Goal: Task Accomplishment & Management: Complete application form

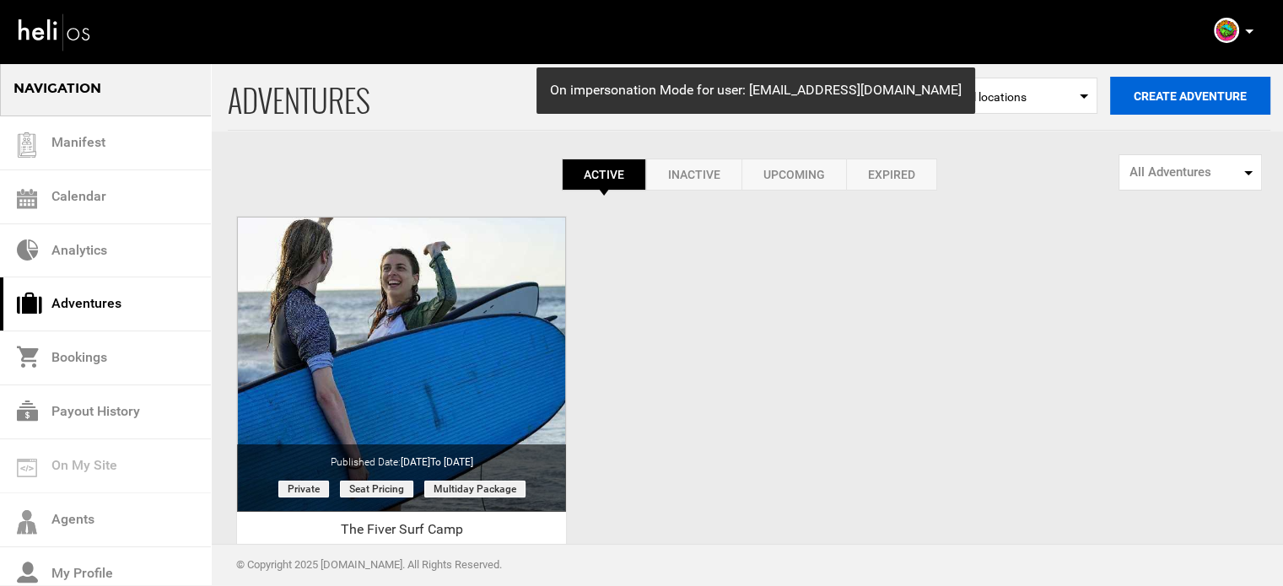
drag, startPoint x: 1171, startPoint y: 74, endPoint x: 1164, endPoint y: 90, distance: 17.4
click at [1171, 79] on div "ADVENTURES Select Location All locations Create Adventure Public Adventure This…" at bounding box center [749, 96] width 1042 height 69
click at [1164, 109] on button "Create Adventure" at bounding box center [1190, 96] width 160 height 38
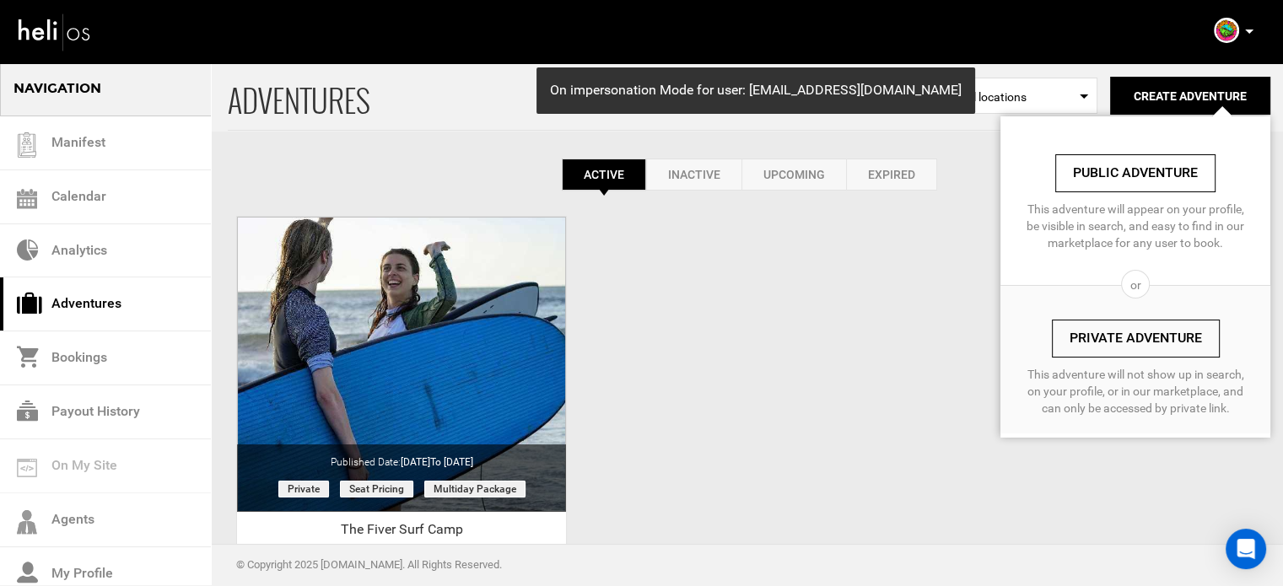
click at [1129, 325] on link "Private Adventure" at bounding box center [1136, 339] width 168 height 38
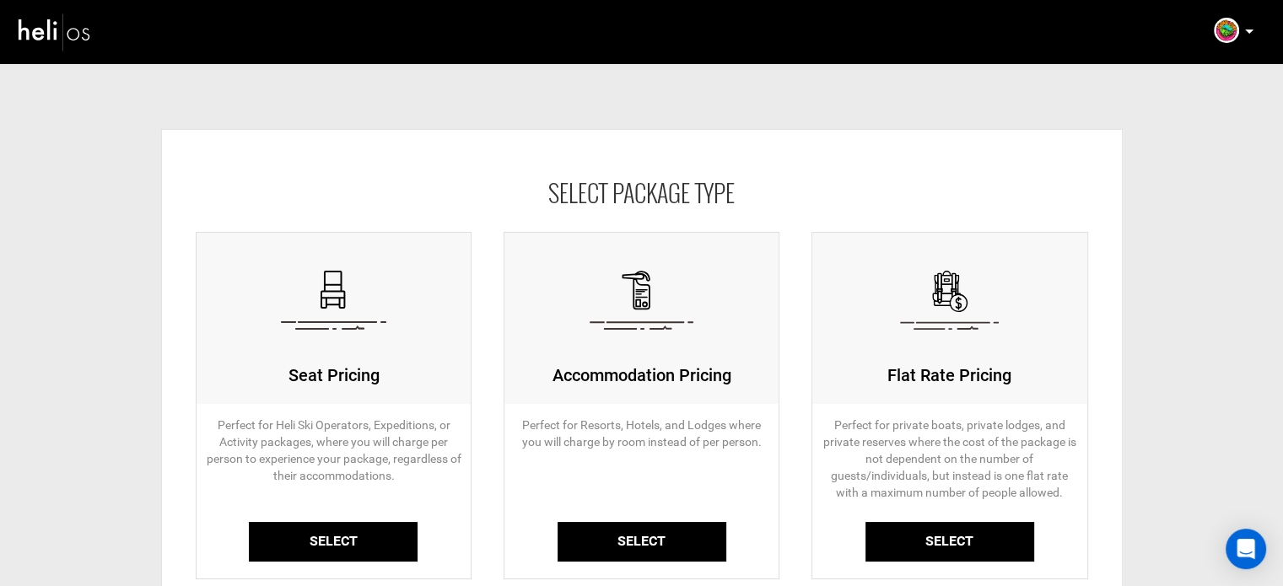
click at [332, 544] on link "Select" at bounding box center [333, 542] width 169 height 40
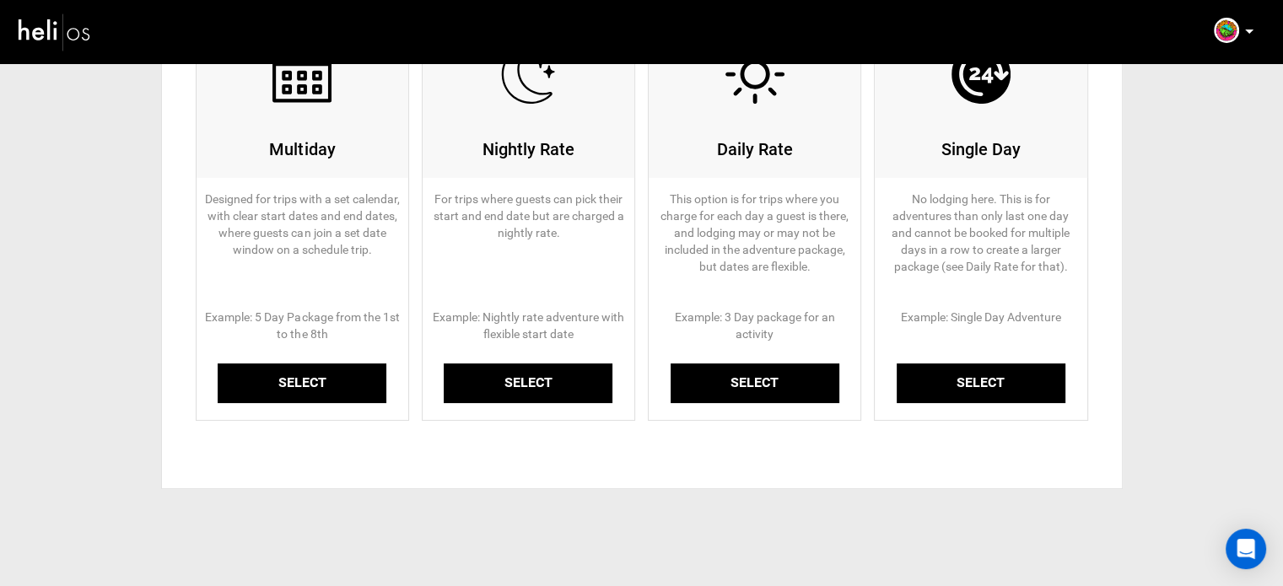
scroll to position [255, 0]
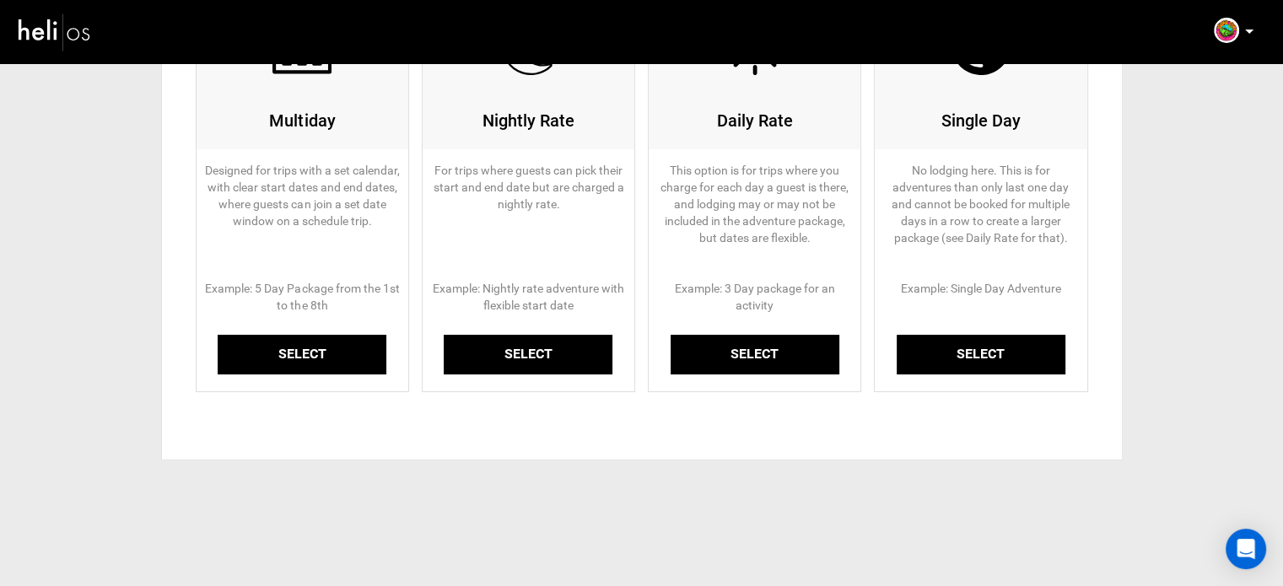
click at [321, 371] on link "Select" at bounding box center [302, 355] width 169 height 40
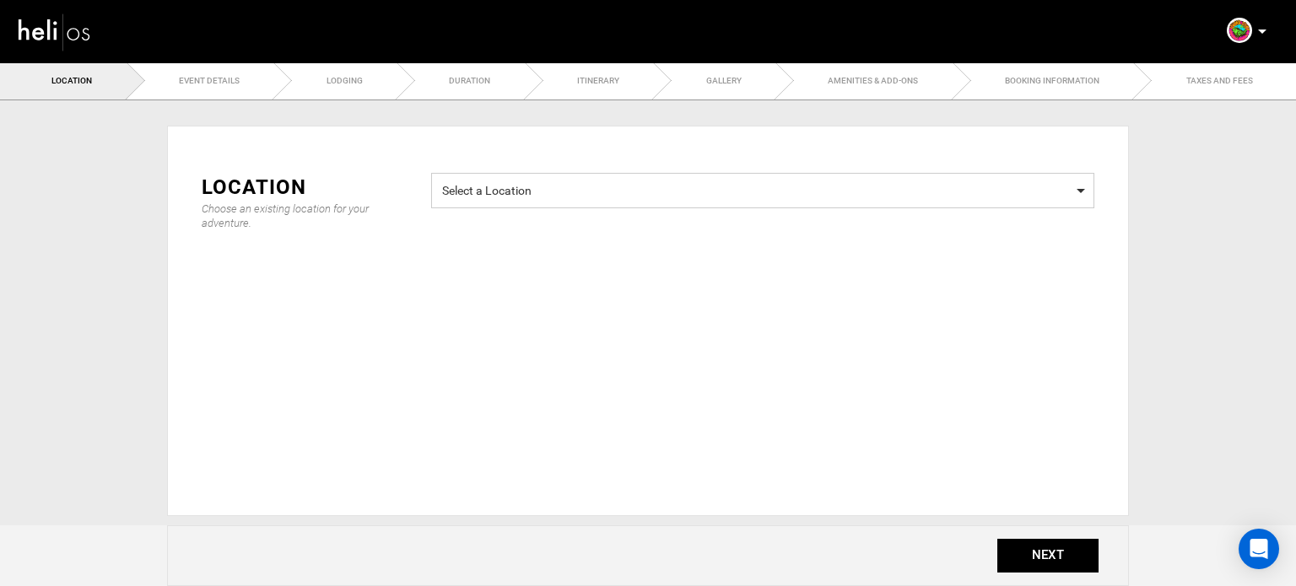
click at [584, 195] on span "Select a Location" at bounding box center [762, 188] width 641 height 21
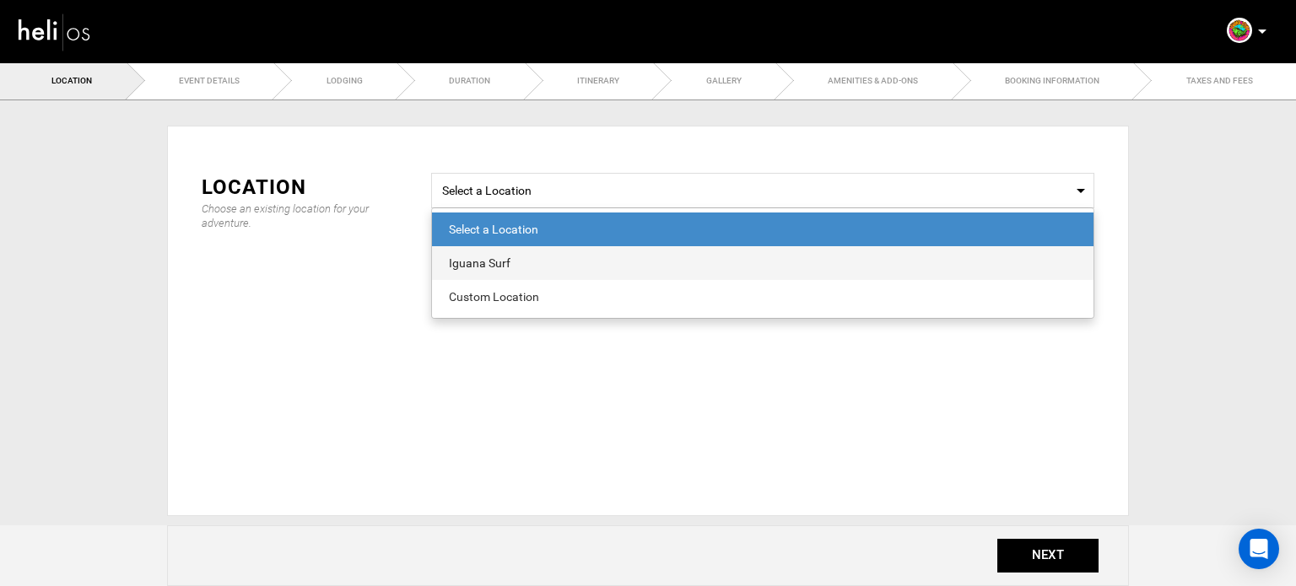
click at [540, 272] on span "Iguana Surf" at bounding box center [762, 263] width 661 height 34
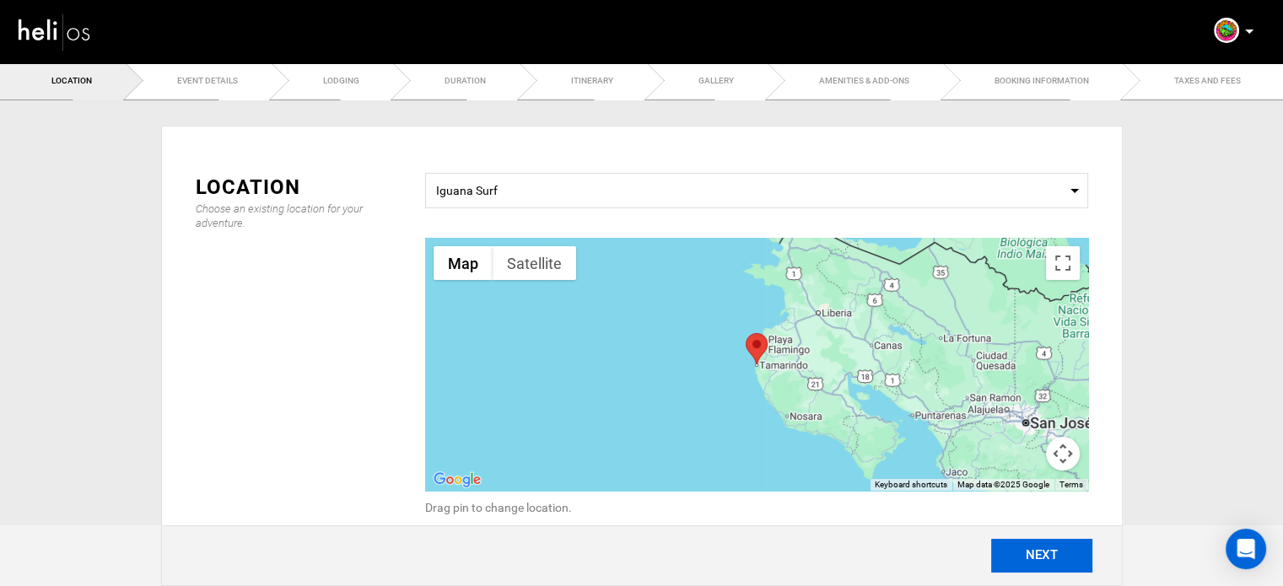
click at [1069, 541] on button "NEXT" at bounding box center [1041, 556] width 101 height 34
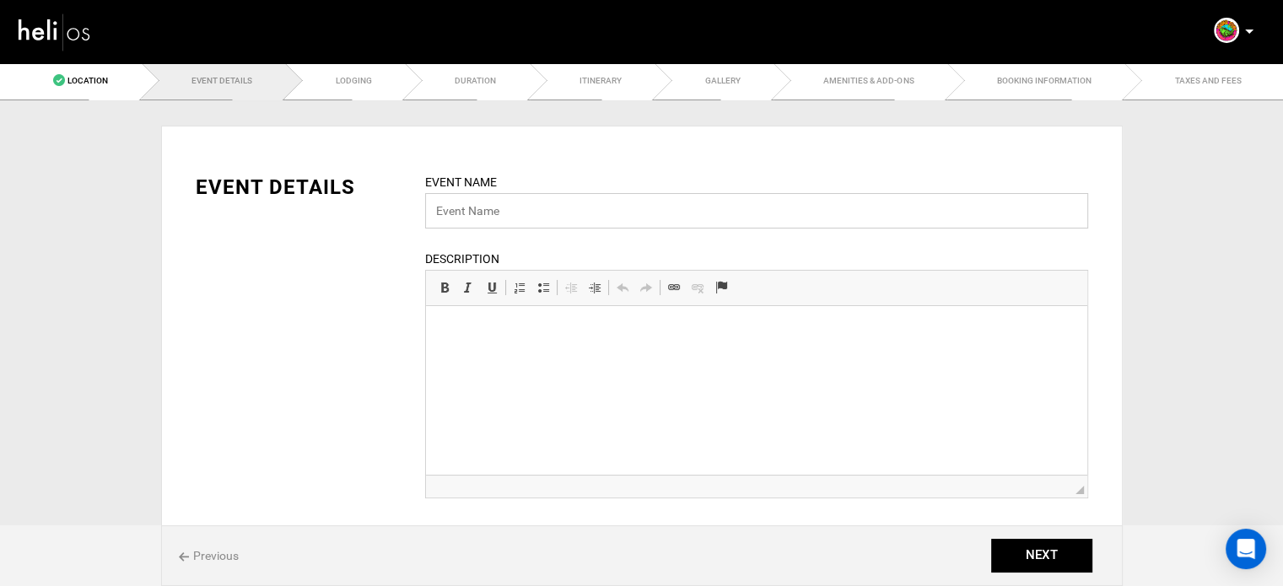
click at [493, 202] on input "text" at bounding box center [756, 210] width 663 height 35
paste input "The Ultimate Iguana Surf Camp Package"
type input "The Ultimate Iguana Surf Camp Package"
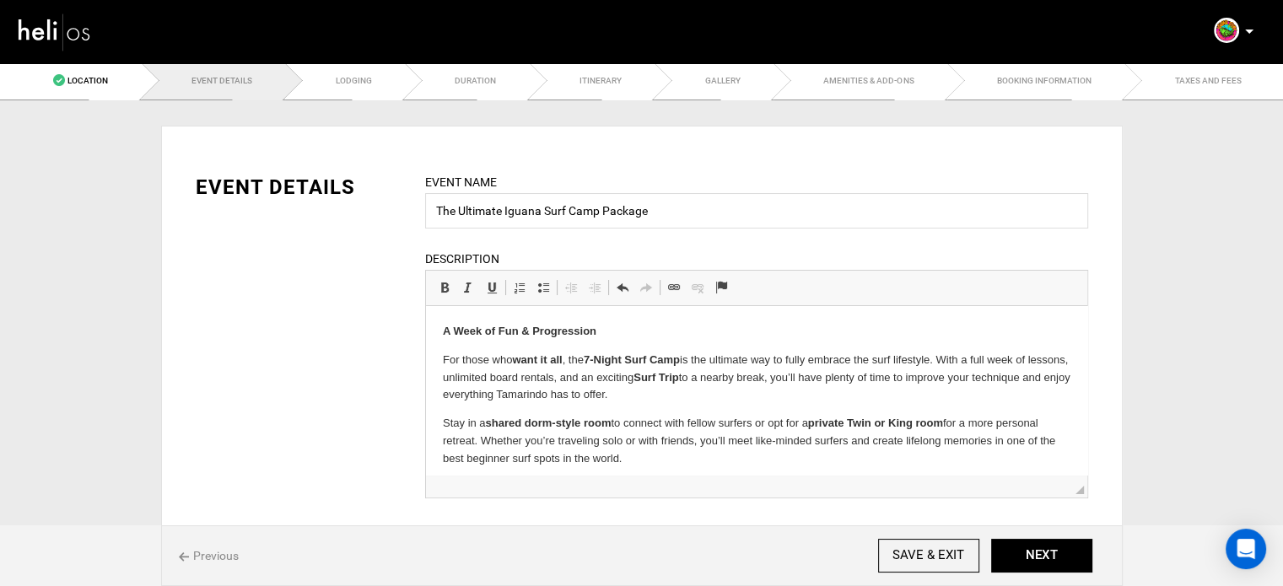
drag, startPoint x: 654, startPoint y: 471, endPoint x: 438, endPoint y: 354, distance: 246.0
click at [438, 354] on html "A Week of Fun & Progression For those who want it all , the 7-Night Surf Camp i…" at bounding box center [755, 395] width 661 height 179
click at [449, 283] on span at bounding box center [444, 287] width 13 height 13
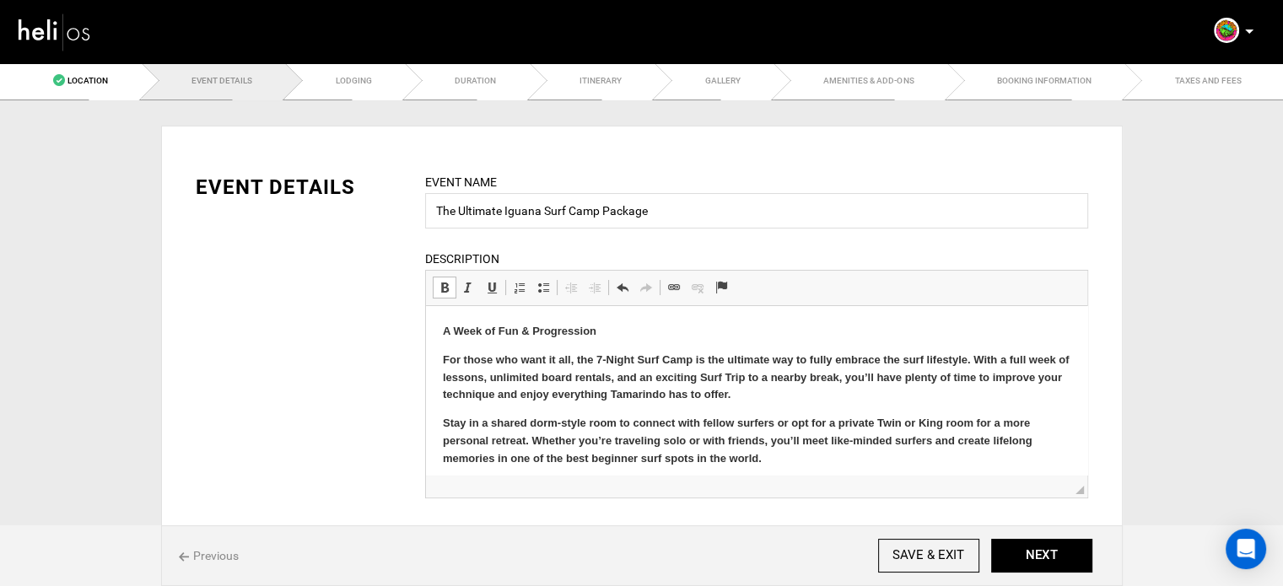
click at [449, 283] on span at bounding box center [444, 287] width 13 height 13
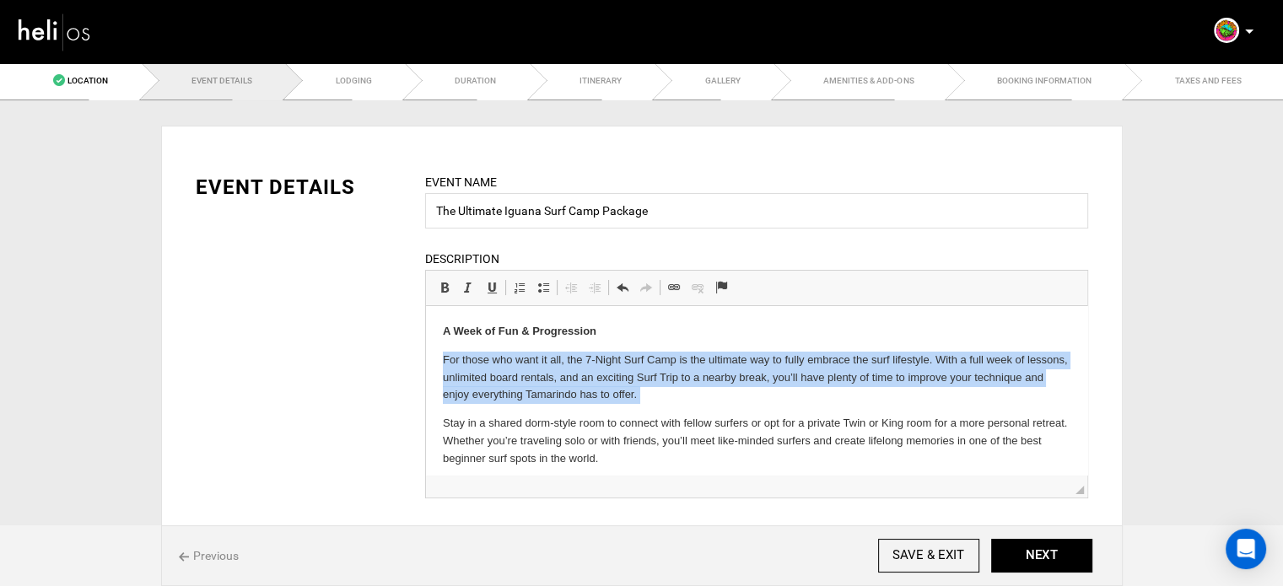
click at [665, 452] on p "Stay in a shared dorm-style room to connect with fellow surfers or opt for a pr…" at bounding box center [756, 441] width 628 height 52
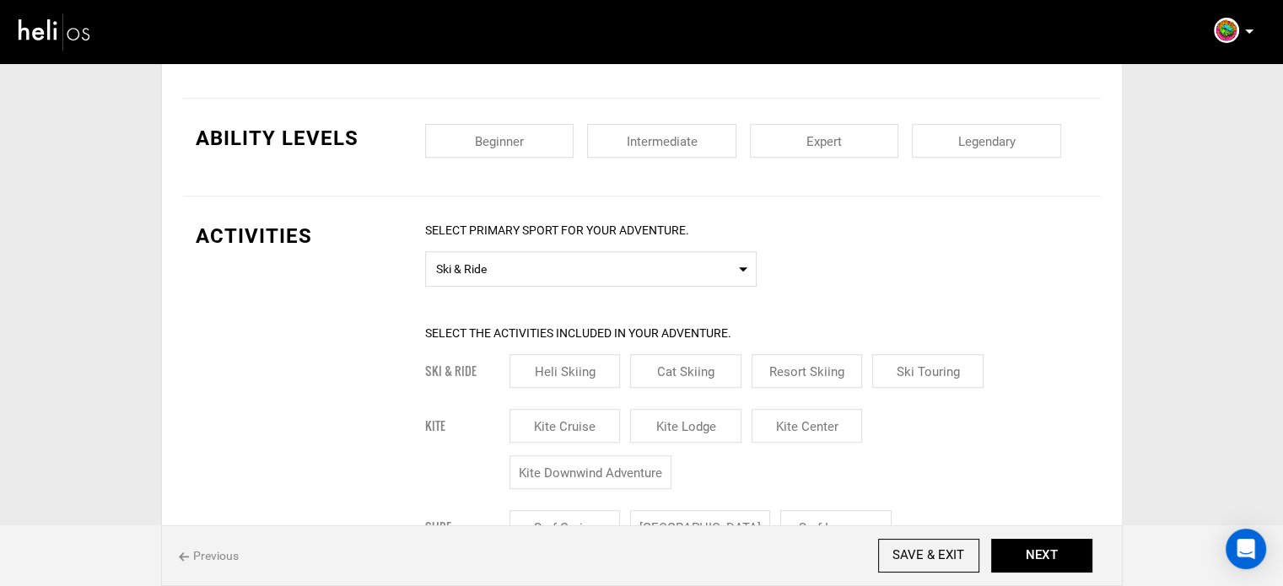
scroll to position [771, 0]
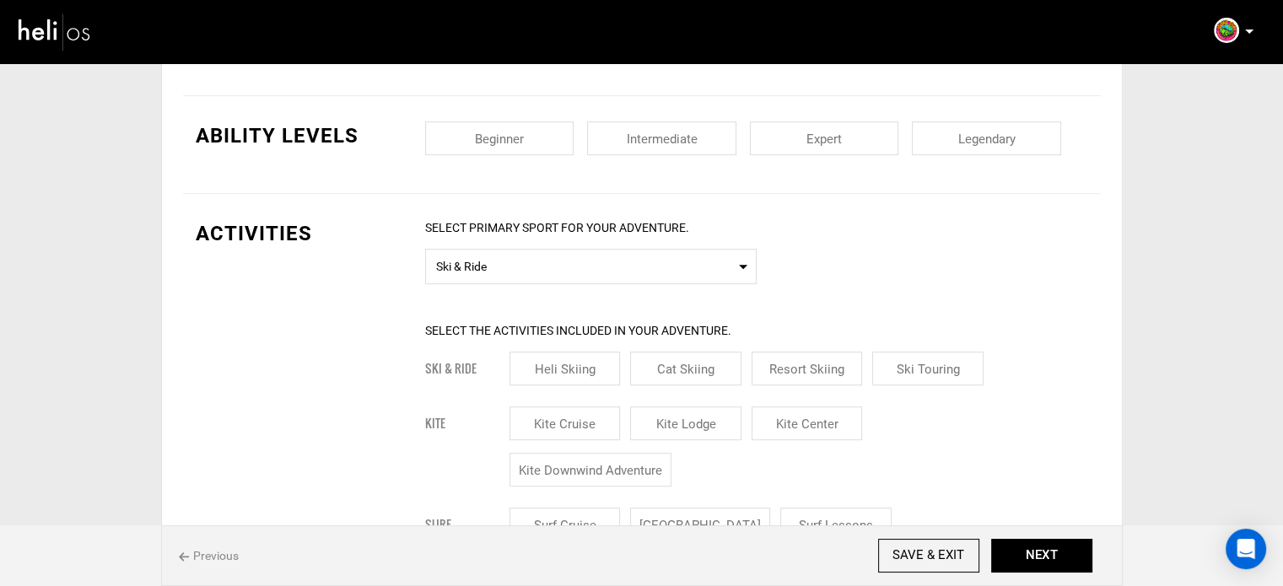
click at [531, 135] on input "checkbox" at bounding box center [499, 138] width 149 height 34
checkbox input "true"
drag, startPoint x: 714, startPoint y: 141, endPoint x: 828, endPoint y: 128, distance: 114.6
click at [716, 141] on input "checkbox" at bounding box center [661, 138] width 149 height 34
checkbox input "true"
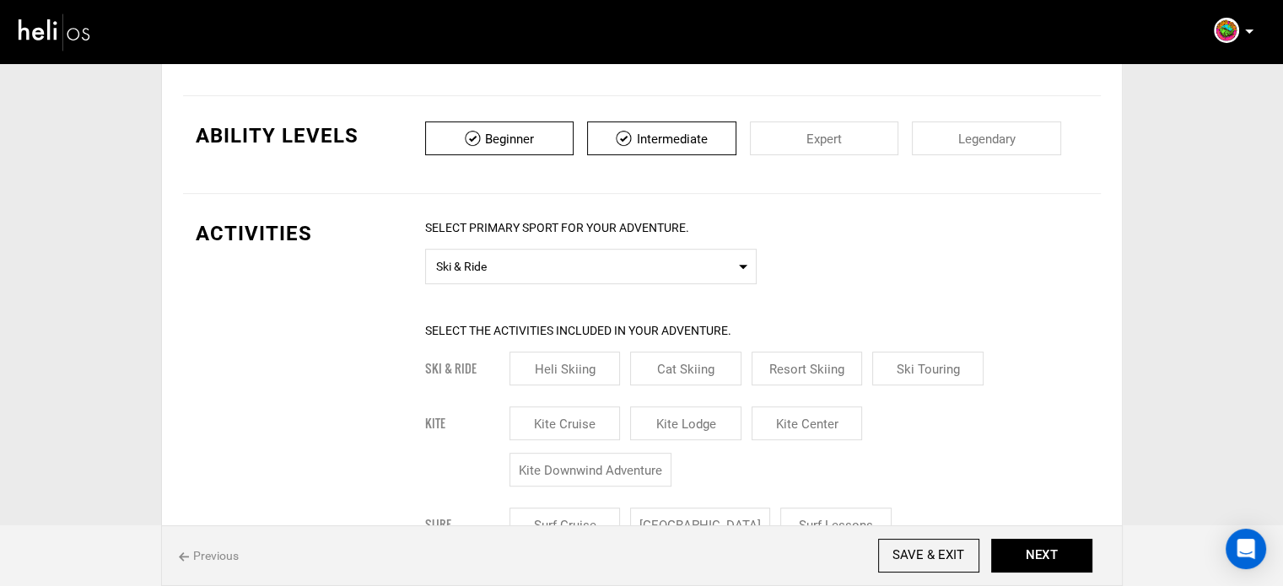
click at [830, 128] on input "checkbox" at bounding box center [824, 138] width 149 height 34
checkbox input "true"
drag, startPoint x: 975, startPoint y: 134, endPoint x: 967, endPoint y: 137, distance: 9.1
click at [974, 134] on input "checkbox" at bounding box center [986, 138] width 149 height 34
checkbox input "true"
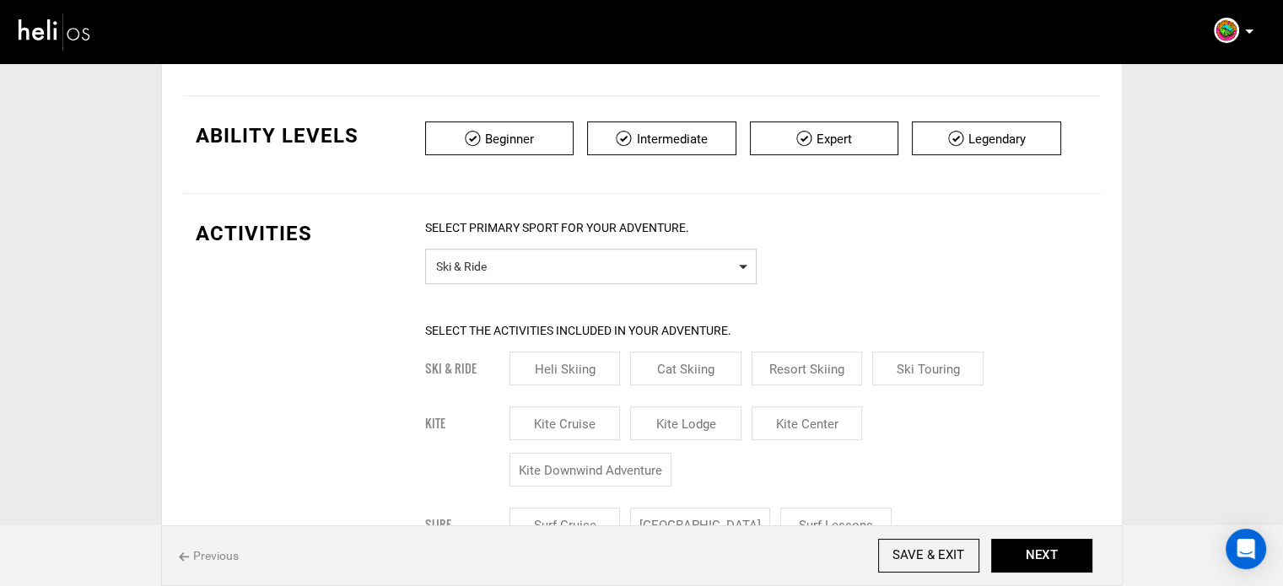
click at [601, 271] on span "Ski & Ride" at bounding box center [591, 264] width 310 height 21
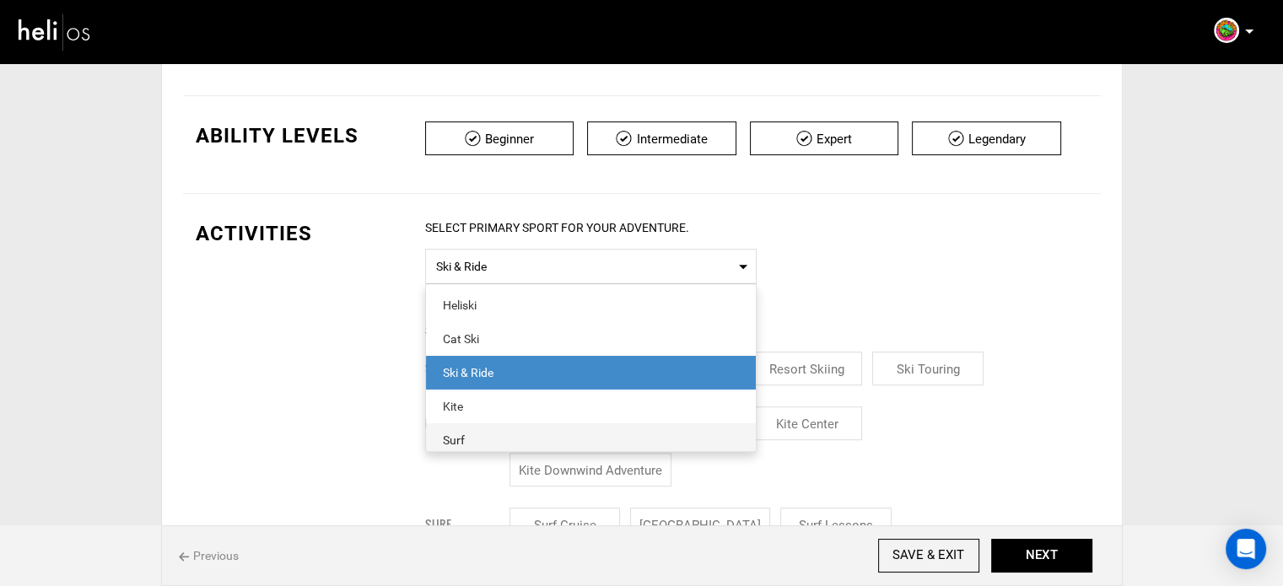
click at [493, 432] on div "Surf" at bounding box center [591, 440] width 296 height 17
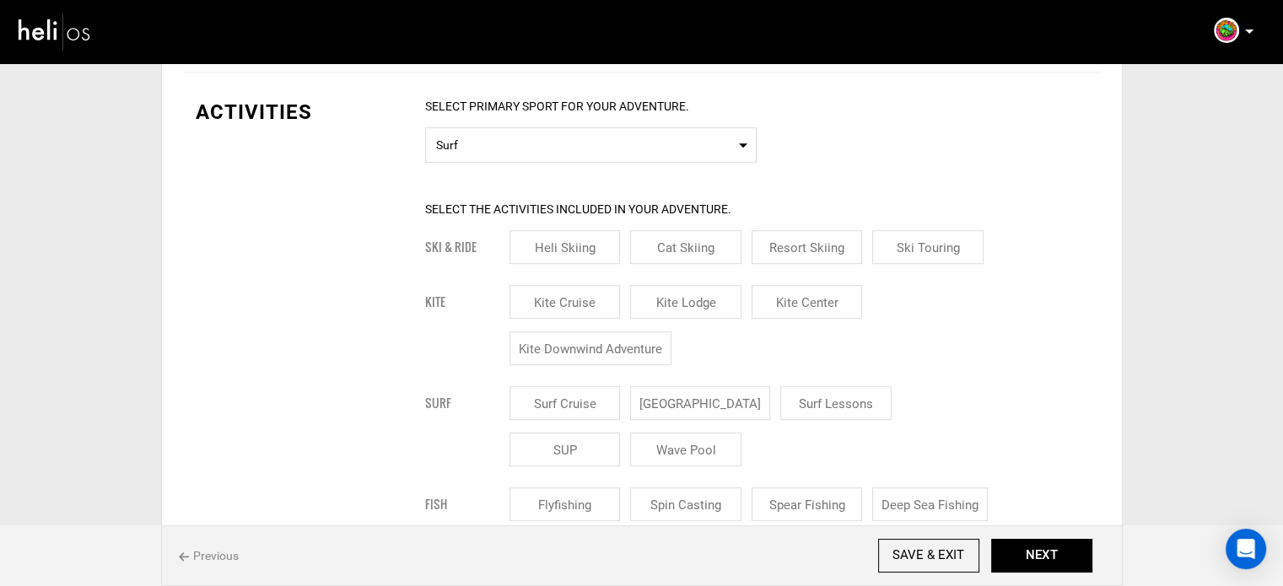
click at [686, 391] on input "Surf Lodge" at bounding box center [700, 403] width 140 height 34
checkbox input "true"
click at [800, 392] on input "Surf Lessons" at bounding box center [855, 403] width 111 height 34
checkbox input "true"
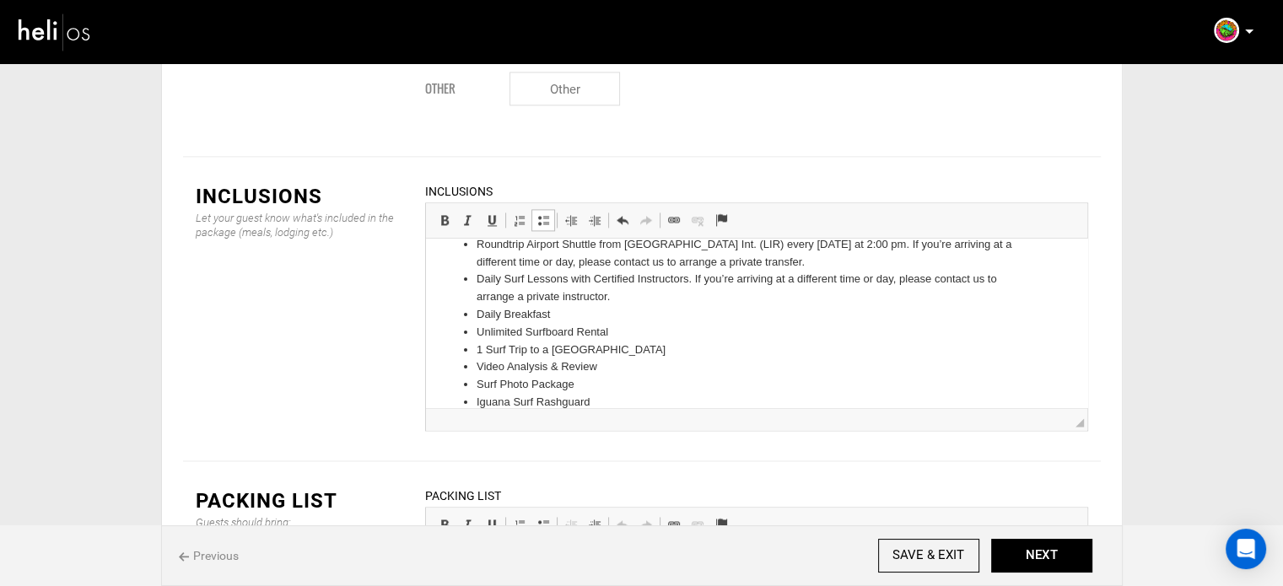
scroll to position [0, 0]
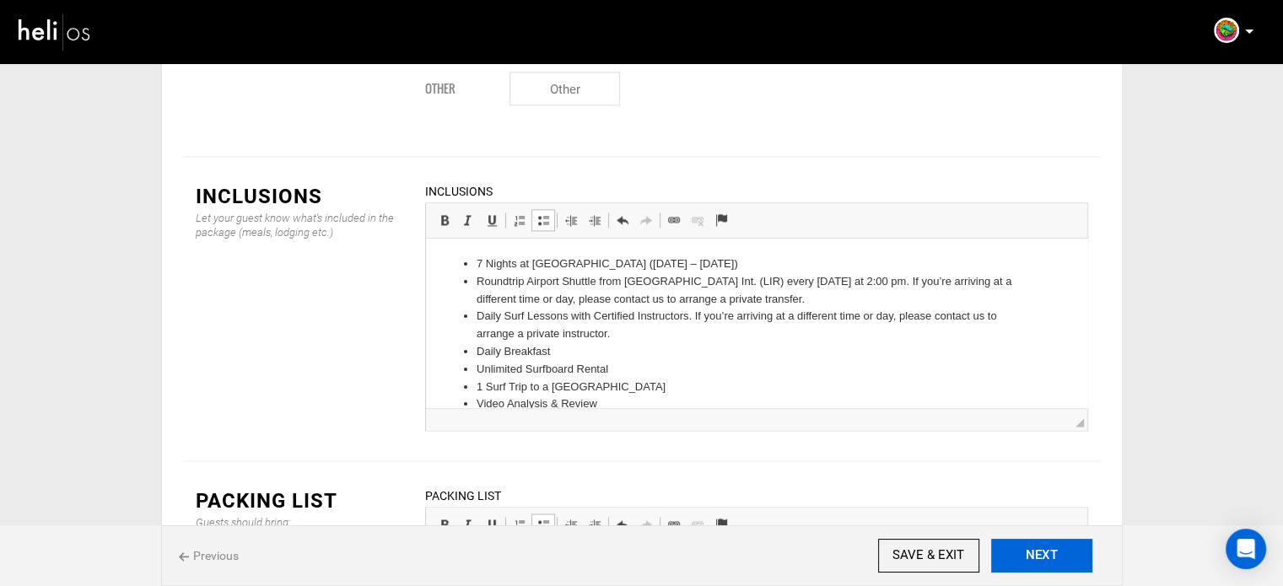
click at [1021, 550] on button "NEXT" at bounding box center [1041, 556] width 101 height 34
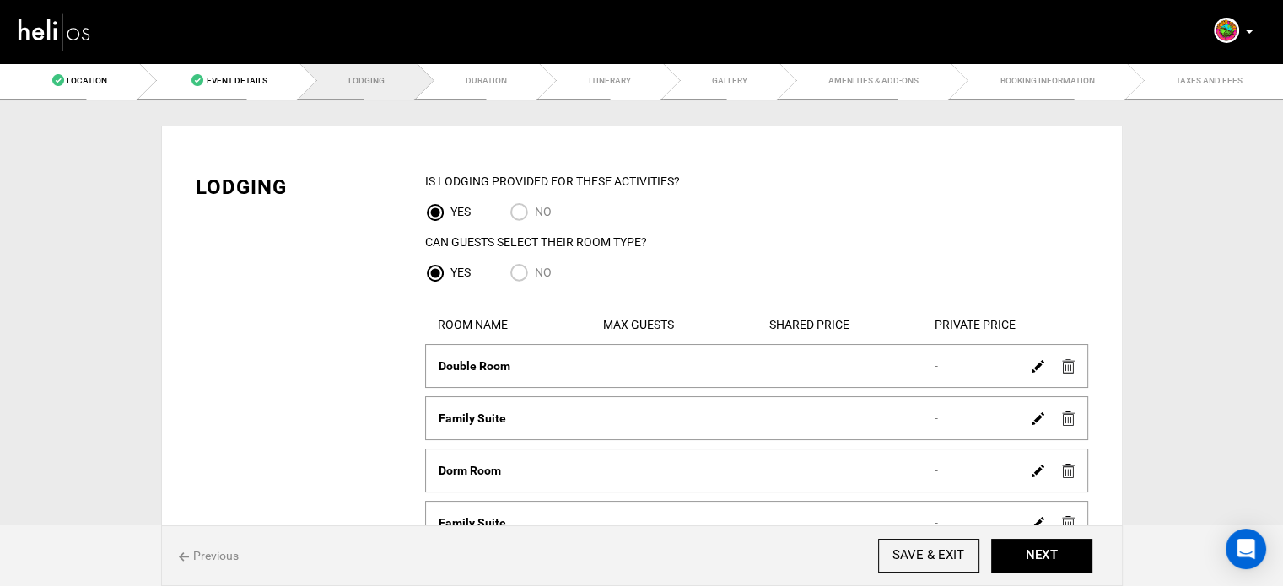
click at [1062, 367] on img at bounding box center [1068, 366] width 13 height 14
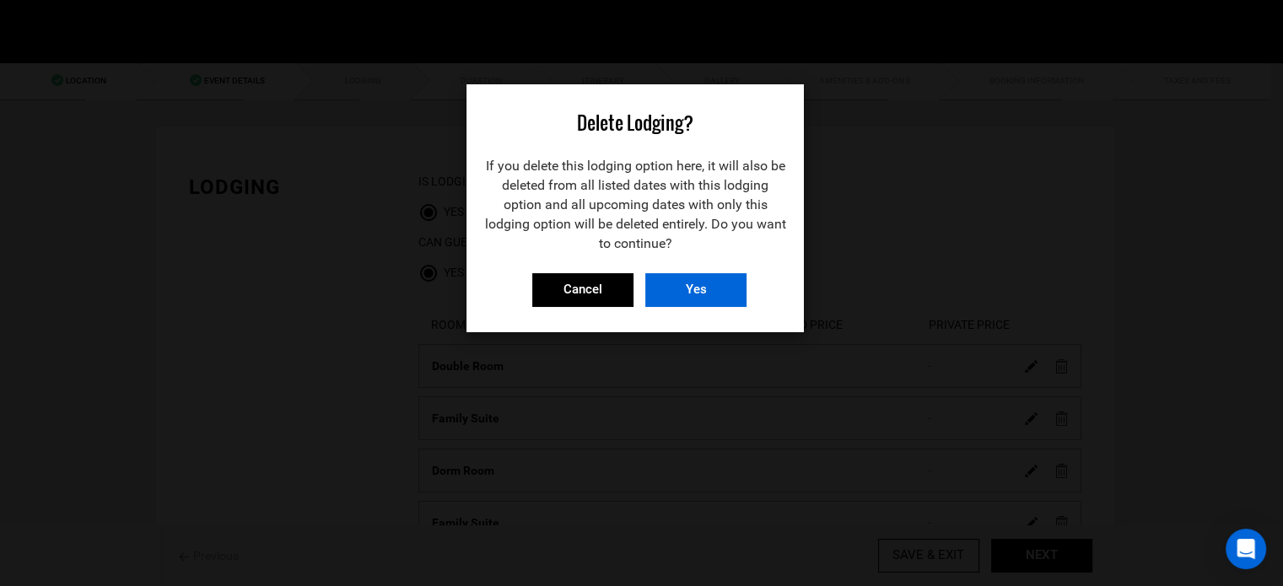
click at [675, 279] on input "Yes" at bounding box center [695, 290] width 101 height 34
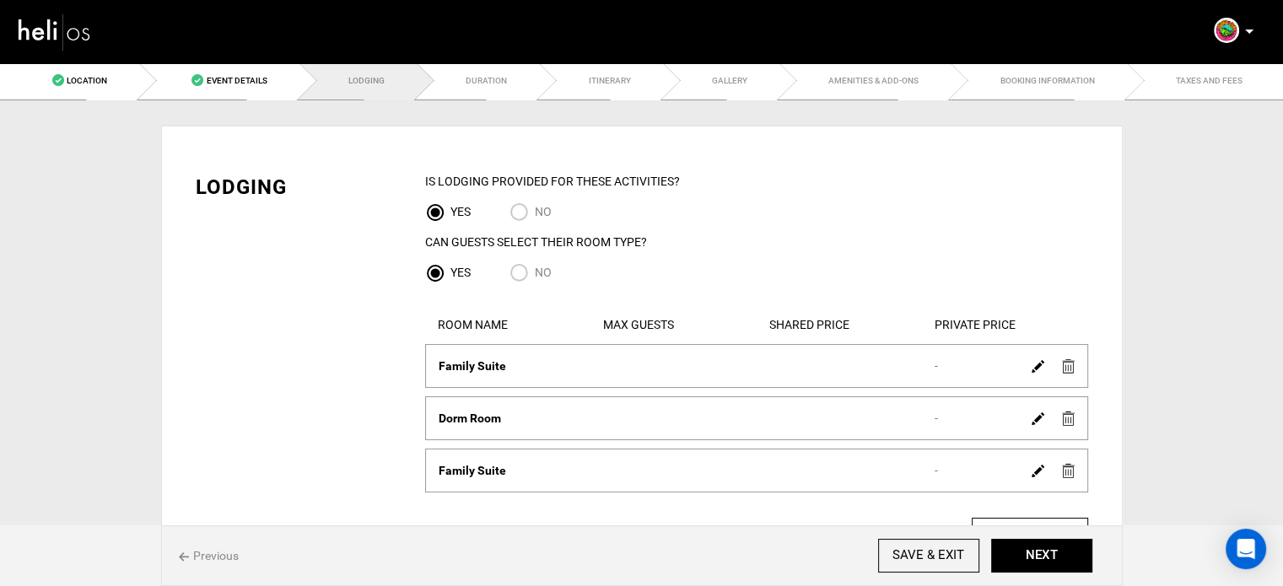
drag, startPoint x: 1080, startPoint y: 365, endPoint x: 1067, endPoint y: 367, distance: 12.8
click at [1067, 367] on div at bounding box center [1053, 365] width 58 height 24
click at [1067, 367] on img at bounding box center [1068, 366] width 13 height 14
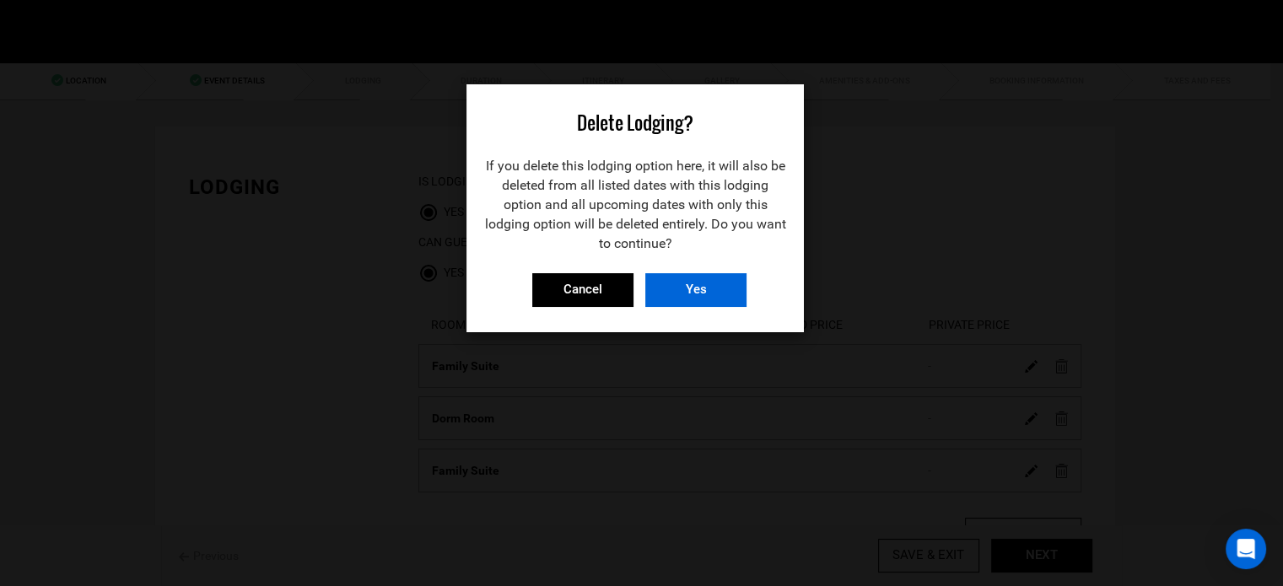
click at [678, 281] on input "Yes" at bounding box center [695, 290] width 101 height 34
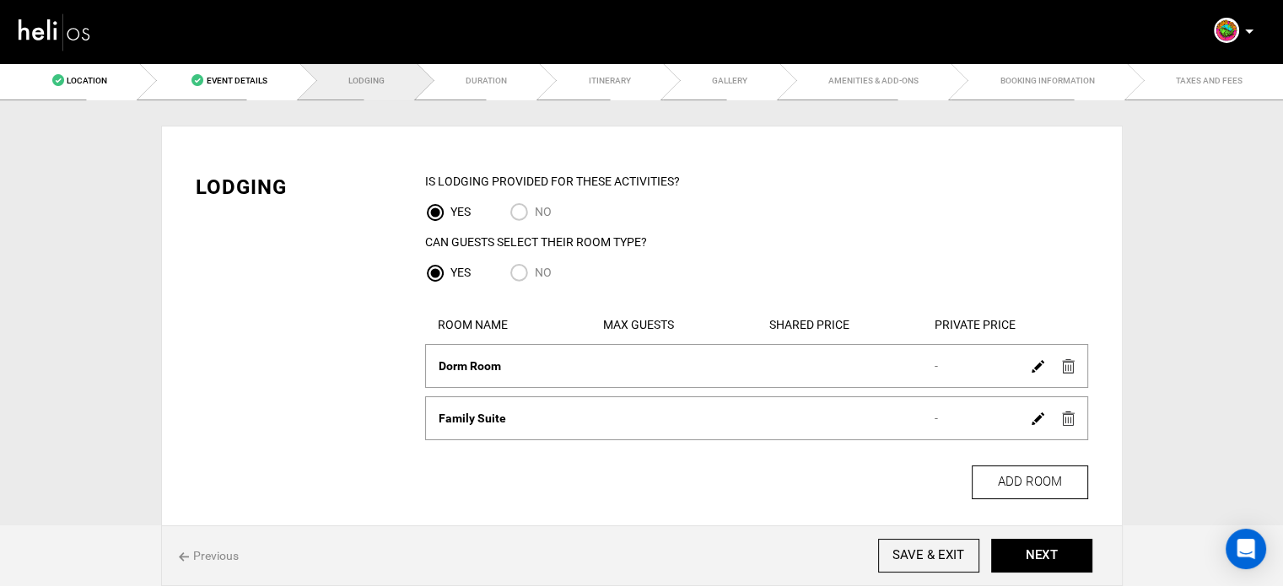
click at [1067, 414] on img at bounding box center [1068, 419] width 13 height 14
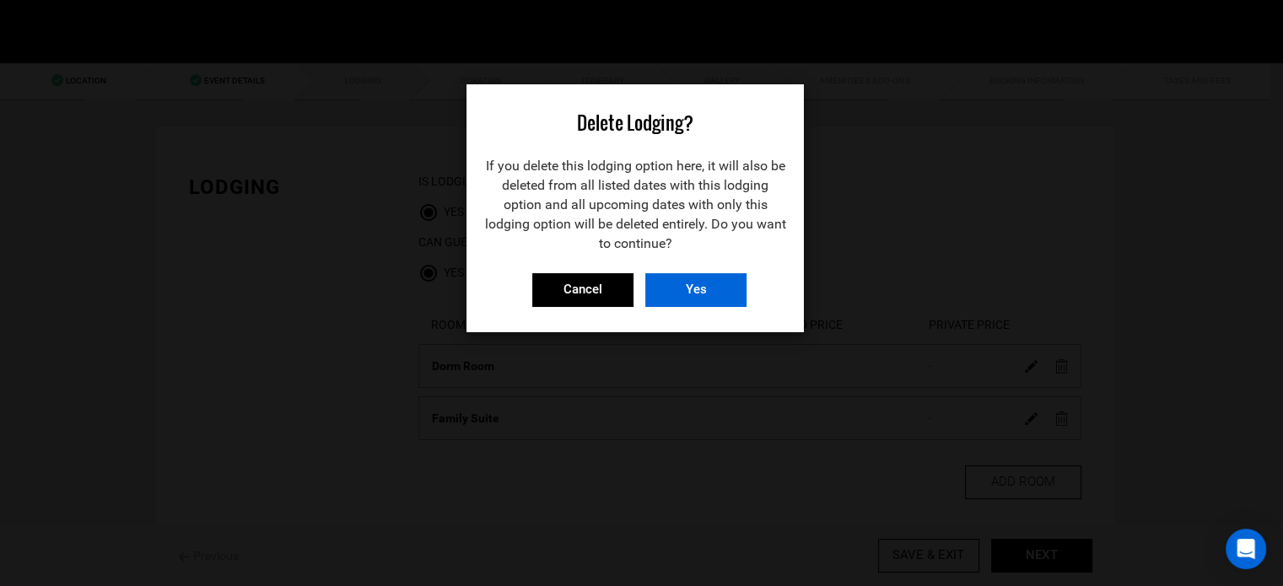
drag, startPoint x: 714, startPoint y: 304, endPoint x: 714, endPoint y: 283, distance: 21.9
click at [714, 304] on input "Yes" at bounding box center [695, 290] width 101 height 34
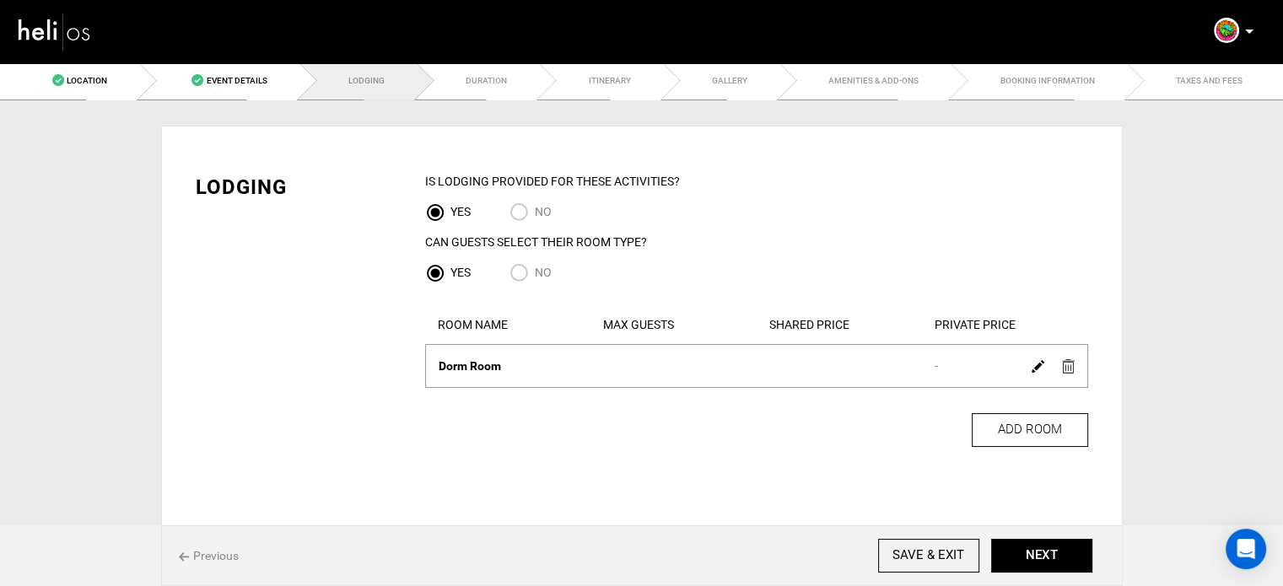
click at [1072, 360] on img at bounding box center [1068, 366] width 13 height 14
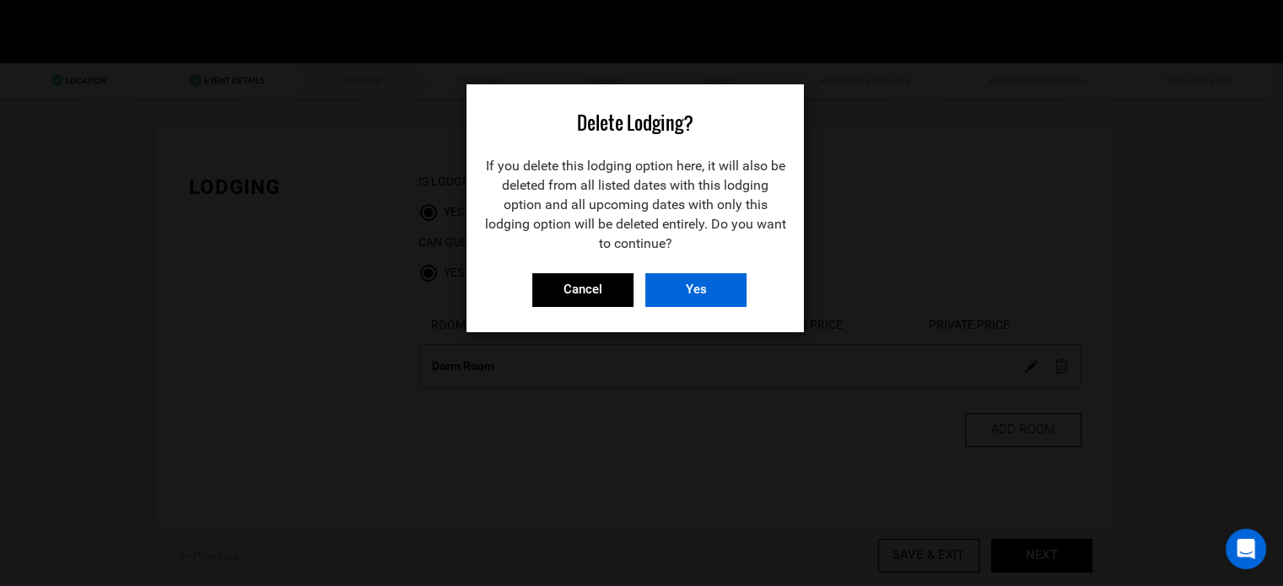
click at [718, 283] on input "Yes" at bounding box center [695, 290] width 101 height 34
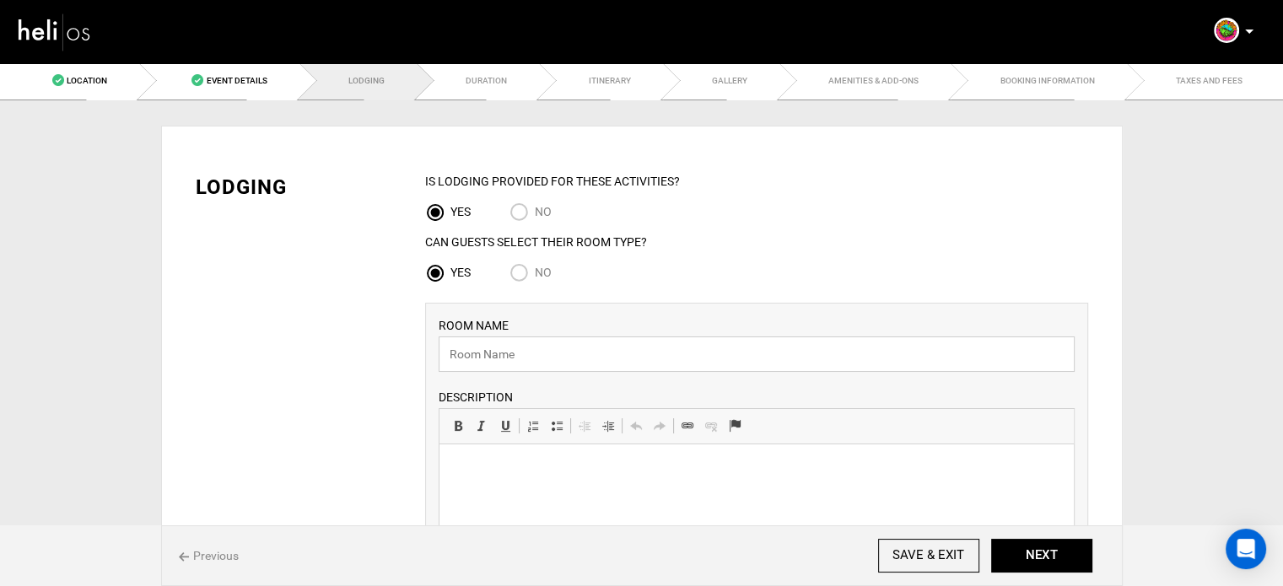
click at [540, 349] on input "text" at bounding box center [757, 354] width 636 height 35
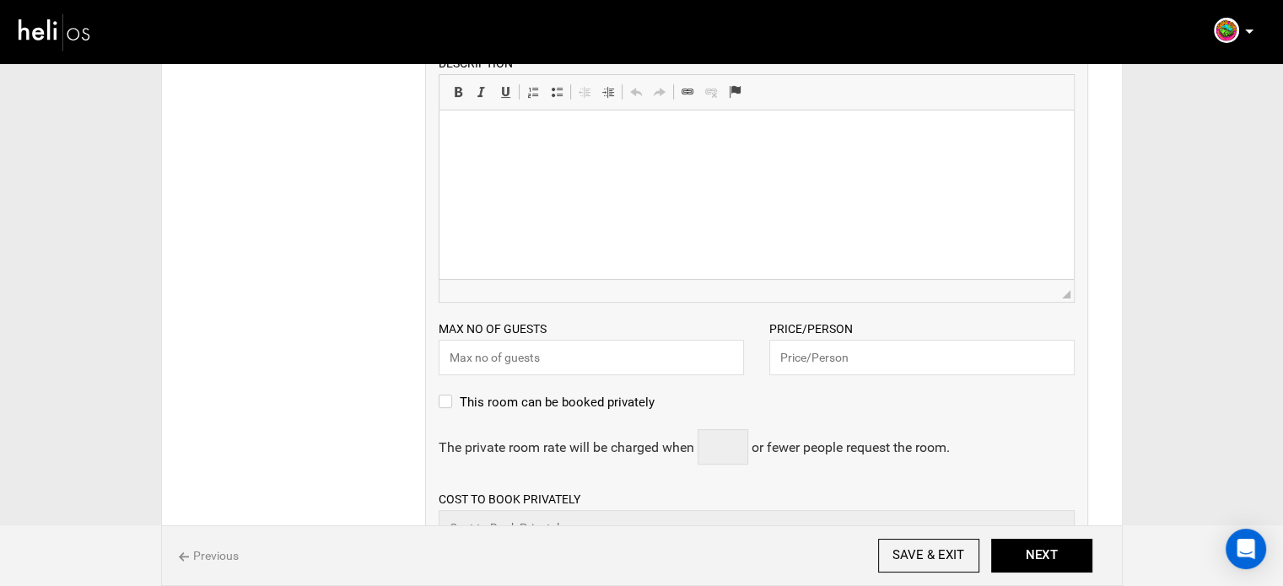
scroll to position [337, 0]
click at [843, 357] on input "text" at bounding box center [921, 354] width 305 height 35
type input "849"
click at [683, 360] on input "text" at bounding box center [591, 354] width 305 height 35
type input "2"
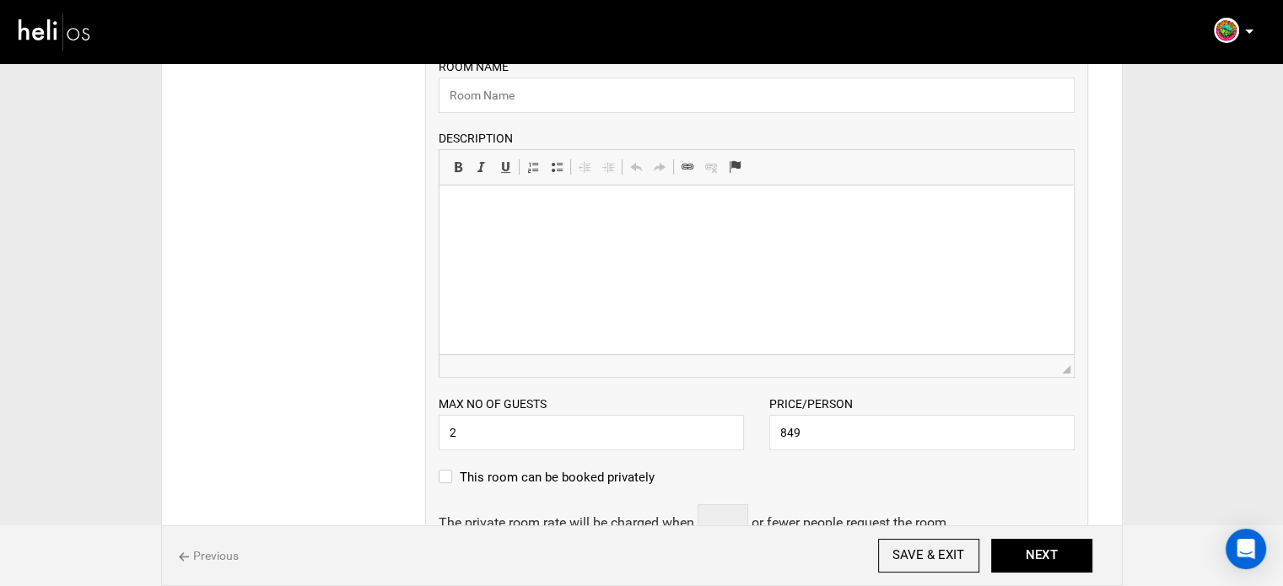
scroll to position [256, 0]
click at [486, 100] on input "text" at bounding box center [757, 97] width 636 height 35
paste input "Iguana Surf Vacation Estate"
type input "Iguana Surf Vacation Estate"
click at [476, 234] on html at bounding box center [756, 213] width 634 height 51
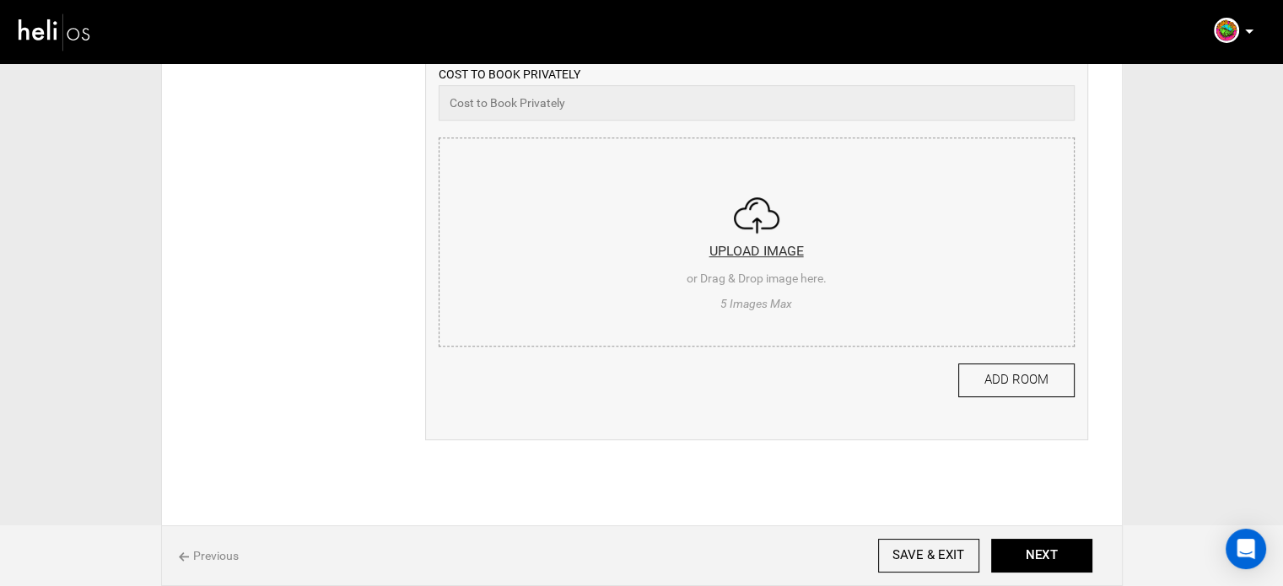
scroll to position [768, 0]
click at [638, 238] on input "file" at bounding box center [756, 230] width 634 height 202
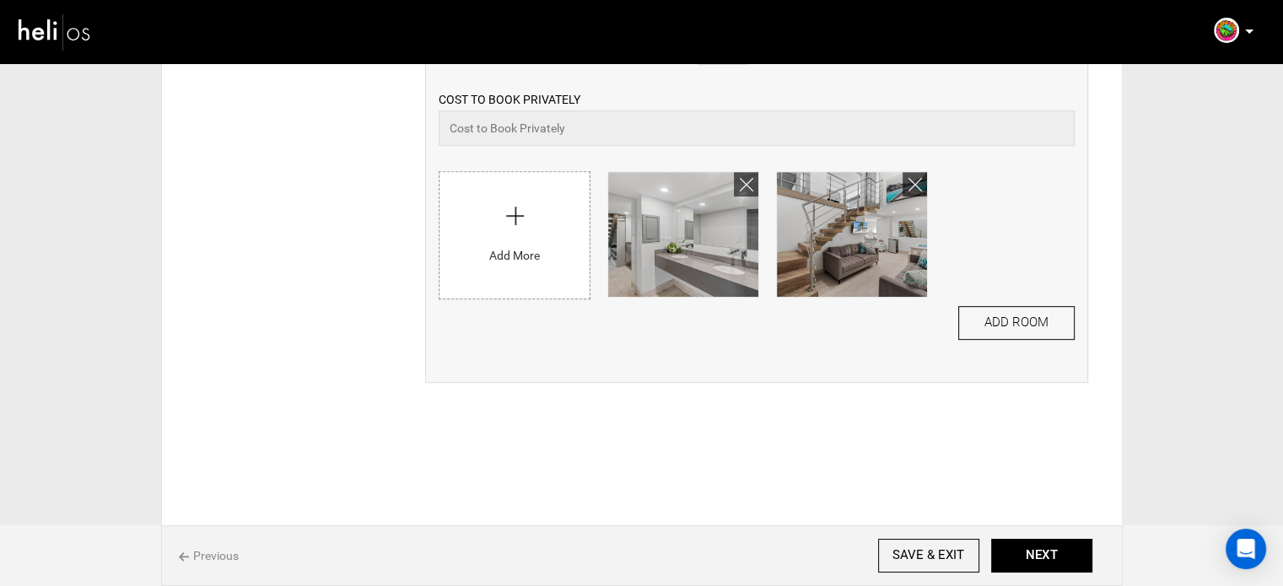
scroll to position [735, 0]
click at [520, 277] on input "file" at bounding box center [514, 231] width 150 height 118
type input "C:\fakepath\12ead7a2-3e57-4875-931b-8feb8d4614f4_646_4d255b703d3a02b17566e69270…"
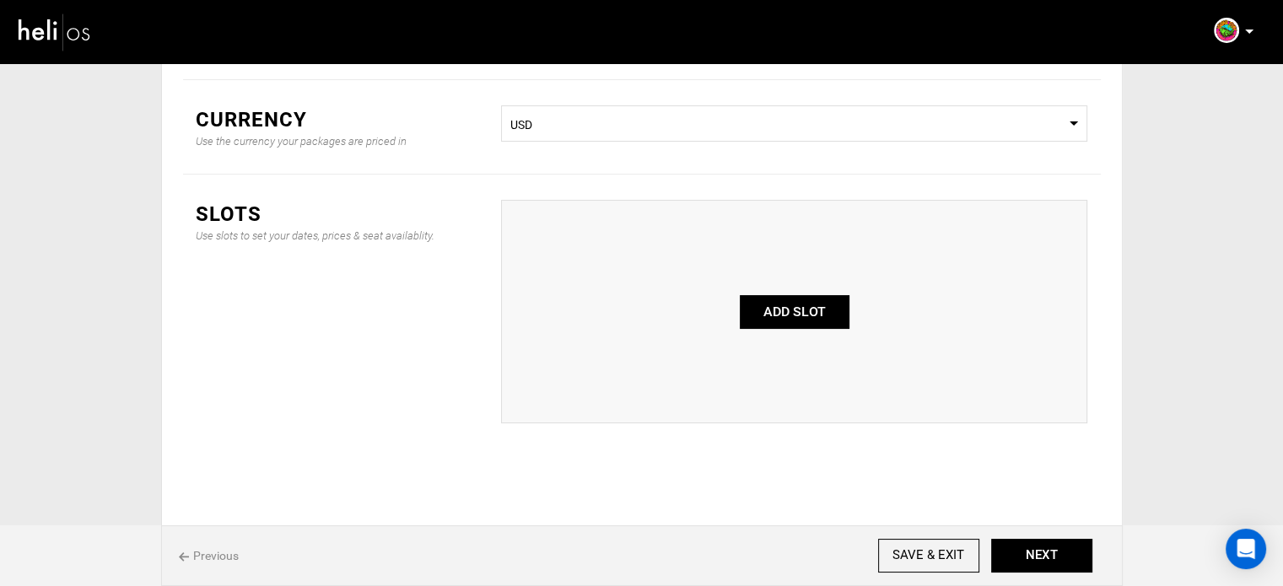
click at [772, 321] on button "ADD SLOT" at bounding box center [795, 312] width 110 height 34
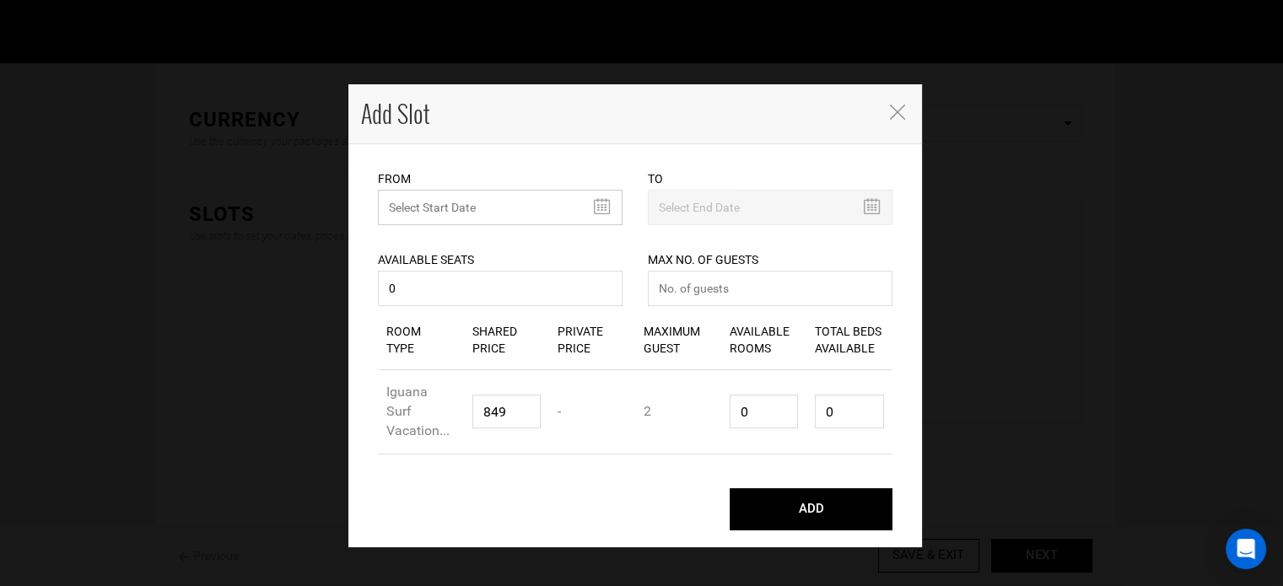
click at [452, 191] on input "text" at bounding box center [500, 207] width 245 height 35
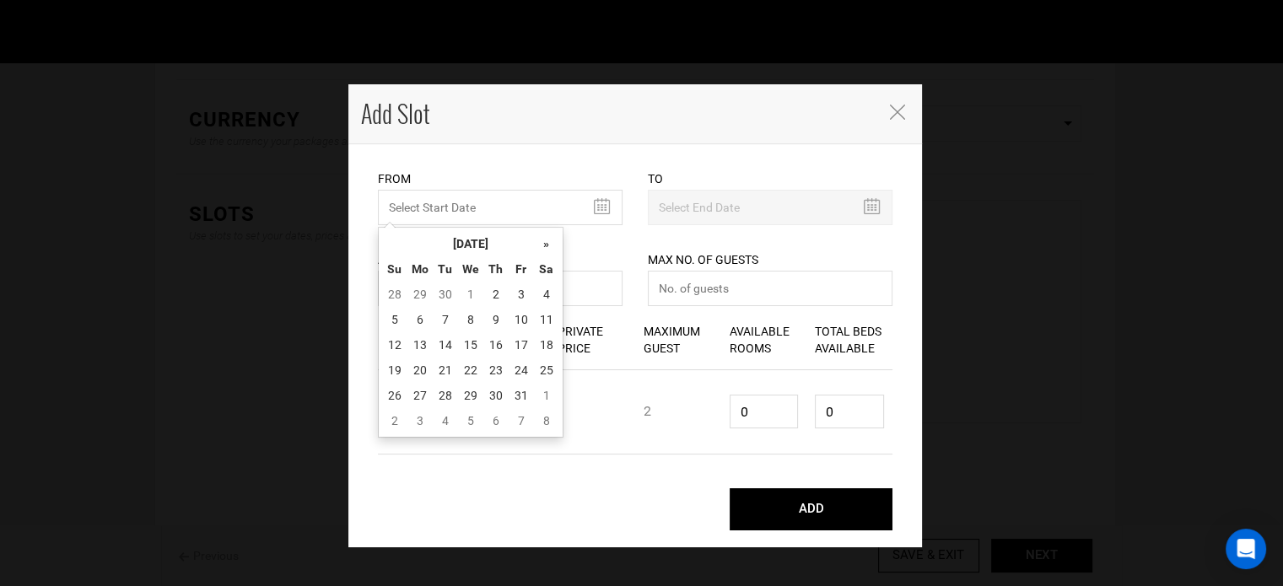
drag, startPoint x: 462, startPoint y: 245, endPoint x: 543, endPoint y: 245, distance: 81.0
click at [462, 245] on th "October 2025" at bounding box center [470, 243] width 127 height 25
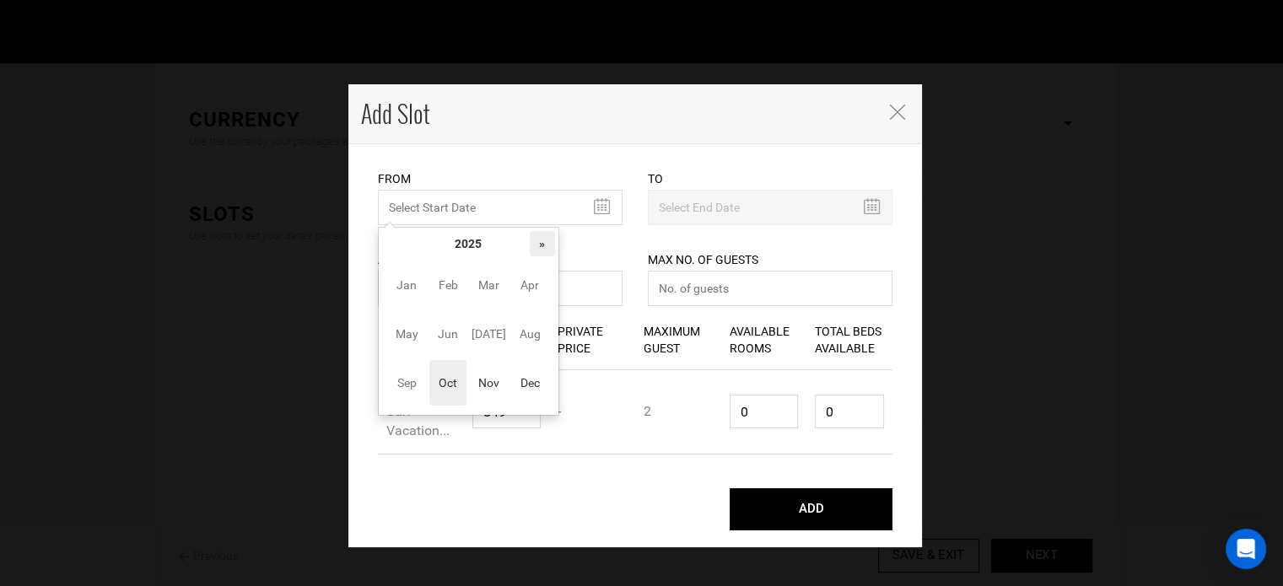
click at [547, 244] on th "»" at bounding box center [542, 243] width 25 height 25
click at [493, 385] on span "Nov" at bounding box center [489, 383] width 38 height 46
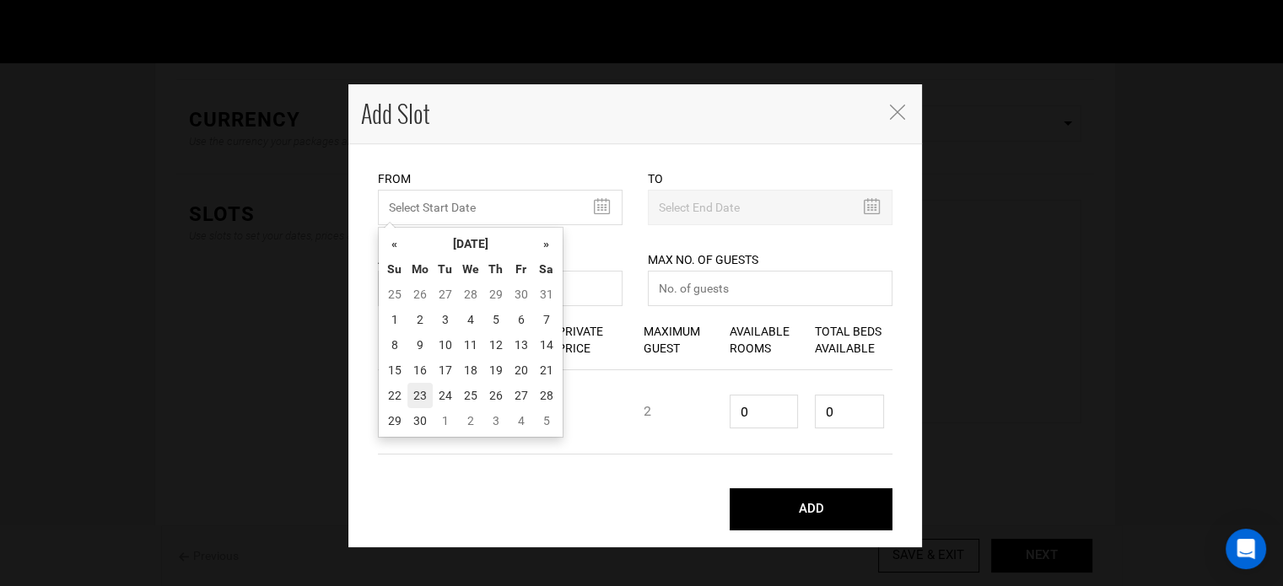
click at [429, 388] on td "23" at bounding box center [419, 395] width 25 height 25
type input "11/23/2026"
type input "11/30/2026"
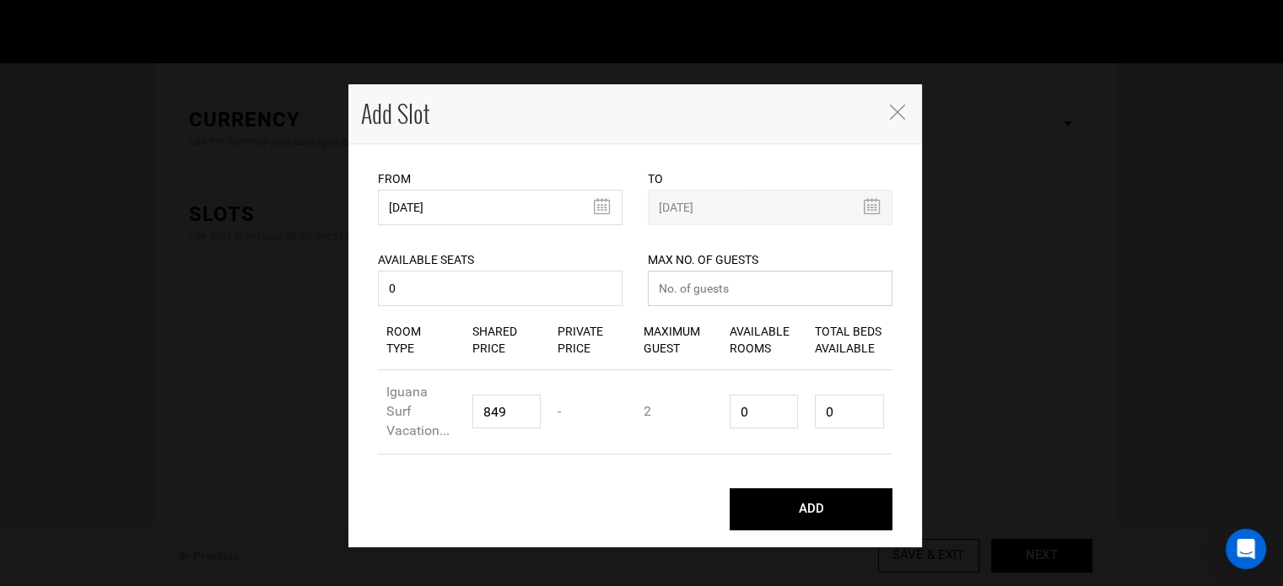
click at [680, 278] on input "number" at bounding box center [770, 288] width 245 height 35
type input "0"
drag, startPoint x: 719, startPoint y: 405, endPoint x: 673, endPoint y: 398, distance: 46.0
click at [676, 399] on div "Room Type Iguana Surf Vacation... Shared Price 849 Private Price - Maximum Gues…" at bounding box center [635, 412] width 514 height 84
type input "1"
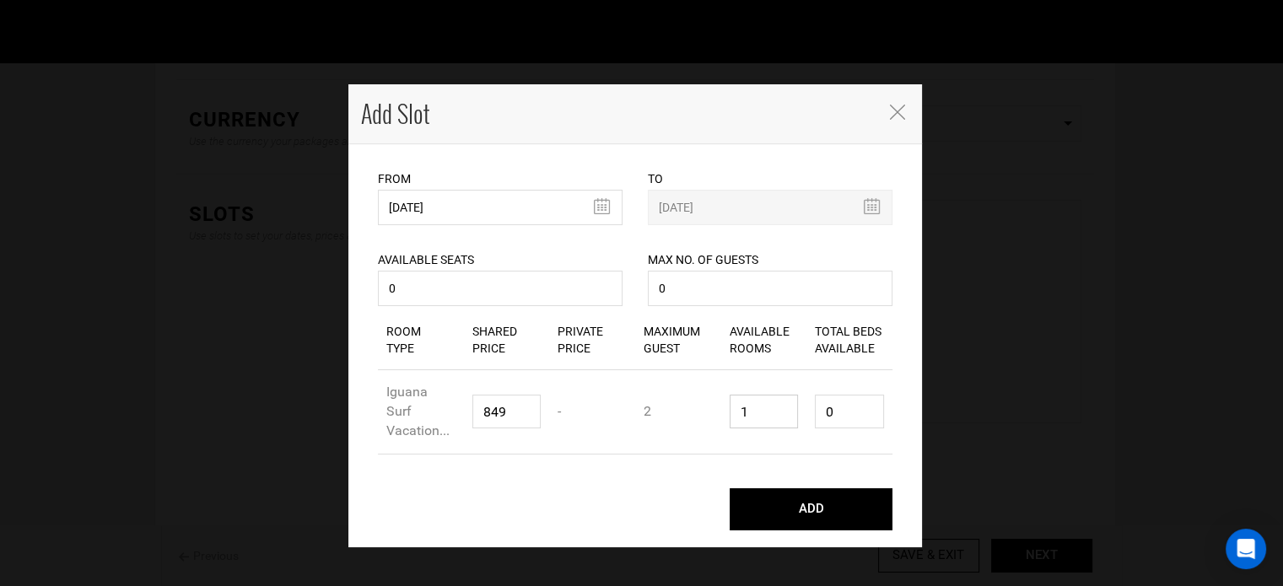
type input "2"
type input "1"
drag, startPoint x: 841, startPoint y: 405, endPoint x: 769, endPoint y: 438, distance: 78.9
click at [769, 417] on div "Room Type Iguana Surf Vacation... Shared Price 849 Private Price - Maximum Gues…" at bounding box center [635, 412] width 514 height 84
type input "1"
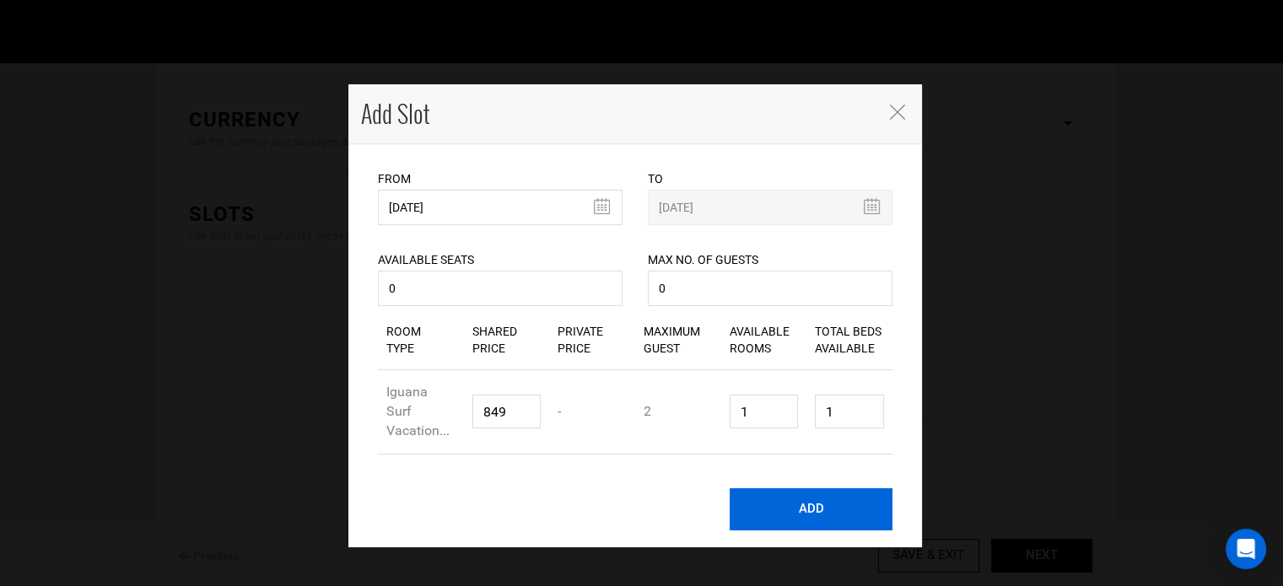
click at [832, 511] on button "ADD" at bounding box center [811, 509] width 163 height 42
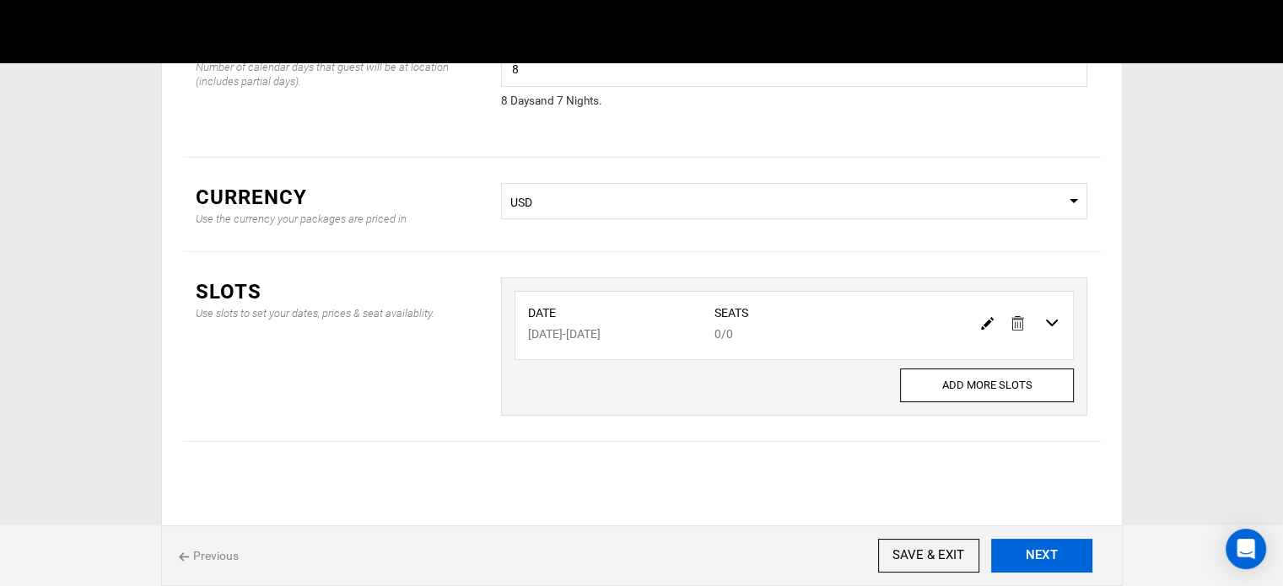
scroll to position [140, 0]
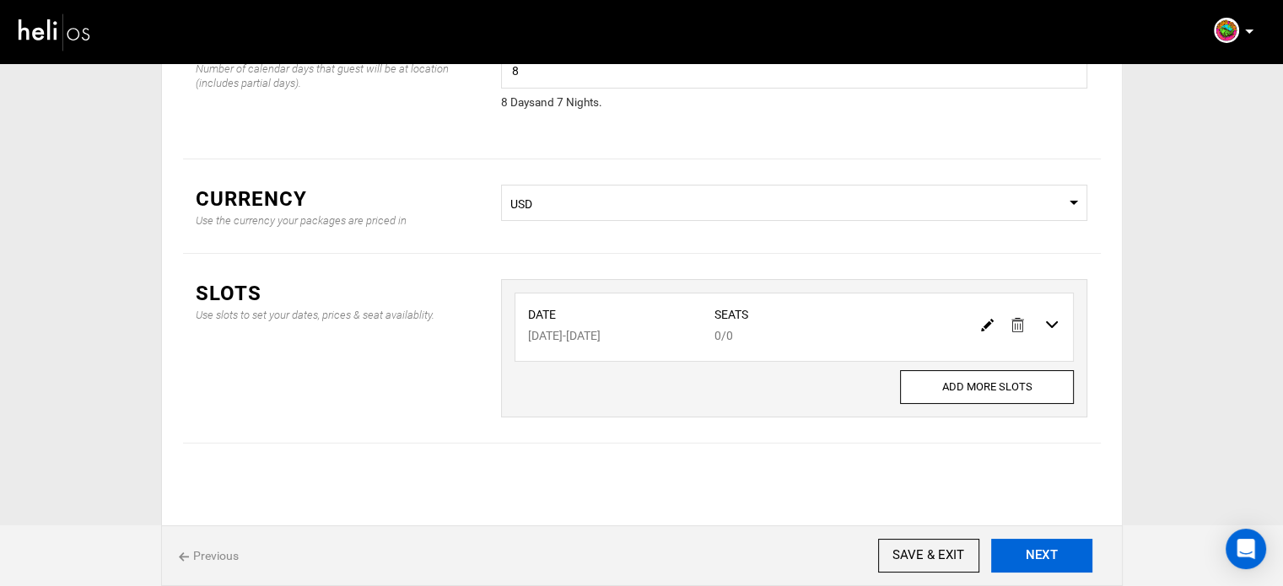
click at [1071, 566] on button "NEXT" at bounding box center [1041, 556] width 101 height 34
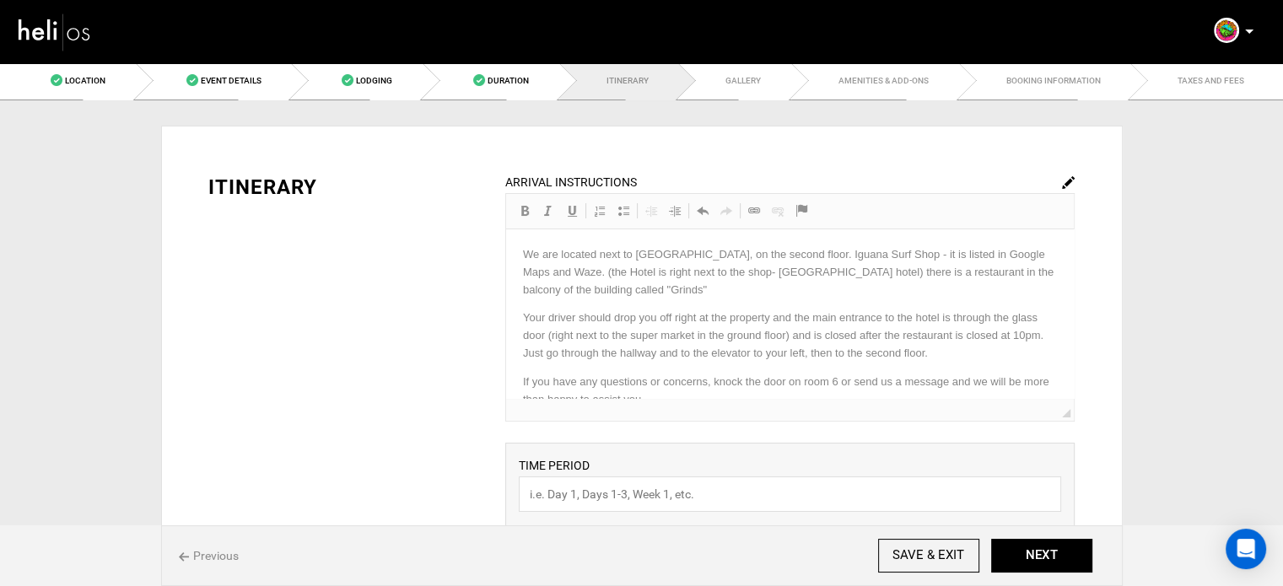
click at [1067, 184] on img at bounding box center [1068, 182] width 13 height 13
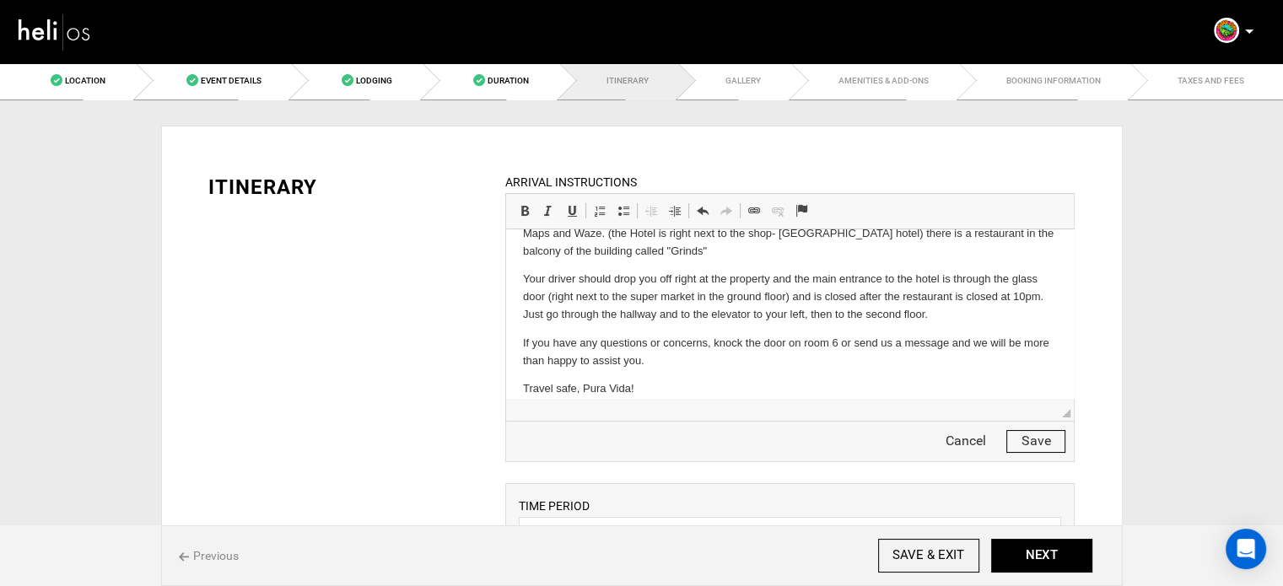
scroll to position [51, 0]
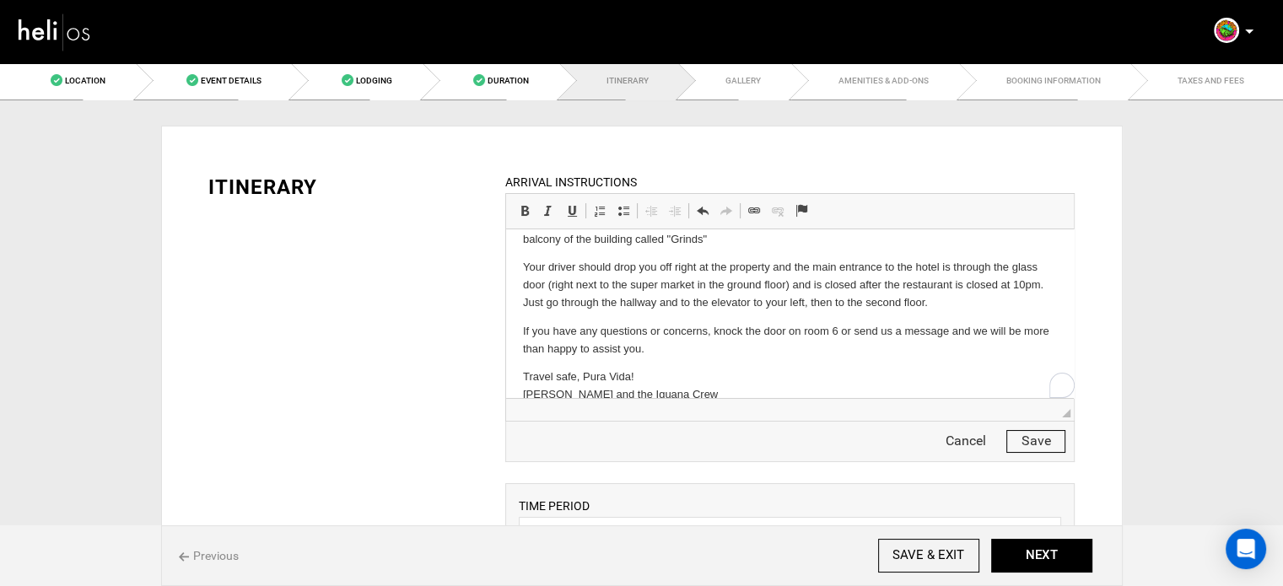
click at [523, 271] on p "Your driver should drop you off right at the property and the main entrance to …" at bounding box center [790, 285] width 534 height 52
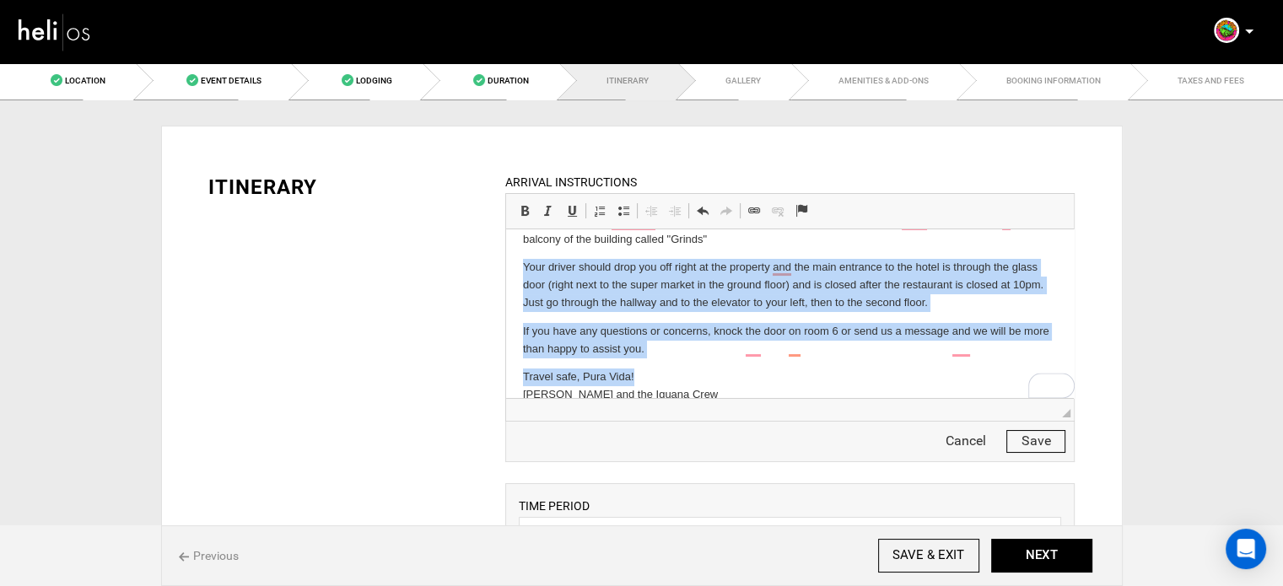
drag, startPoint x: 522, startPoint y: 271, endPoint x: 668, endPoint y: 384, distance: 184.6
click at [668, 384] on body "We are located next to Iguana Surf Shop, on the second floor. Iguana Surf Shop …" at bounding box center [790, 309] width 534 height 226
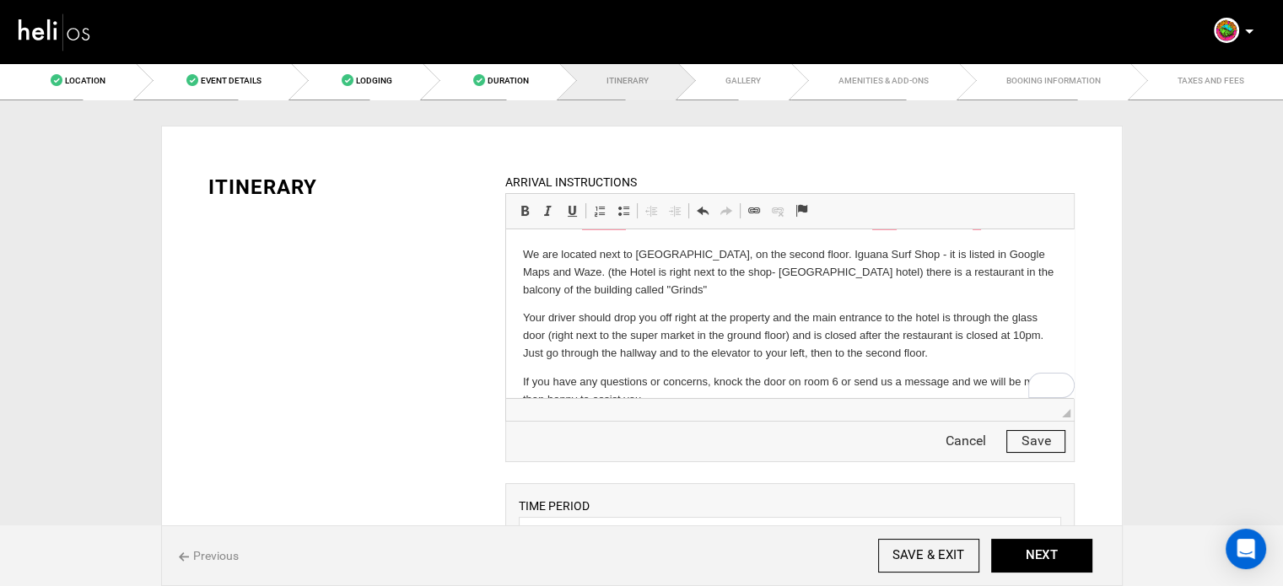
scroll to position [0, 0]
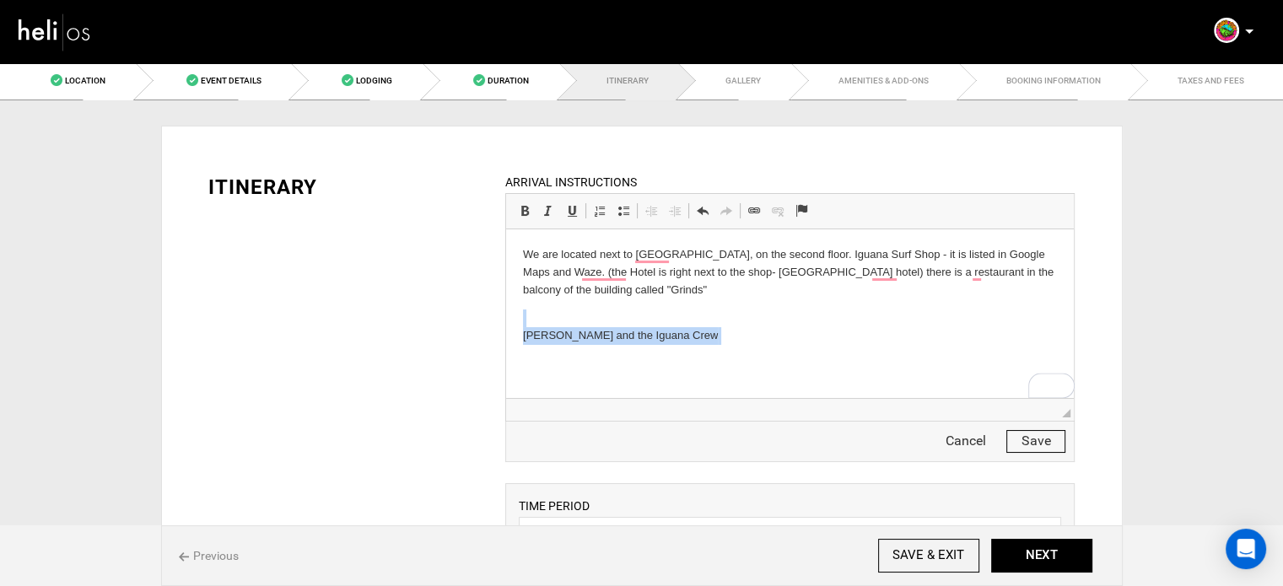
drag, startPoint x: 547, startPoint y: 365, endPoint x: 512, endPoint y: 314, distance: 62.5
click at [512, 314] on html "We are located next to Iguana Surf Shop, on the second floor. Iguana Surf Shop …" at bounding box center [790, 304] width 568 height 150
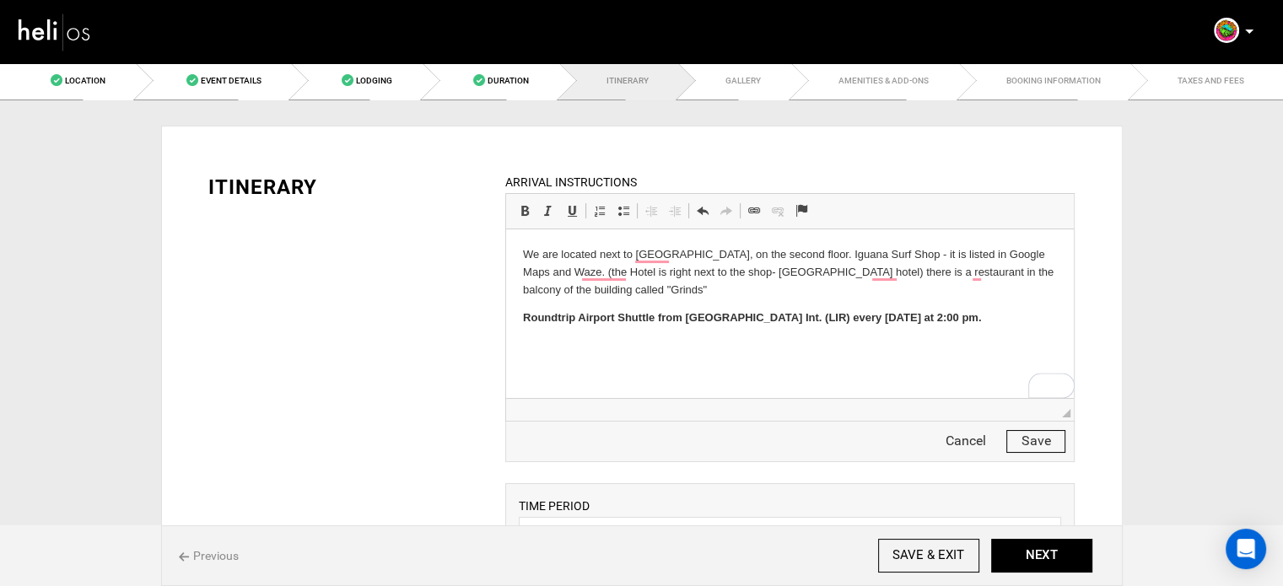
click at [545, 321] on strong "Roundtrip Airport Shuttle from Liberia Int. (LIR) e" at bounding box center [691, 317] width 336 height 13
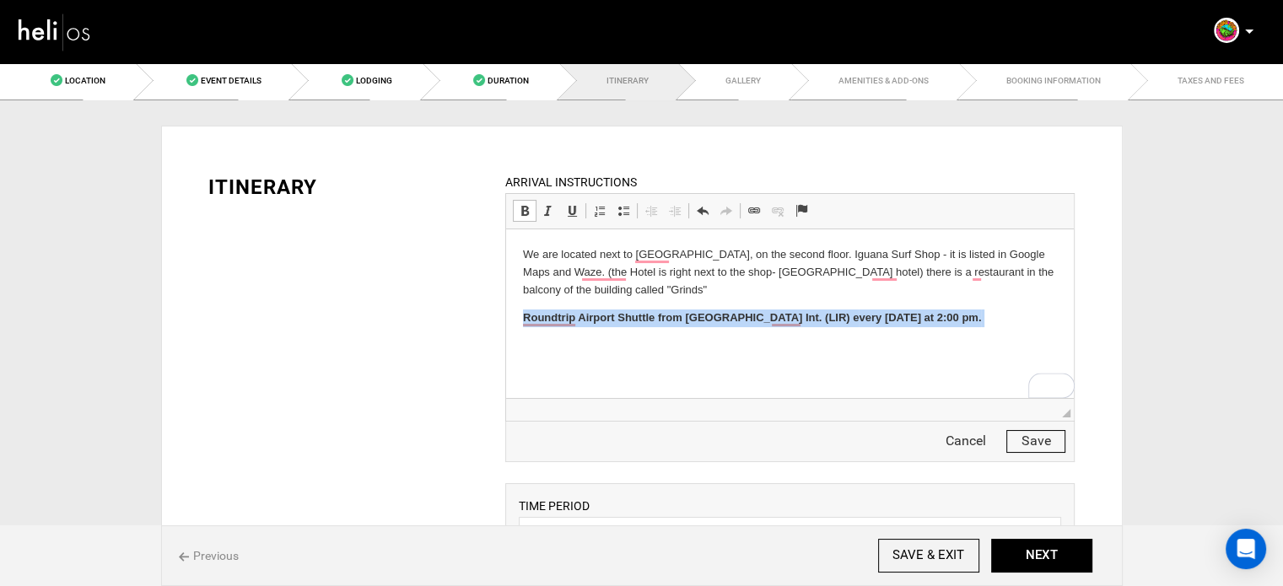
click at [545, 321] on strong "Roundtrip Airport Shuttle from Liberia Int. (LIR) e" at bounding box center [691, 317] width 336 height 13
click at [523, 210] on span at bounding box center [524, 210] width 13 height 13
click at [520, 319] on html "We are located next to Iguana Surf Shop, on the second floor. Iguana Surf Shop …" at bounding box center [790, 286] width 568 height 115
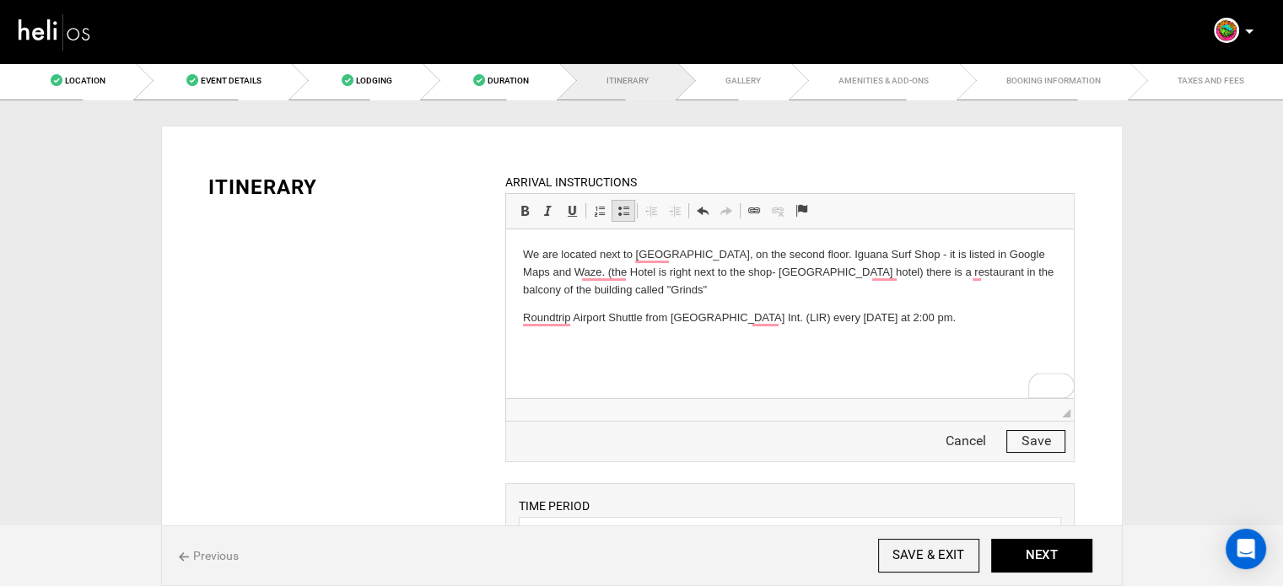
click at [620, 211] on span at bounding box center [623, 210] width 13 height 13
click at [516, 318] on html "We are located next to Iguana Surf Shop, on the second floor. Iguana Surf Shop …" at bounding box center [790, 286] width 568 height 115
click at [619, 206] on span at bounding box center [623, 210] width 13 height 13
click at [1018, 441] on button "Save" at bounding box center [1035, 441] width 59 height 23
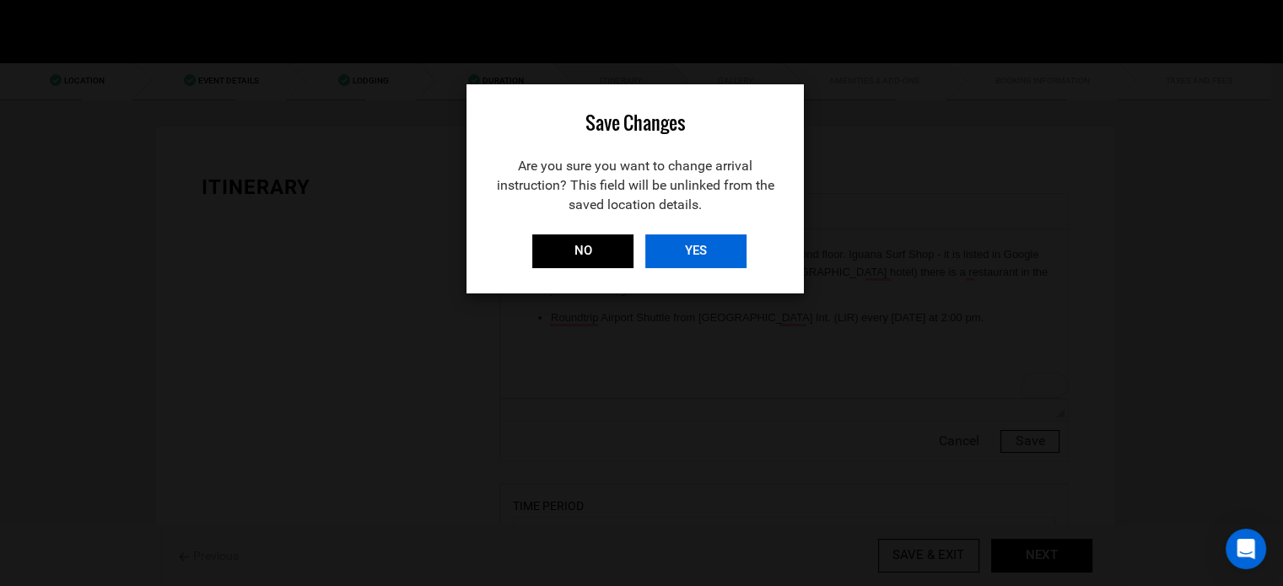
click at [708, 242] on input "YES" at bounding box center [695, 251] width 101 height 34
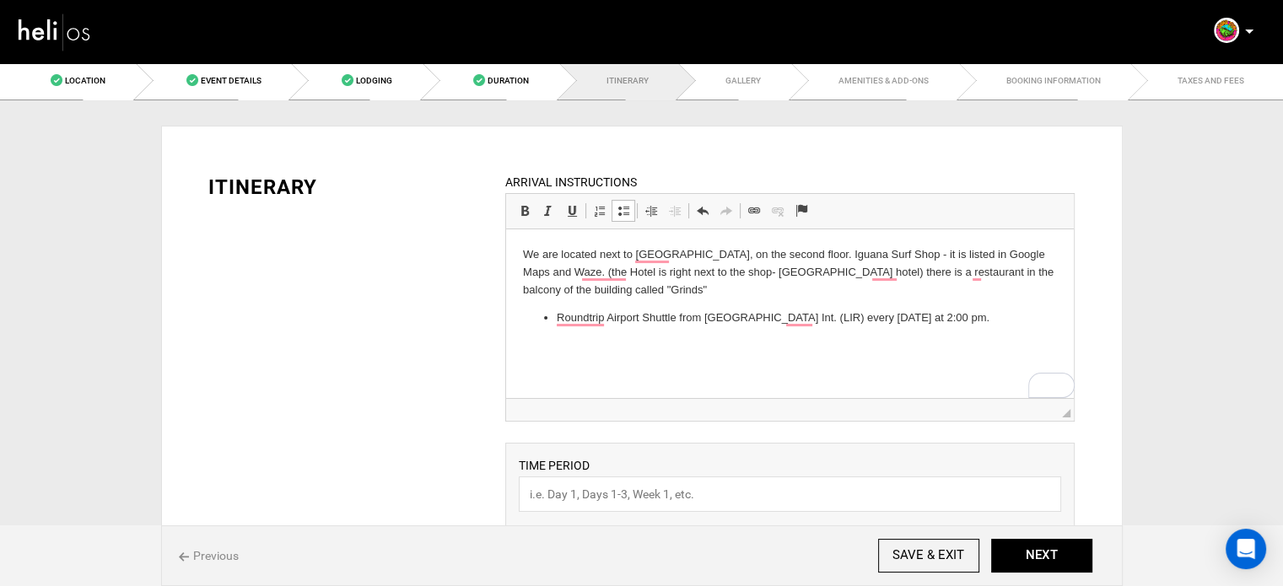
click at [863, 327] on html "We are located next to Iguana Surf Shop, on the second floor. Iguana Surf Shop …" at bounding box center [790, 286] width 568 height 115
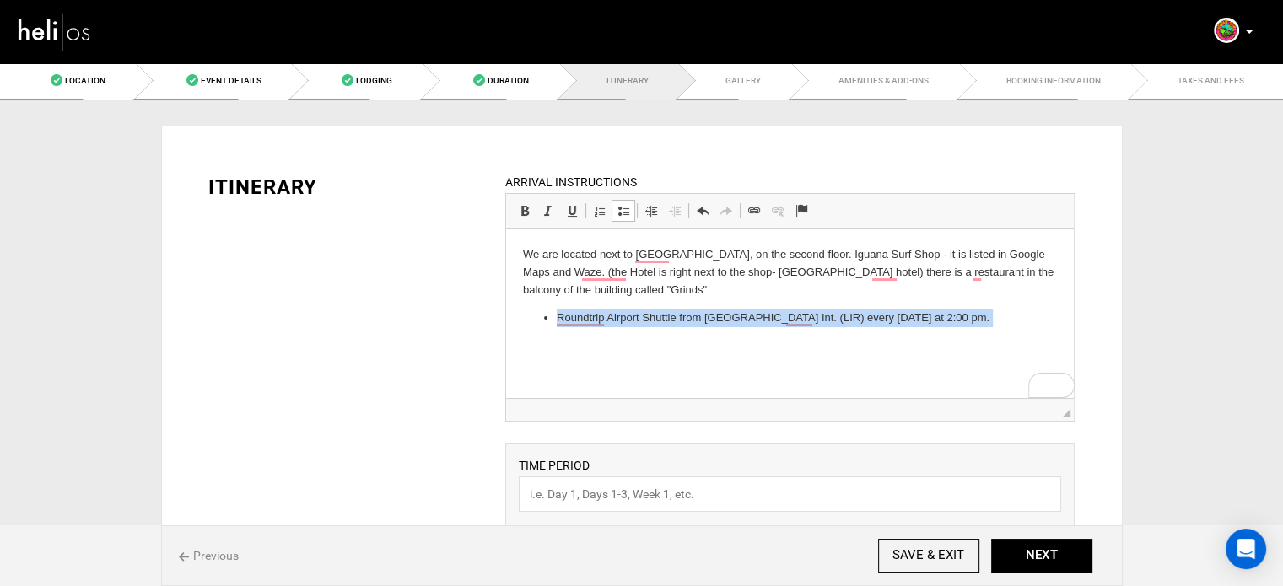
click at [863, 327] on html "We are located next to Iguana Surf Shop, on the second floor. Iguana Surf Shop …" at bounding box center [790, 286] width 568 height 115
copy li "Roundtrip Airport Shuttle from Liberia Int. (LIR) e very Saturday at 2:00 pm."
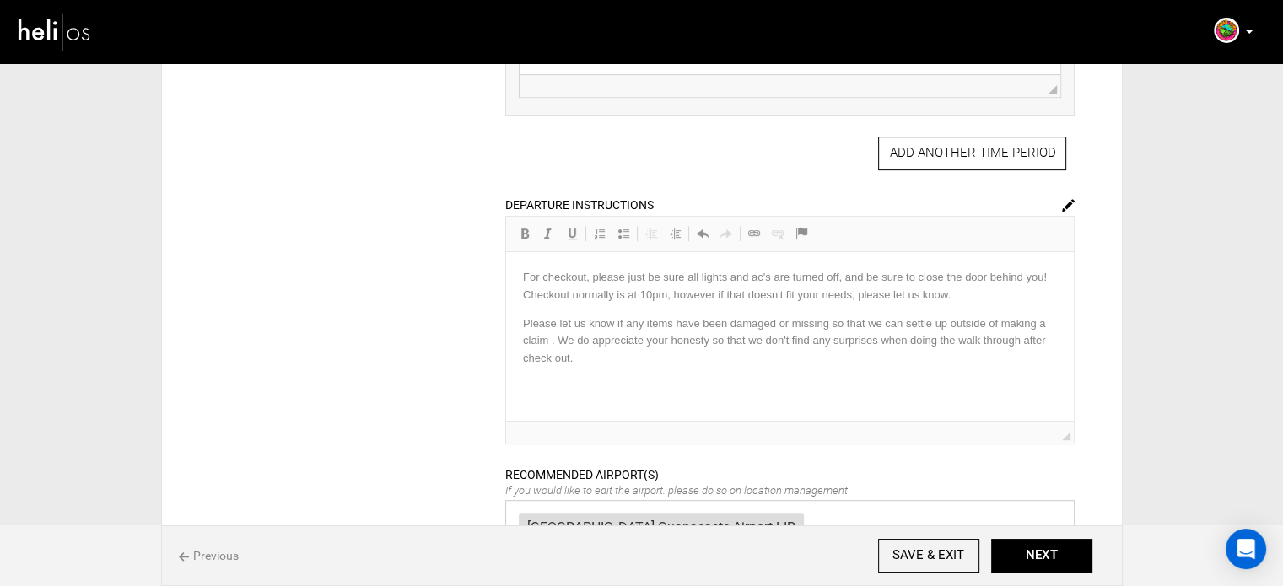
scroll to position [678, 0]
click at [1069, 209] on img at bounding box center [1068, 206] width 13 height 13
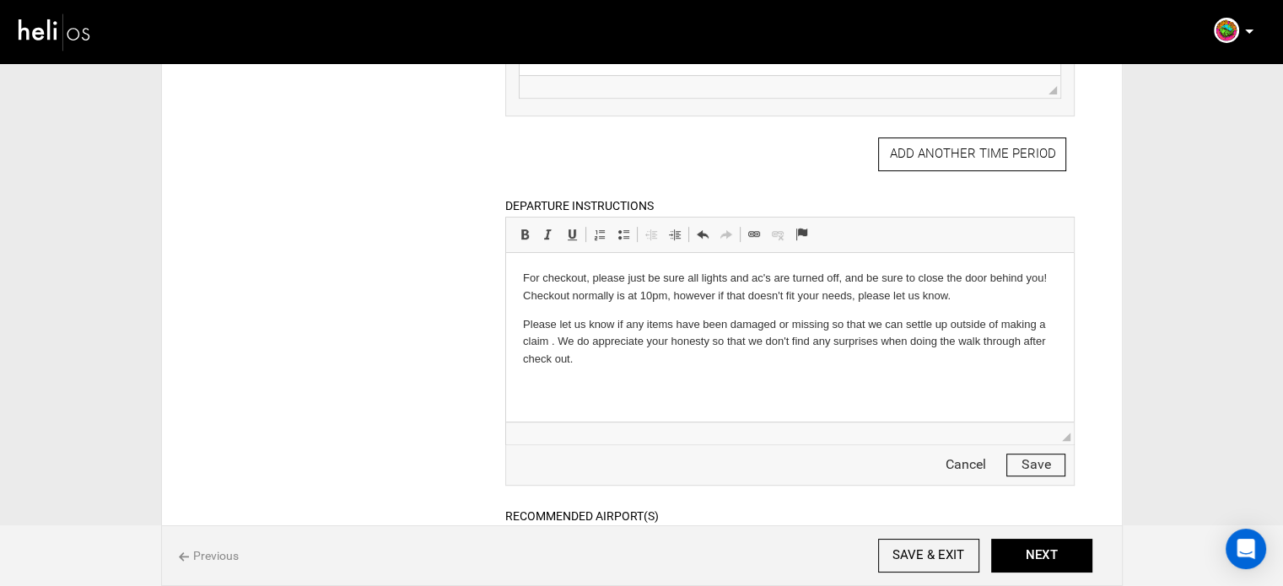
click at [629, 372] on html "For checkout, please just be sure all lights and ac's are turned off, and be su…" at bounding box center [790, 319] width 568 height 132
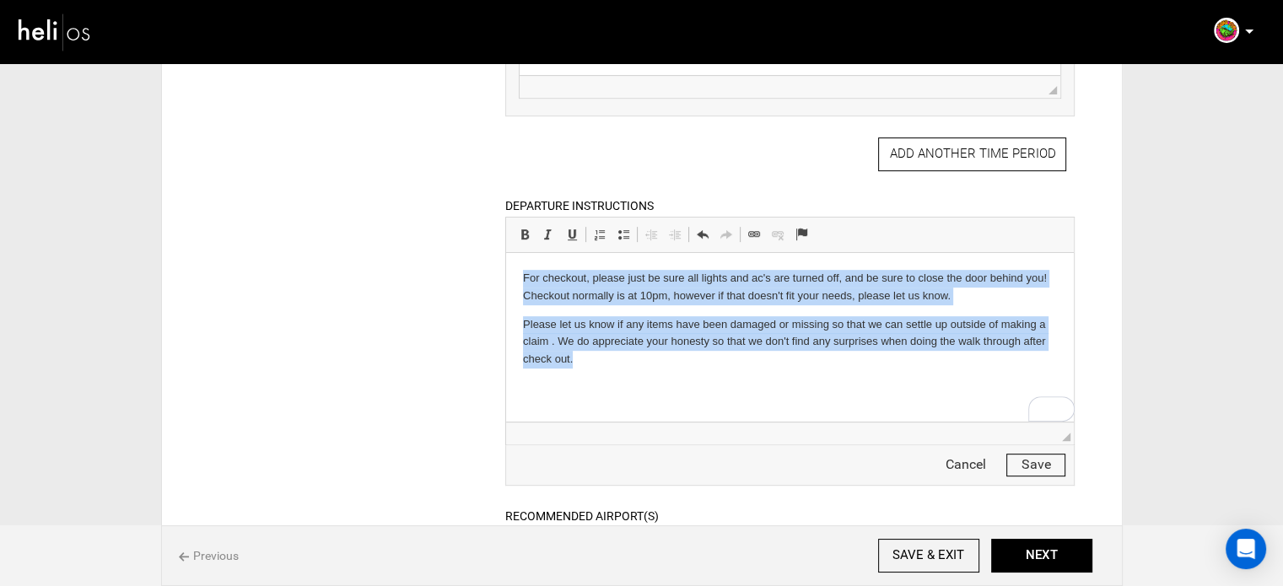
drag, startPoint x: 616, startPoint y: 371, endPoint x: 1009, endPoint y: 509, distance: 416.4
click at [506, 257] on html "For checkout, please just be sure all lights and ac's are turned off, and be su…" at bounding box center [790, 319] width 568 height 132
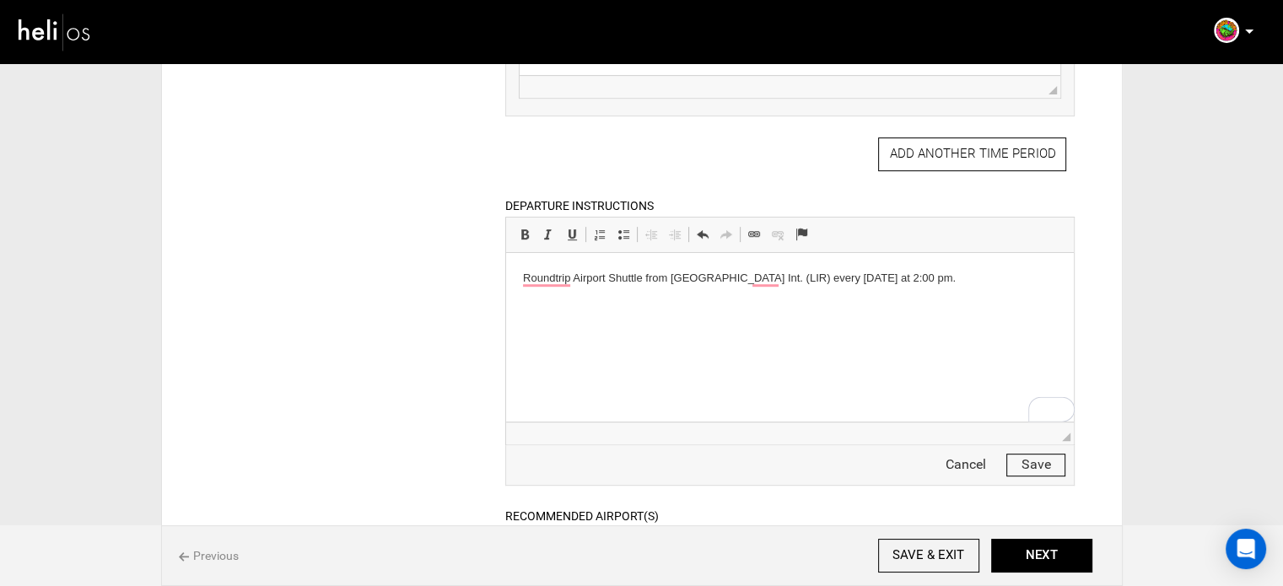
click at [524, 271] on p "Roundtrip Airport Shuttle from Liberia Int. (LIR) every Saturday at 2:00 pm." at bounding box center [790, 279] width 534 height 18
click at [619, 235] on span at bounding box center [623, 234] width 13 height 13
click at [1032, 460] on button "Save" at bounding box center [1035, 465] width 59 height 23
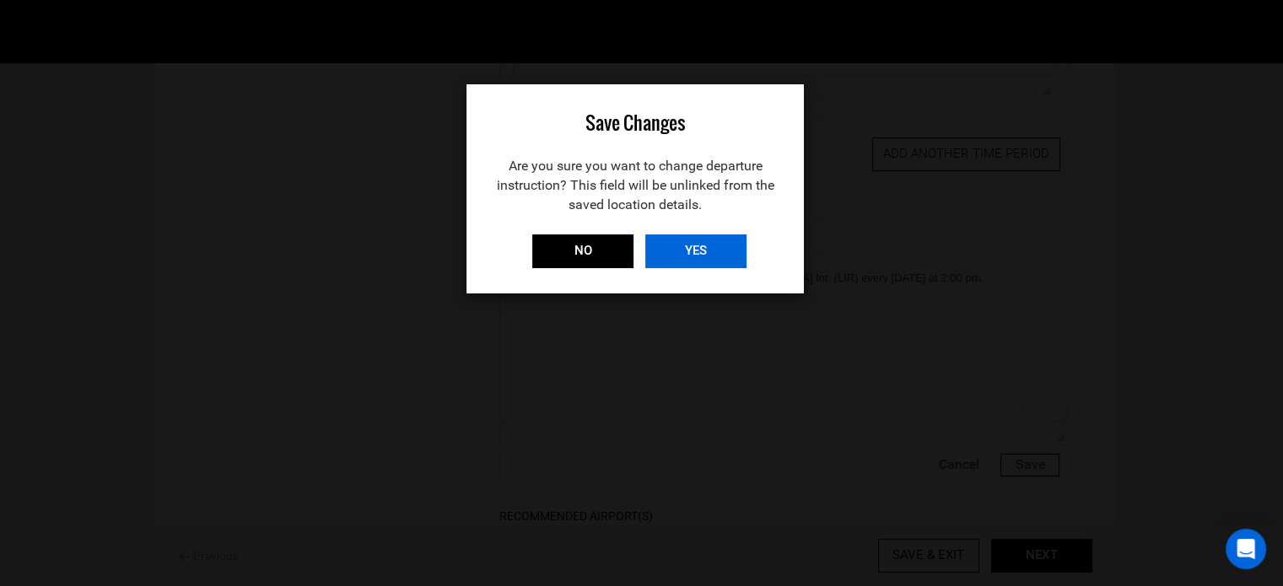
click at [697, 249] on input "YES" at bounding box center [695, 251] width 101 height 34
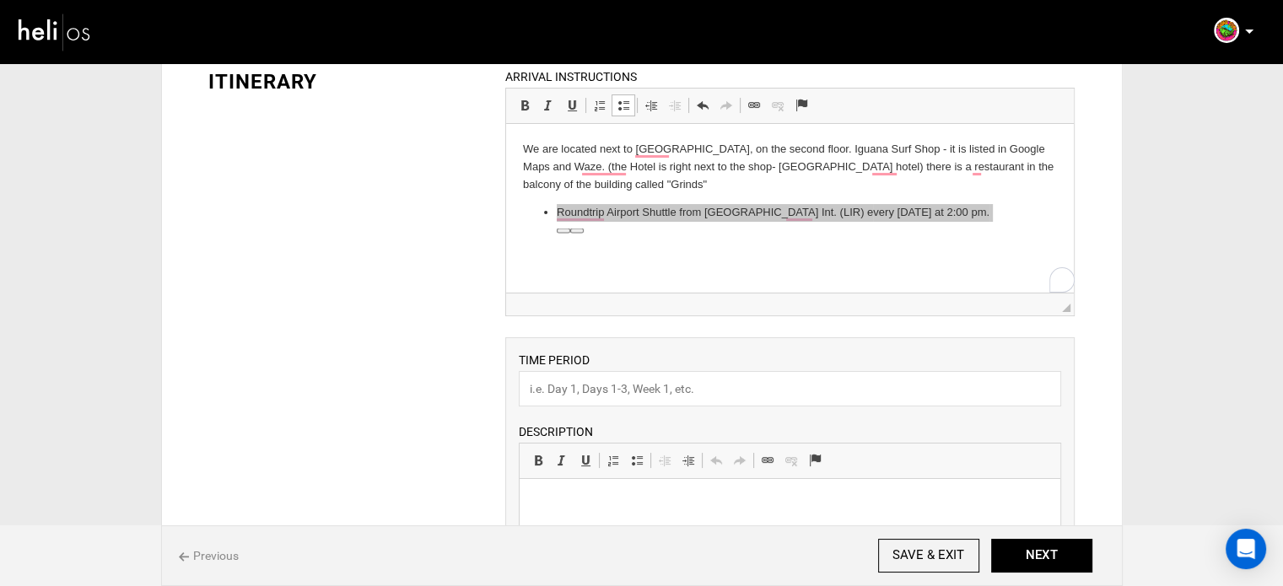
scroll to position [137, 0]
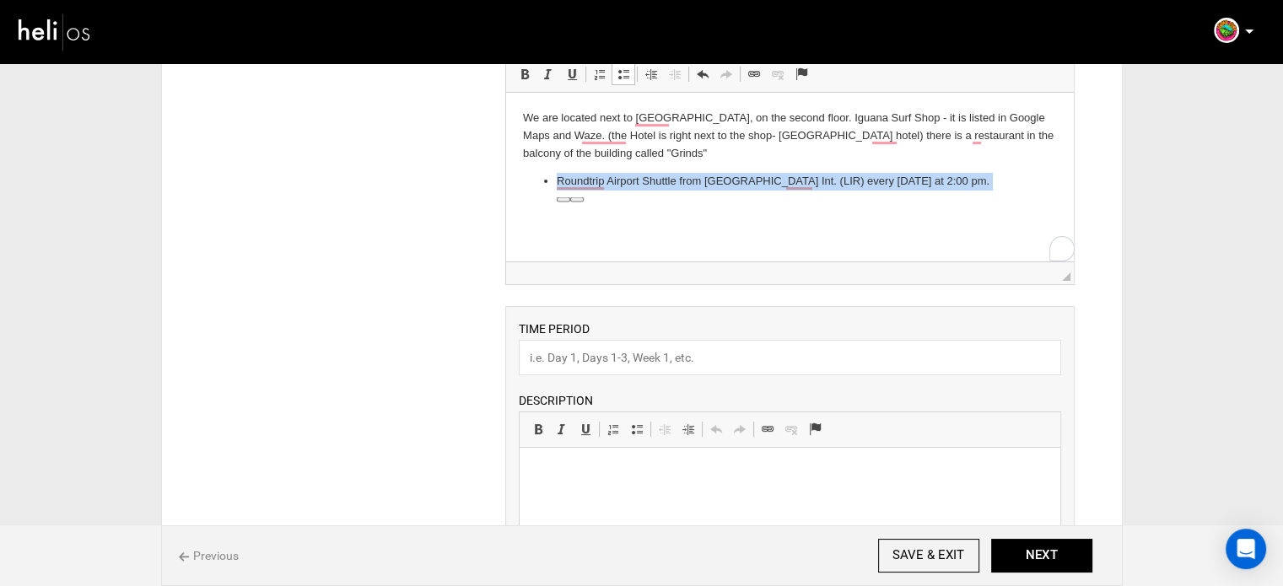
click at [595, 207] on html "We are located next to Iguana Surf Shop, on the second floor. Iguana Surf Shop …" at bounding box center [790, 150] width 568 height 115
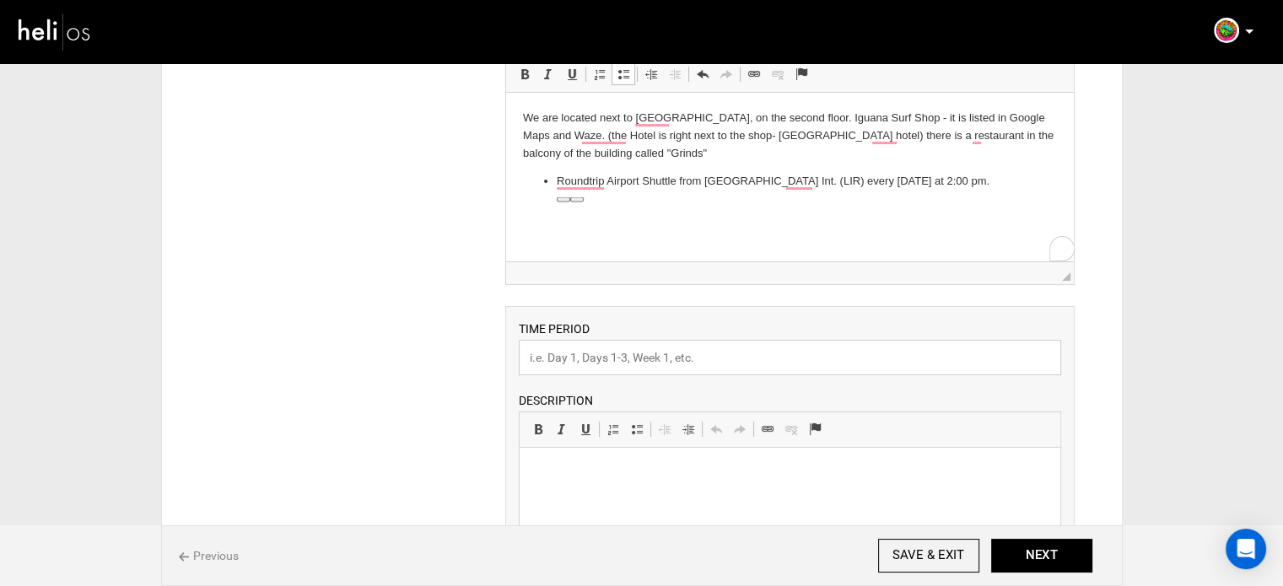
click at [560, 357] on input "text" at bounding box center [790, 357] width 542 height 35
paste input "Surf Lessons"
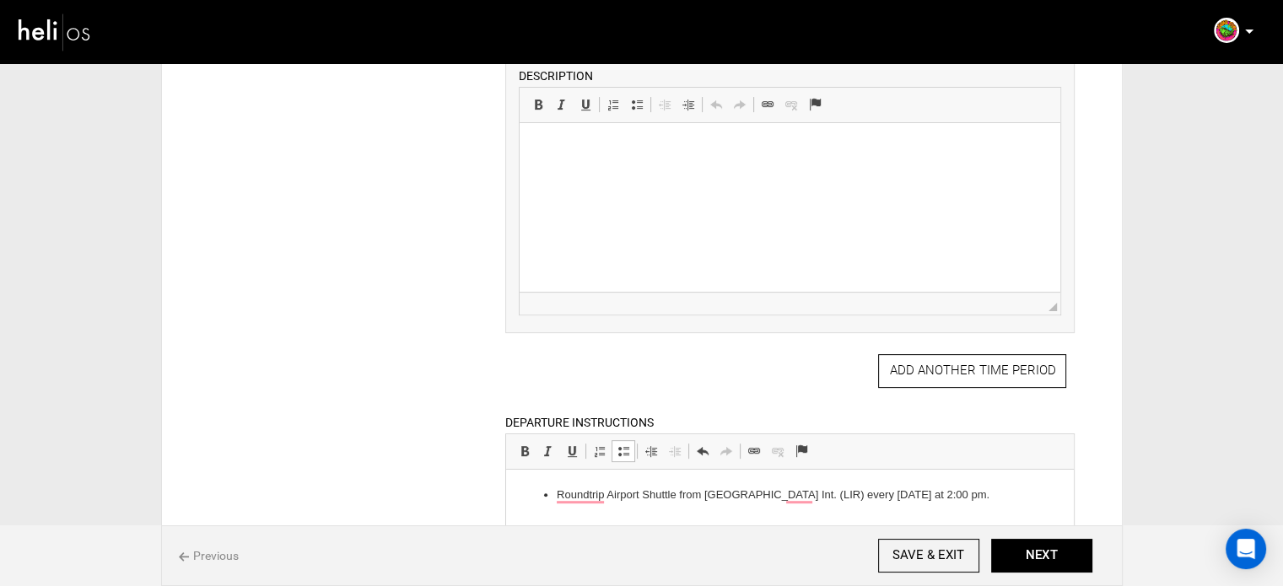
scroll to position [461, 0]
type input "Surf Lessons"
click at [606, 175] on html at bounding box center [790, 149] width 541 height 51
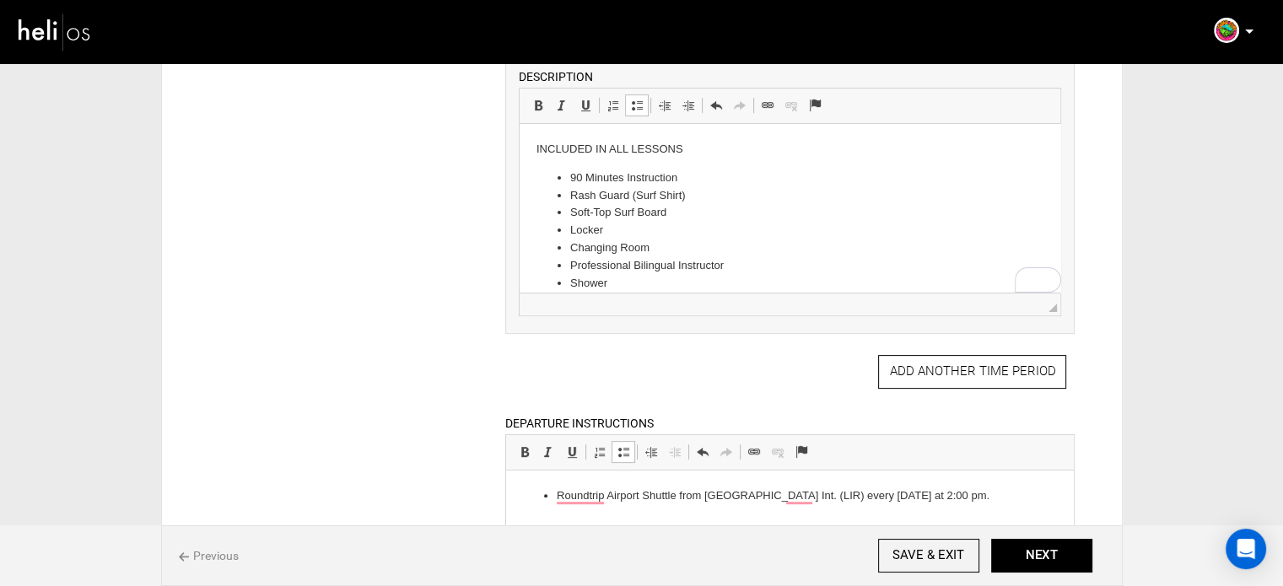
scroll to position [263, 0]
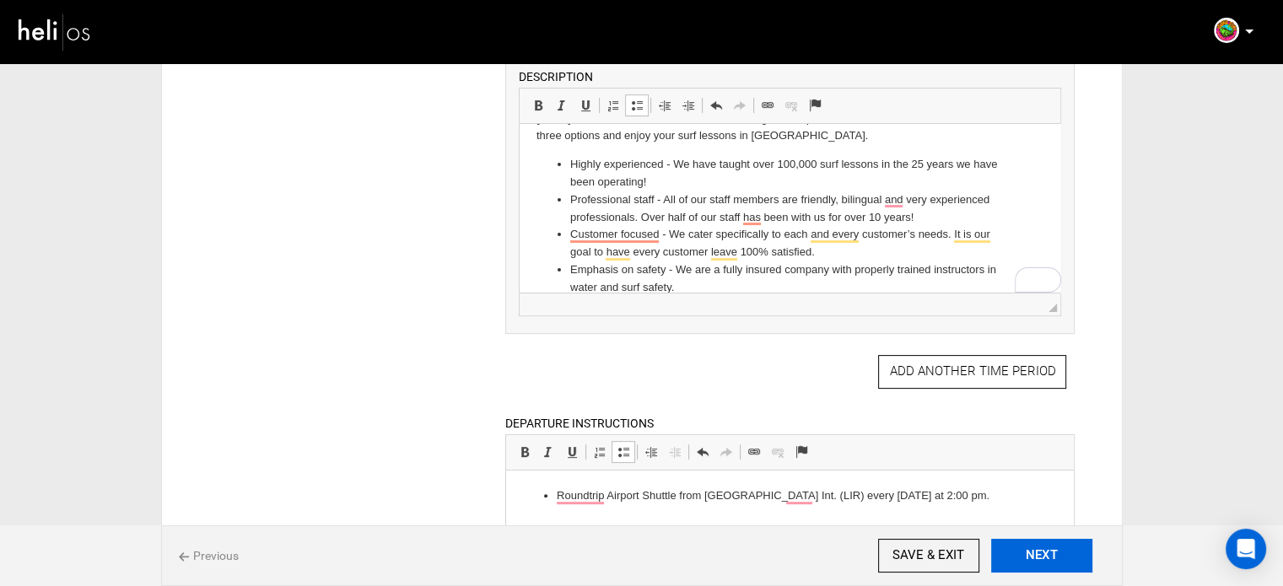
click at [1044, 550] on button "NEXT" at bounding box center [1041, 556] width 101 height 34
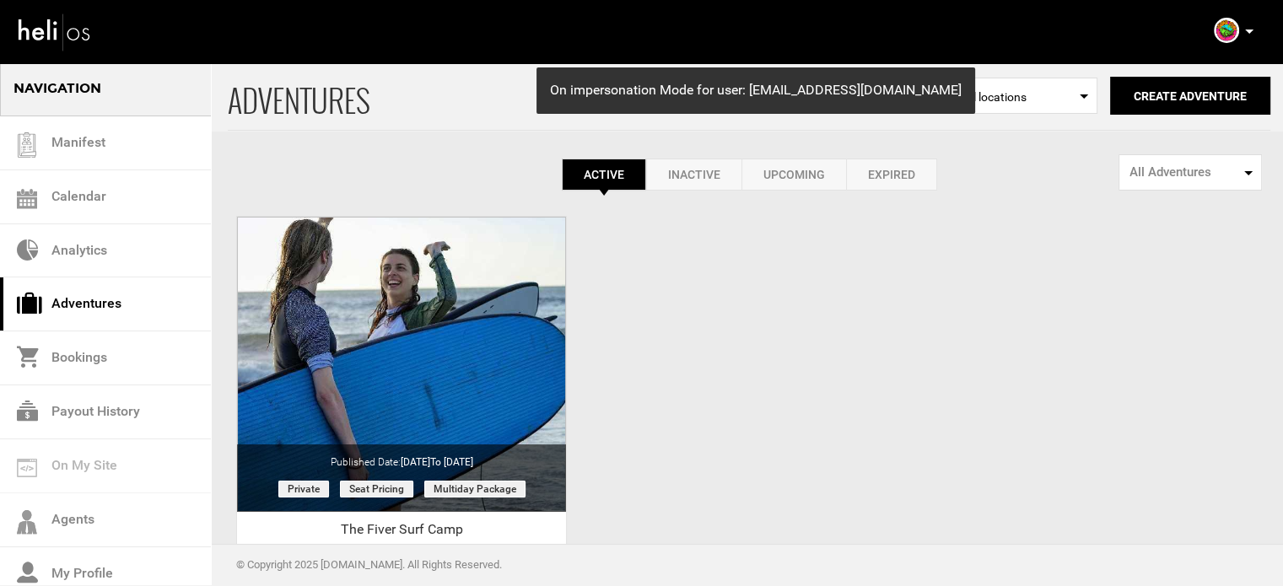
scroll to position [209, 0]
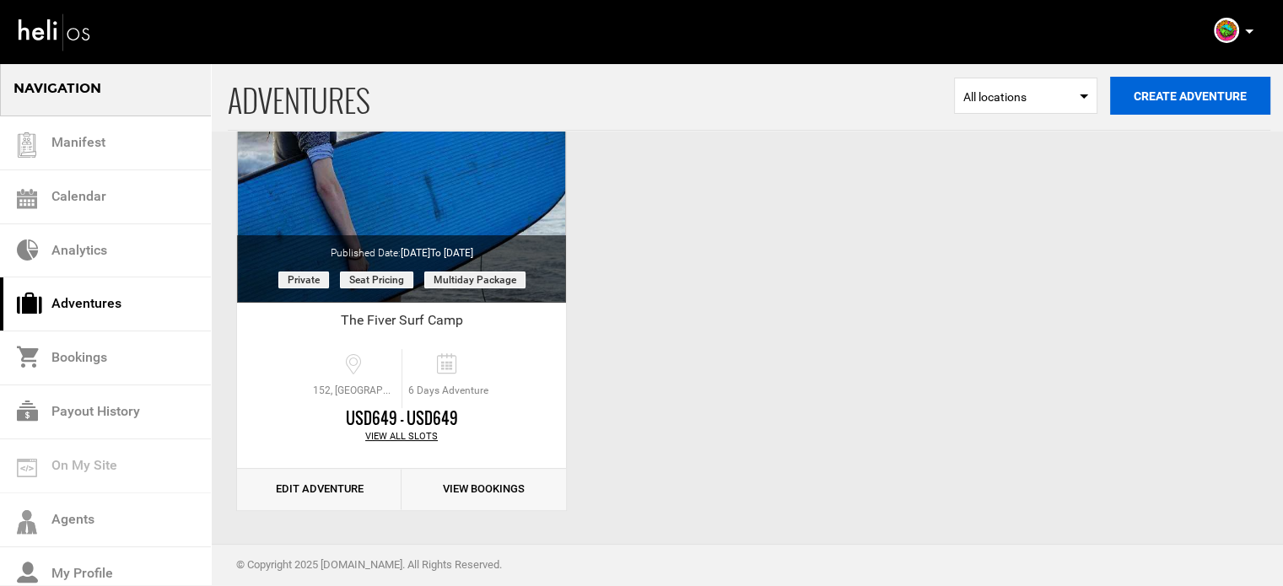
click at [1148, 103] on button "Create Adventure" at bounding box center [1190, 96] width 160 height 38
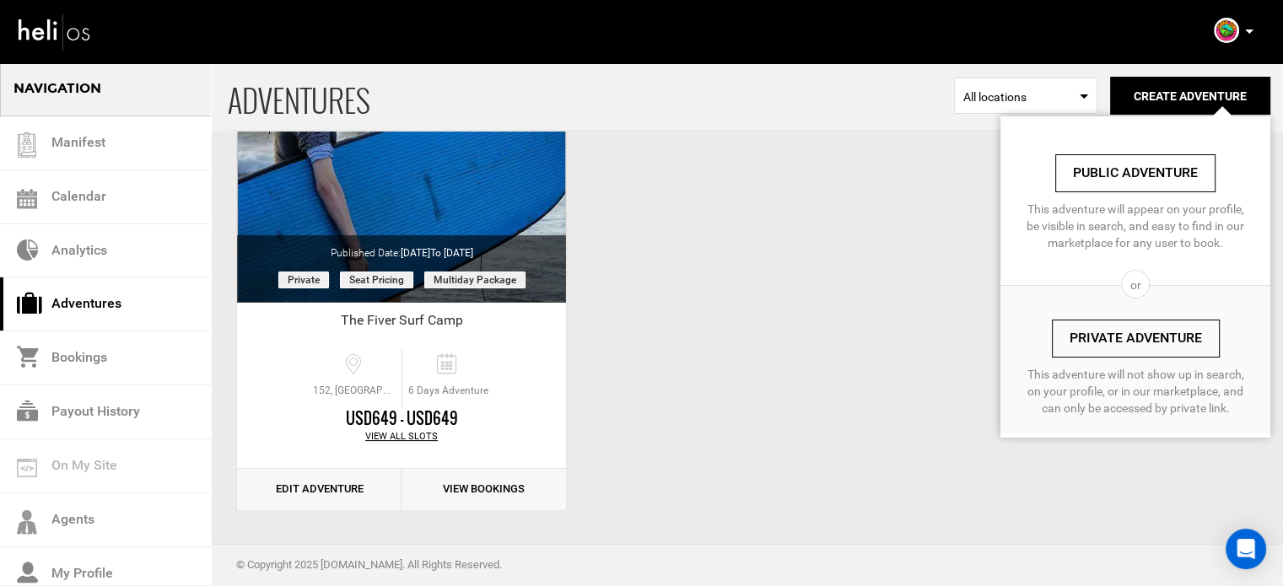
click at [1091, 337] on link "Private Adventure" at bounding box center [1136, 339] width 168 height 38
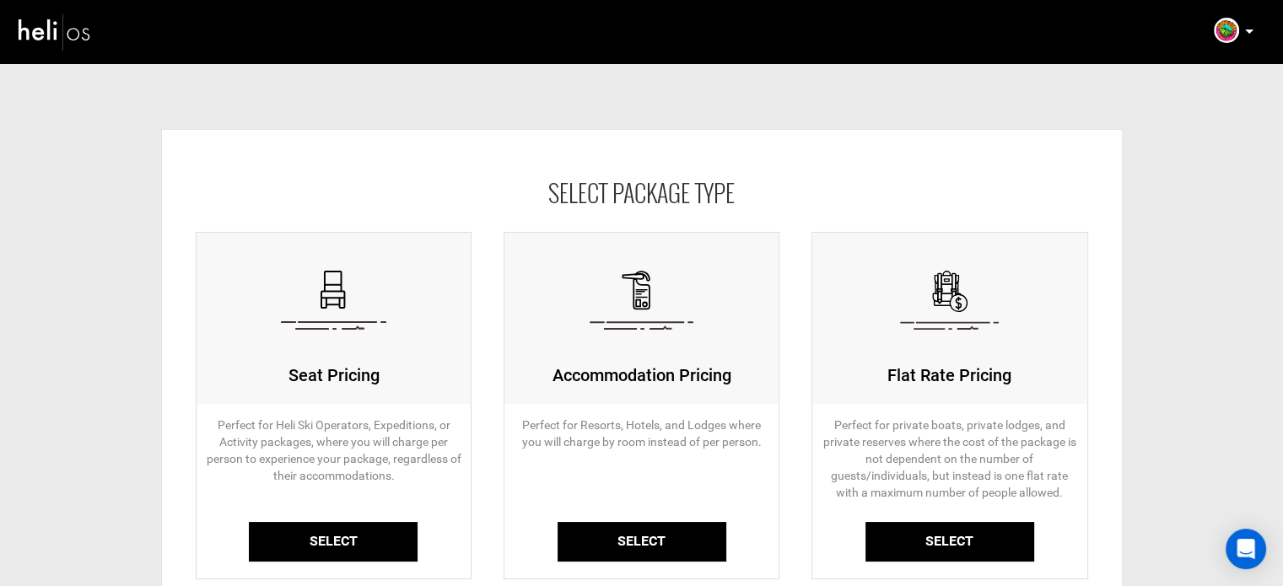
click at [353, 531] on link "Select" at bounding box center [333, 542] width 169 height 40
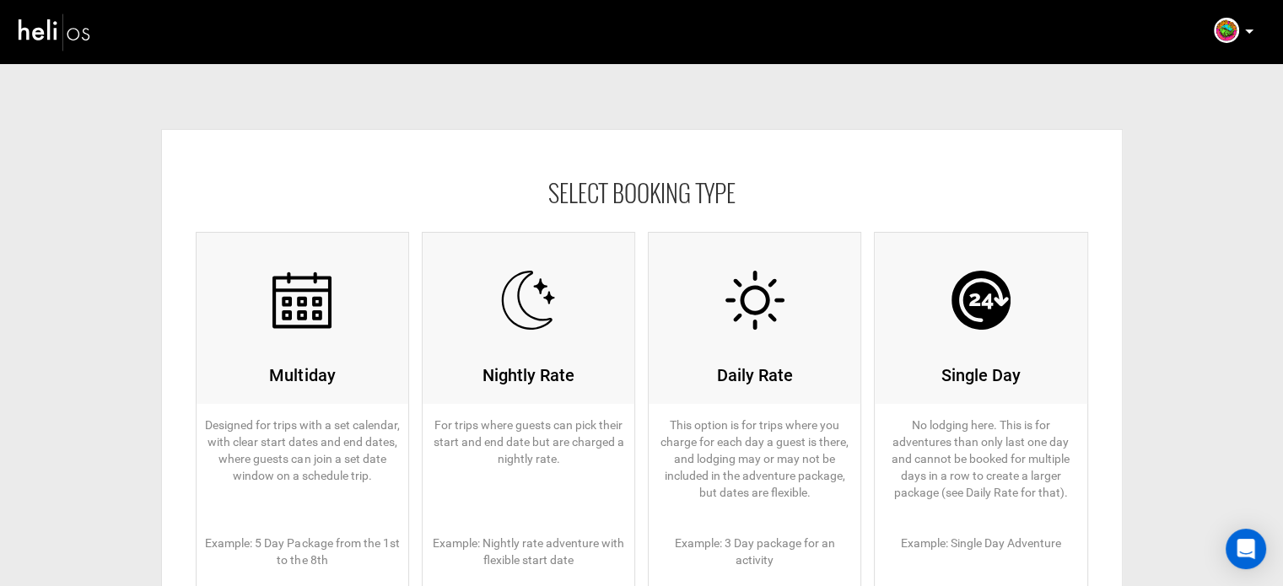
scroll to position [255, 0]
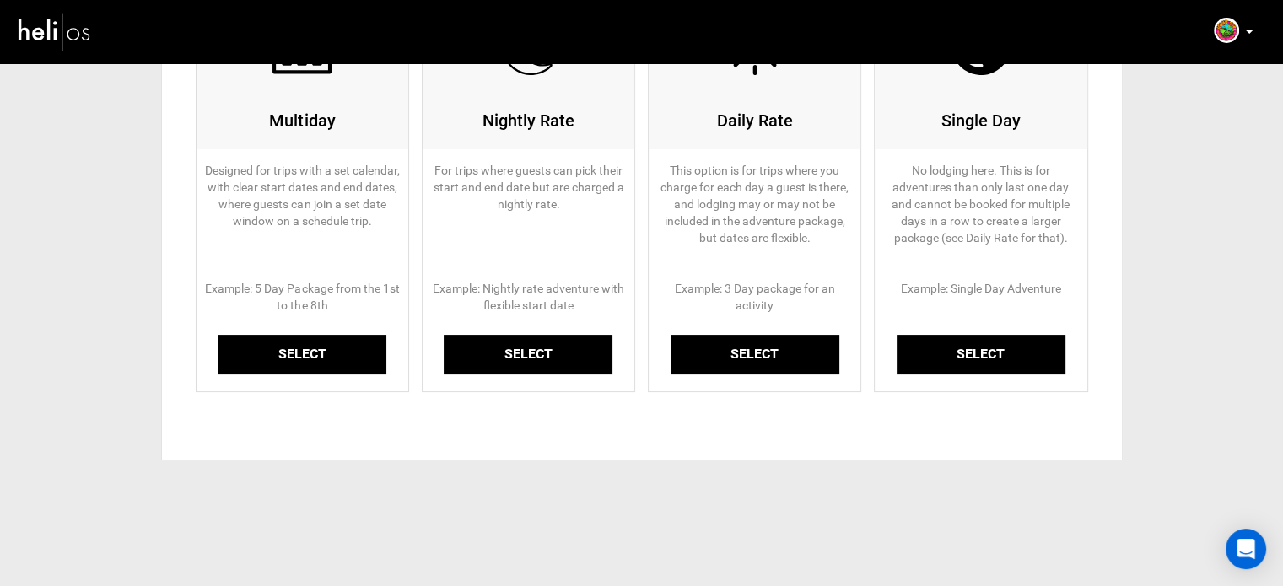
click at [336, 353] on link "Select" at bounding box center [302, 355] width 169 height 40
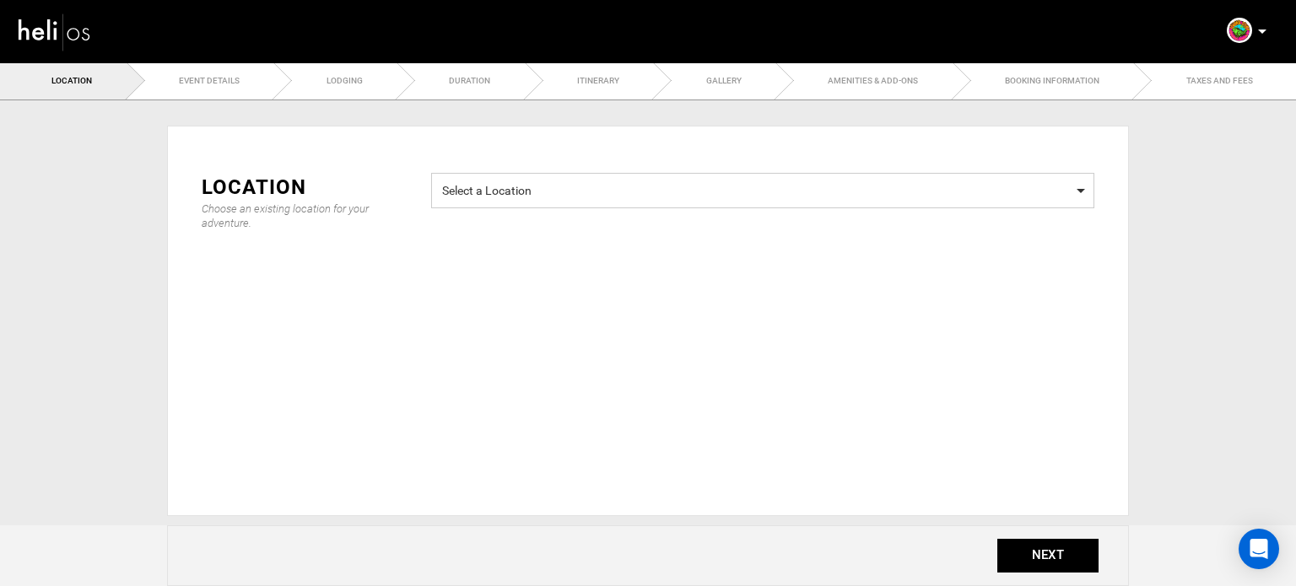
click at [536, 188] on span "Select a Location" at bounding box center [762, 188] width 641 height 21
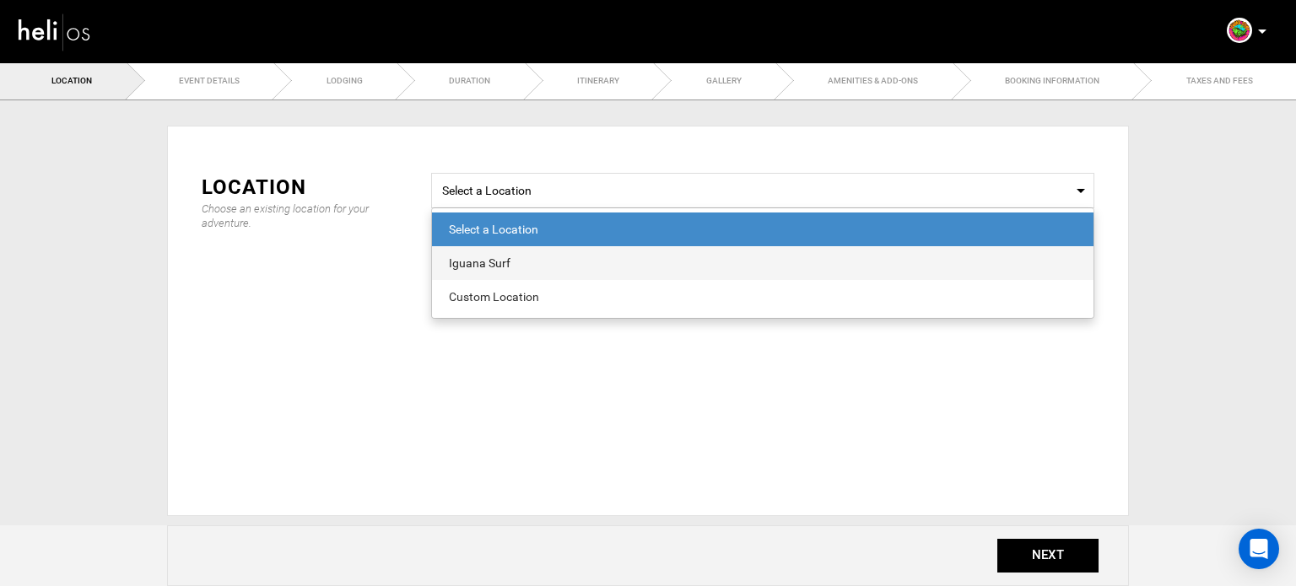
click at [513, 261] on div "Iguana Surf" at bounding box center [763, 263] width 628 height 17
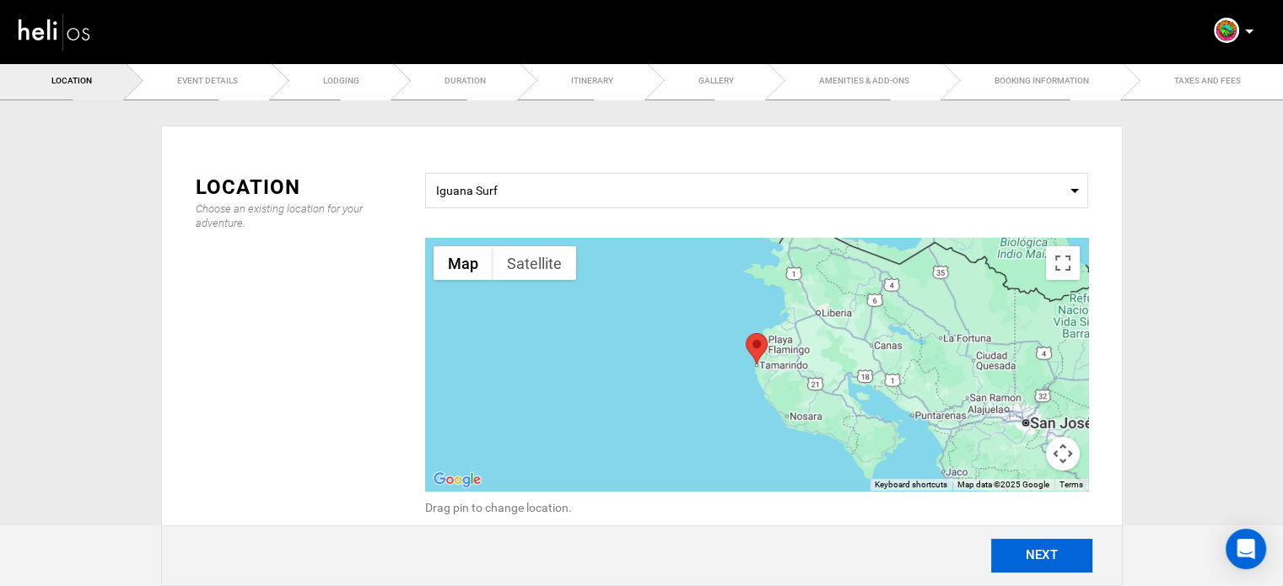
click at [1026, 552] on button "NEXT" at bounding box center [1041, 556] width 101 height 34
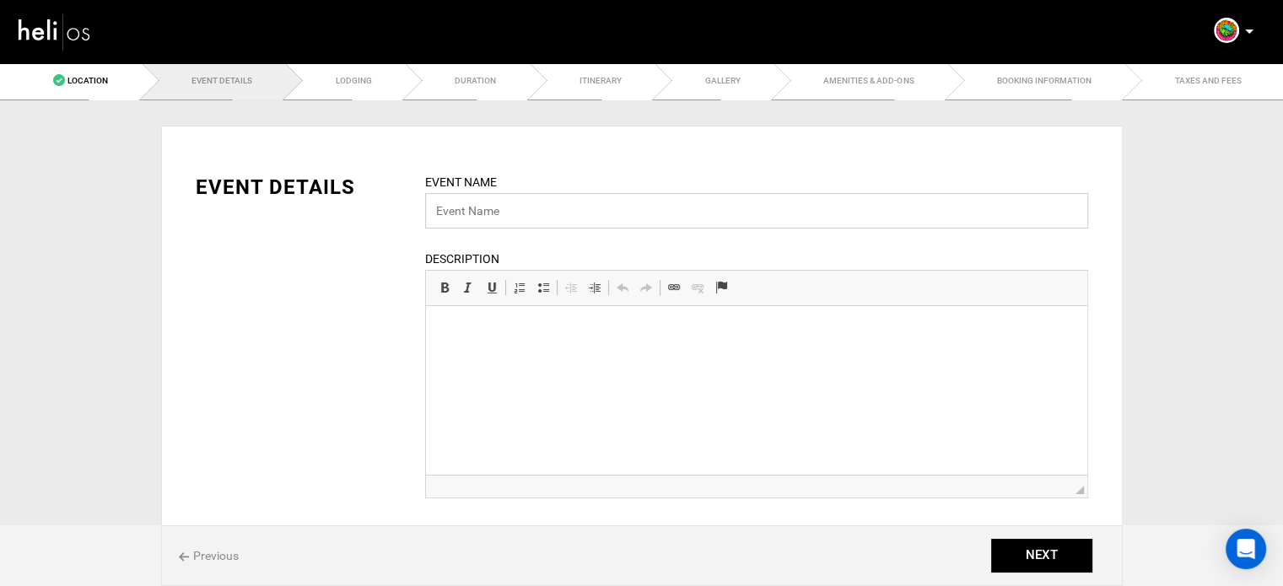
click at [506, 218] on input "text" at bounding box center [756, 210] width 663 height 35
paste input "The Ultimate Iguana Surf Camp Package"
type input "The Ultimate Iguana Surf Camp Package"
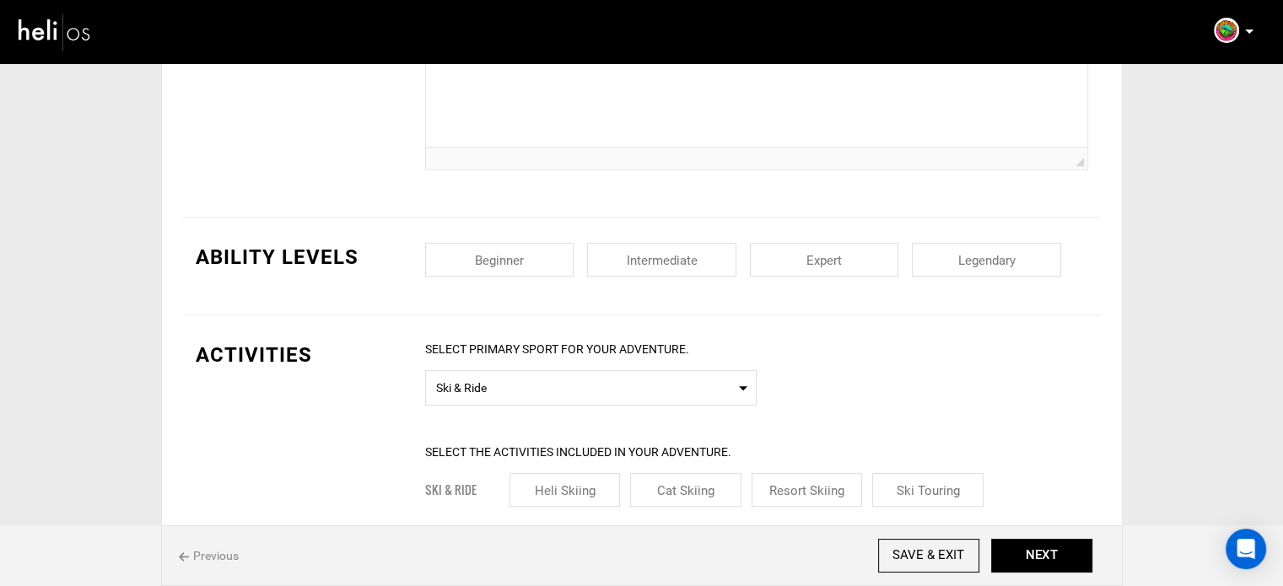
scroll to position [672, 0]
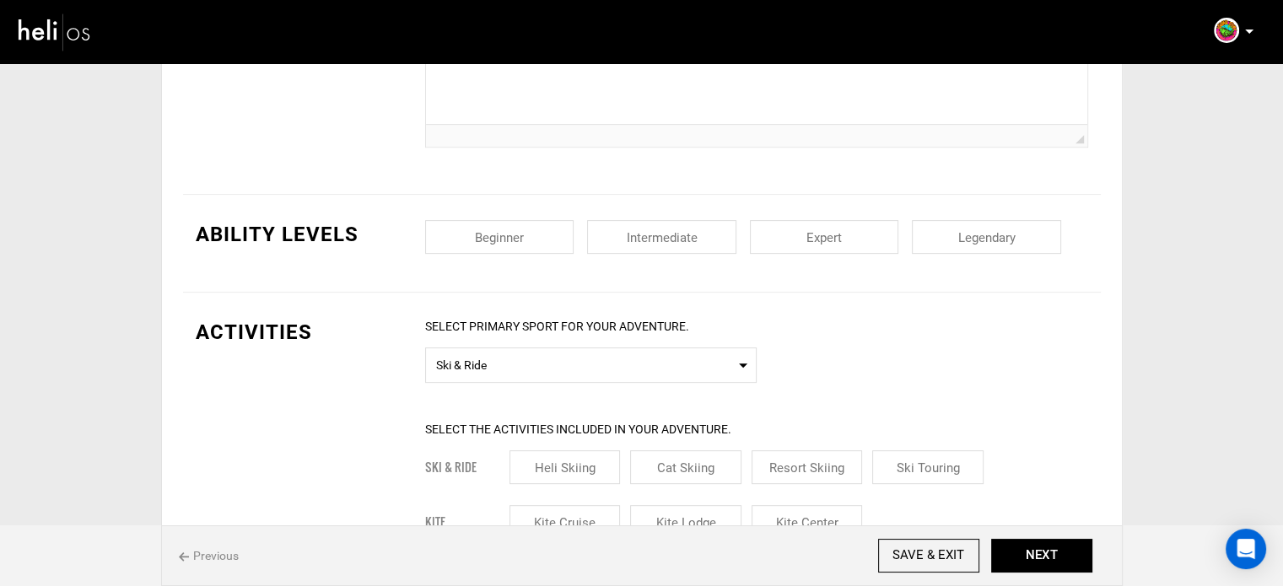
click at [653, 234] on input "checkbox" at bounding box center [661, 237] width 149 height 34
checkbox input "true"
click at [530, 232] on input "checkbox" at bounding box center [499, 237] width 149 height 34
checkbox input "true"
click at [838, 225] on input "checkbox" at bounding box center [824, 237] width 149 height 34
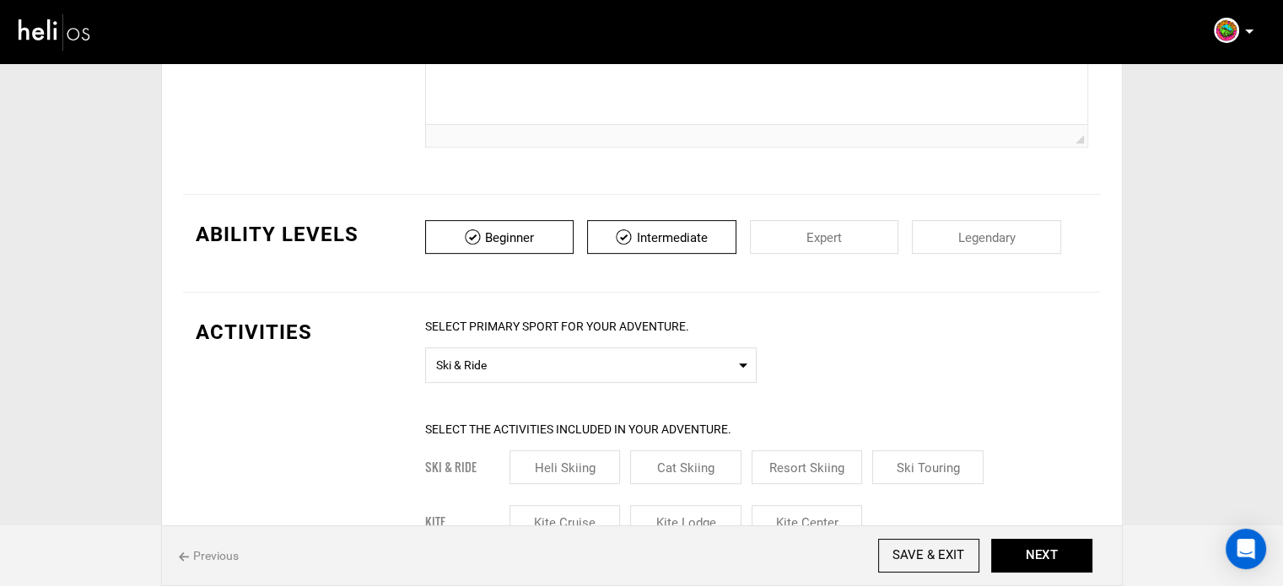
checkbox input "true"
click at [959, 232] on input "checkbox" at bounding box center [986, 237] width 149 height 34
checkbox input "true"
click at [621, 347] on span "Select Primary Sport Ski & Ride" at bounding box center [590, 364] width 331 height 35
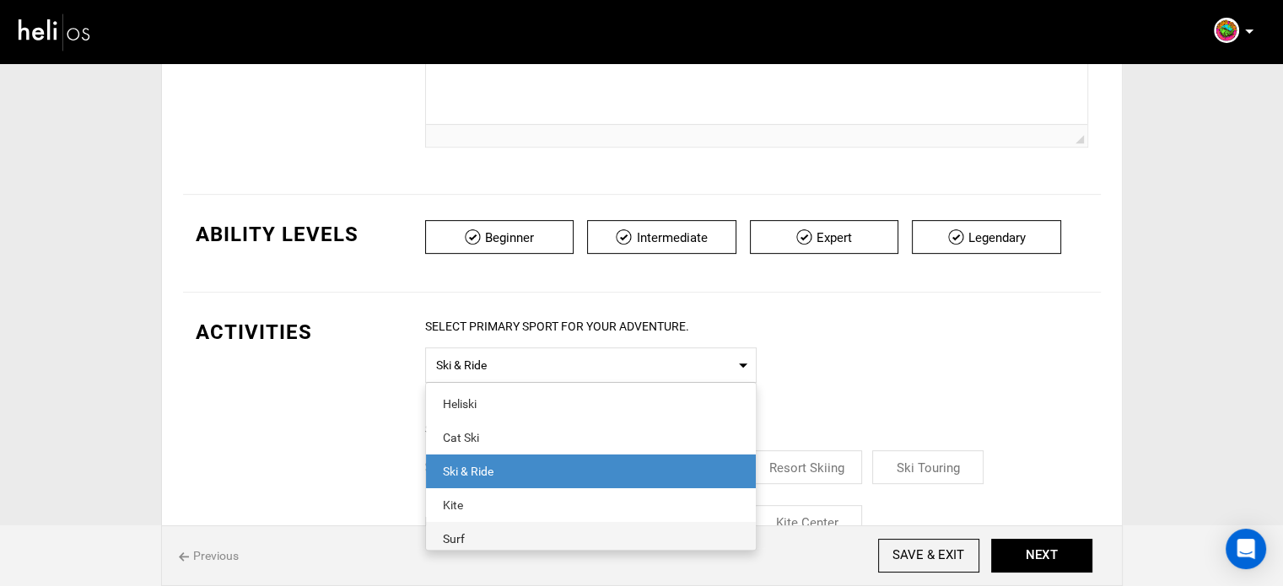
click at [483, 526] on span "Surf" at bounding box center [591, 539] width 330 height 34
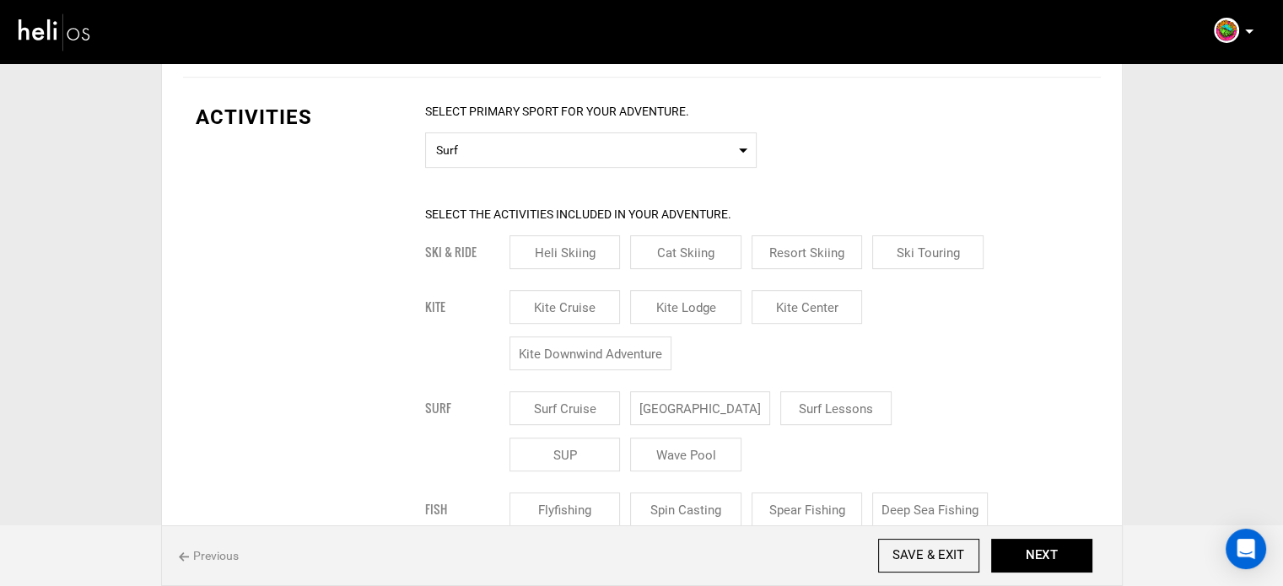
scroll to position [888, 0]
click at [685, 403] on input "[GEOGRAPHIC_DATA]" at bounding box center [700, 408] width 140 height 34
checkbox input "true"
click at [800, 397] on input "Surf Lessons" at bounding box center [855, 408] width 111 height 34
checkbox input "true"
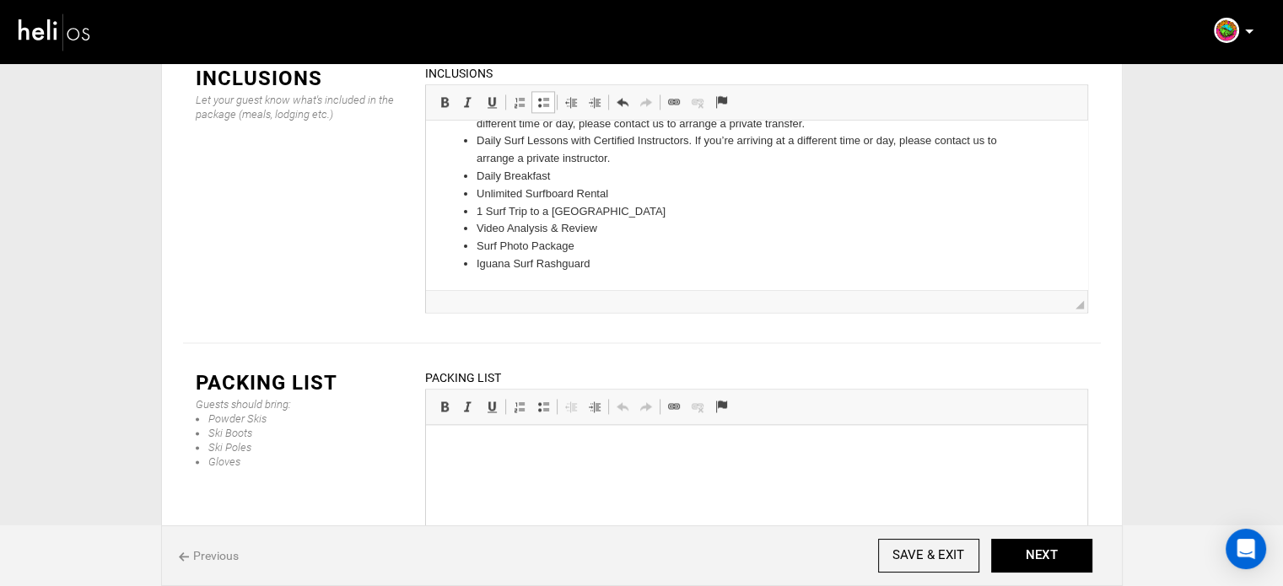
scroll to position [2552, 0]
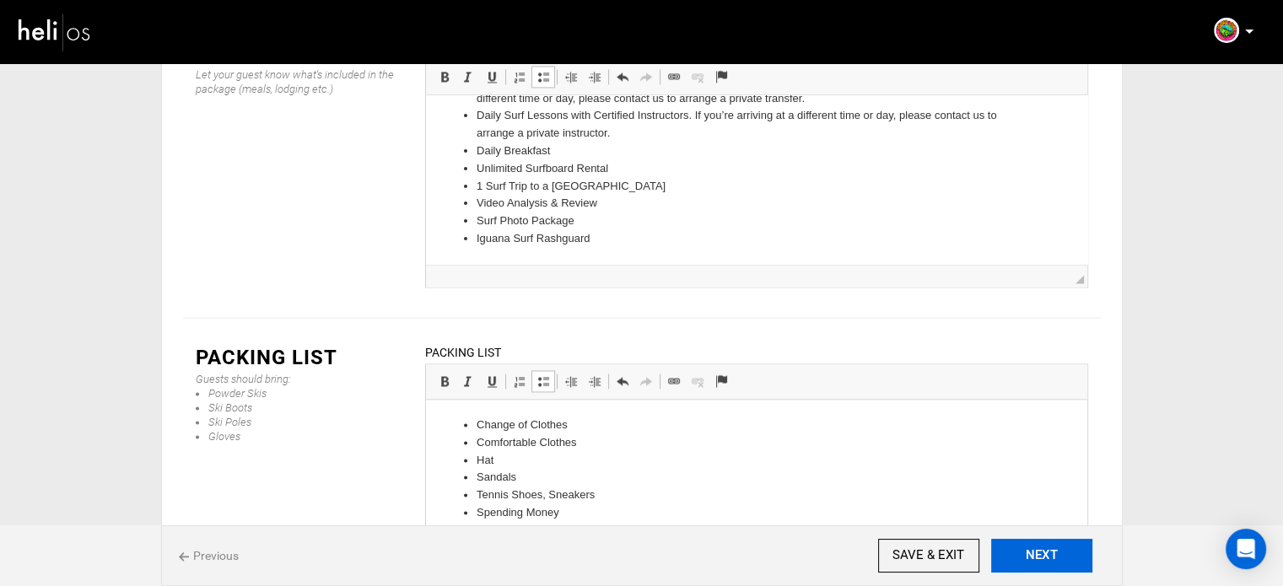
click at [1029, 542] on button "NEXT" at bounding box center [1041, 556] width 101 height 34
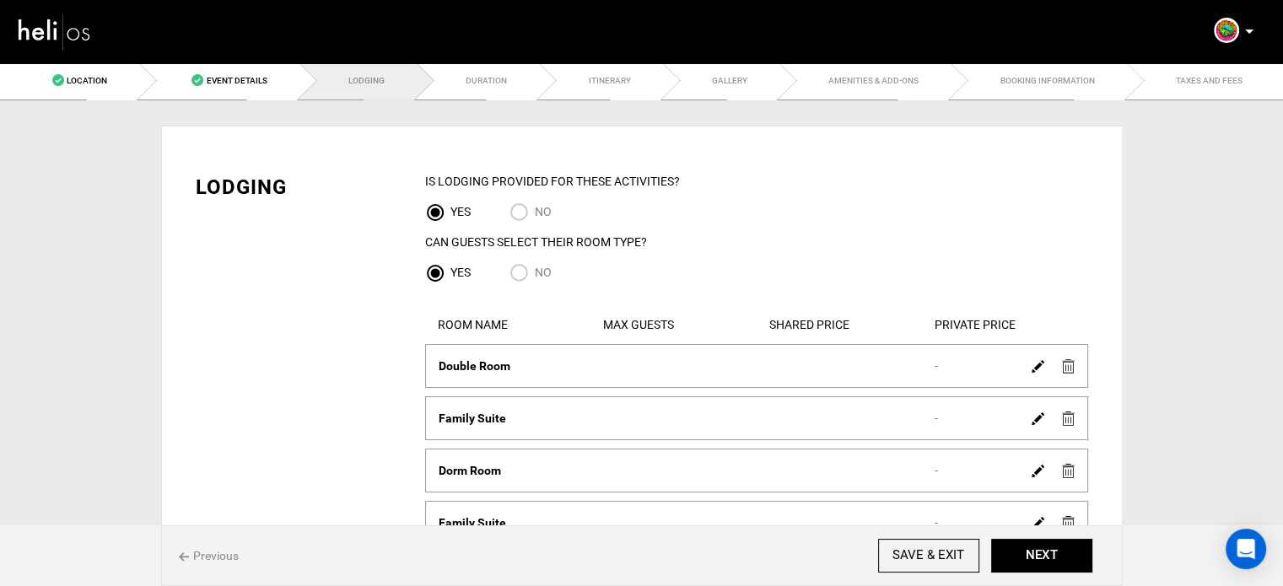
click at [1075, 368] on div at bounding box center [1053, 365] width 58 height 24
click at [1067, 370] on img at bounding box center [1068, 366] width 13 height 14
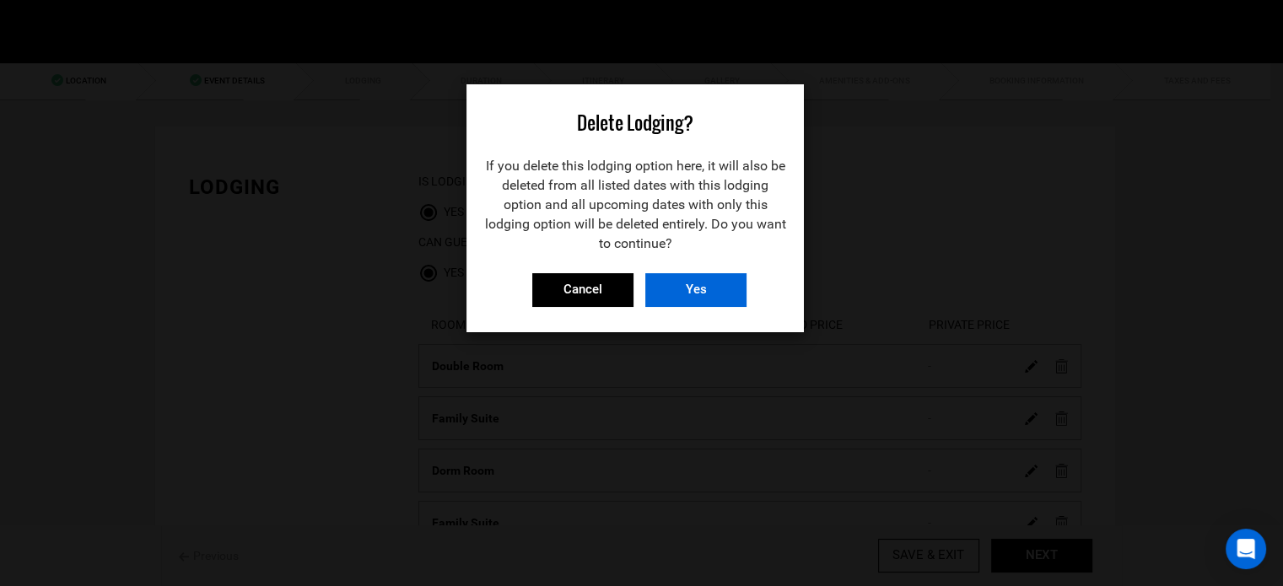
click at [671, 283] on input "Yes" at bounding box center [695, 290] width 101 height 34
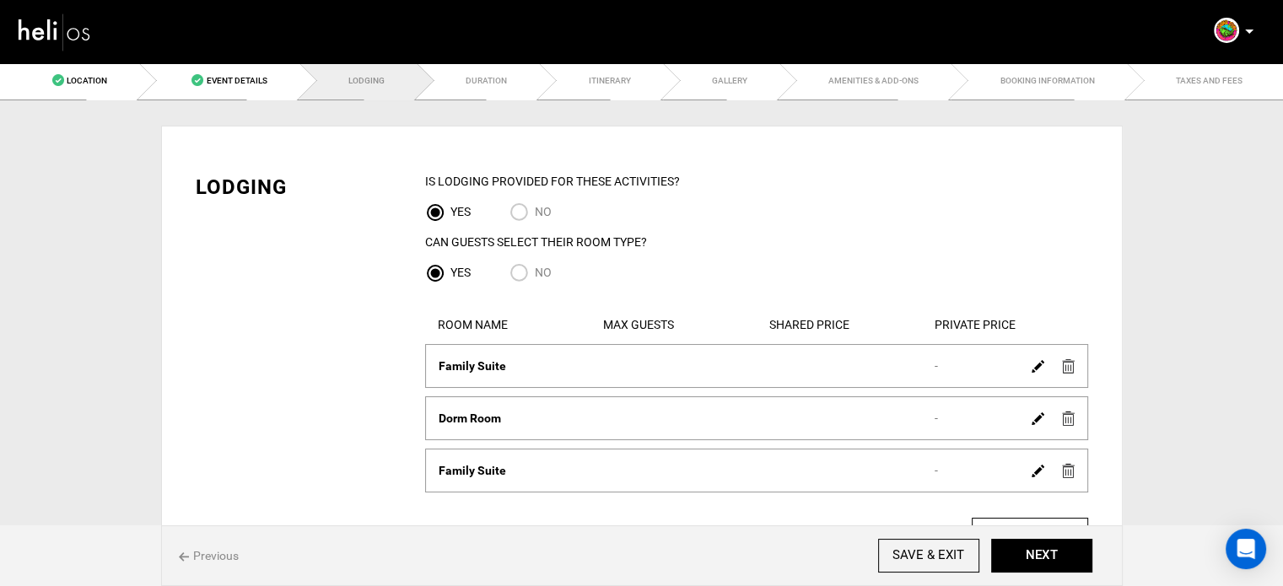
click at [1069, 371] on img at bounding box center [1068, 366] width 13 height 14
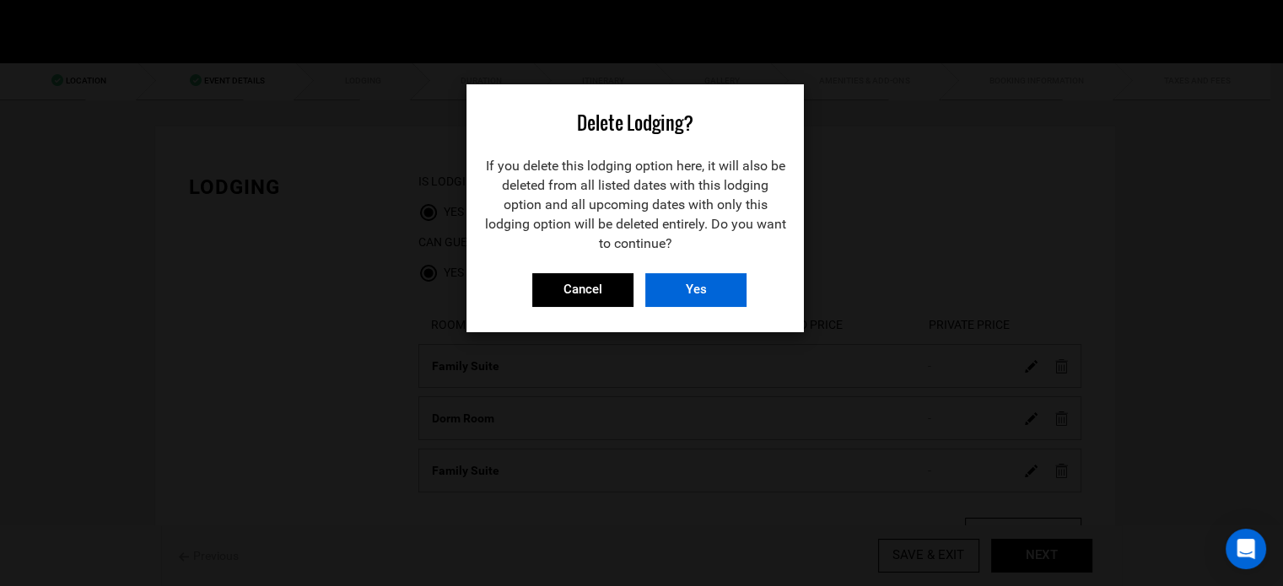
click at [705, 292] on input "Yes" at bounding box center [695, 290] width 101 height 34
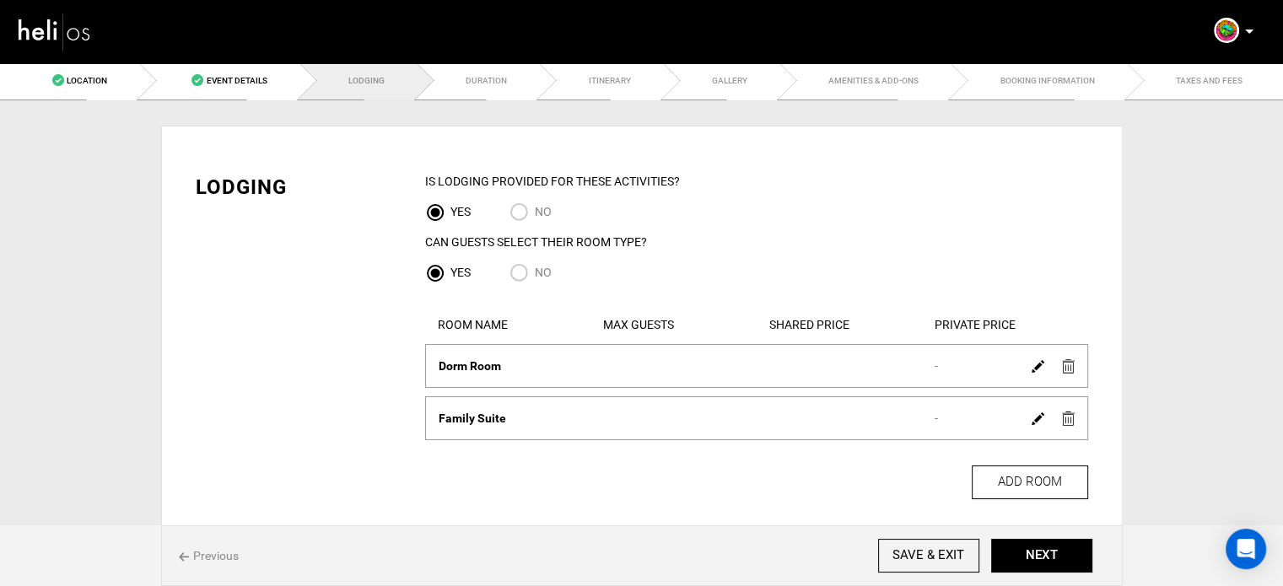
click at [1067, 373] on img at bounding box center [1068, 366] width 13 height 14
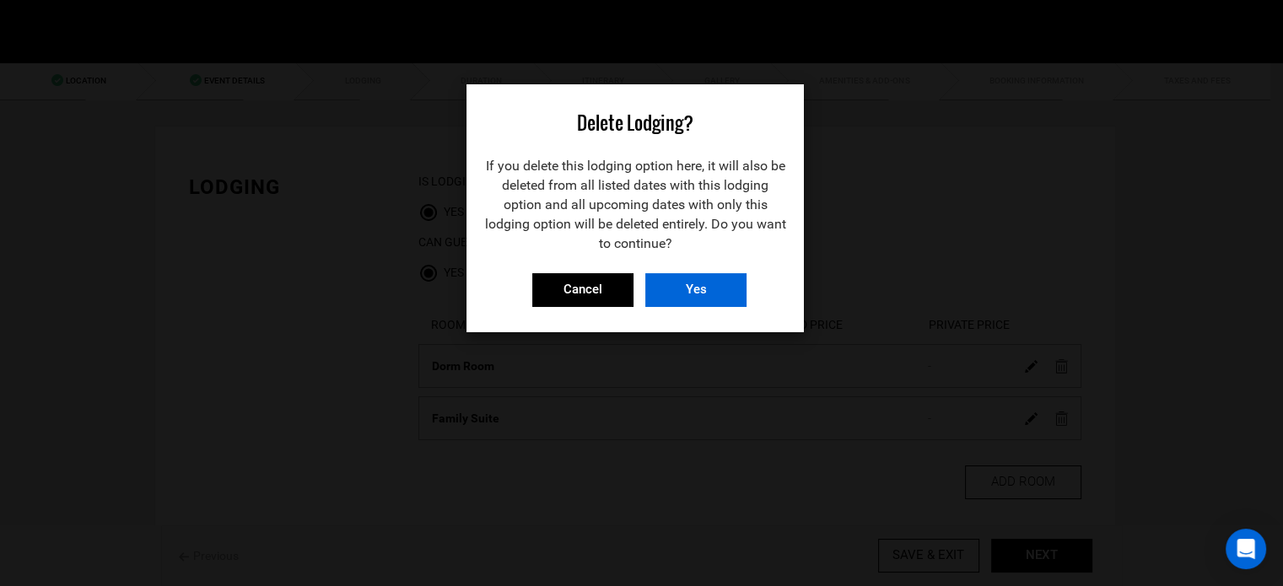
click at [681, 283] on input "Yes" at bounding box center [695, 290] width 101 height 34
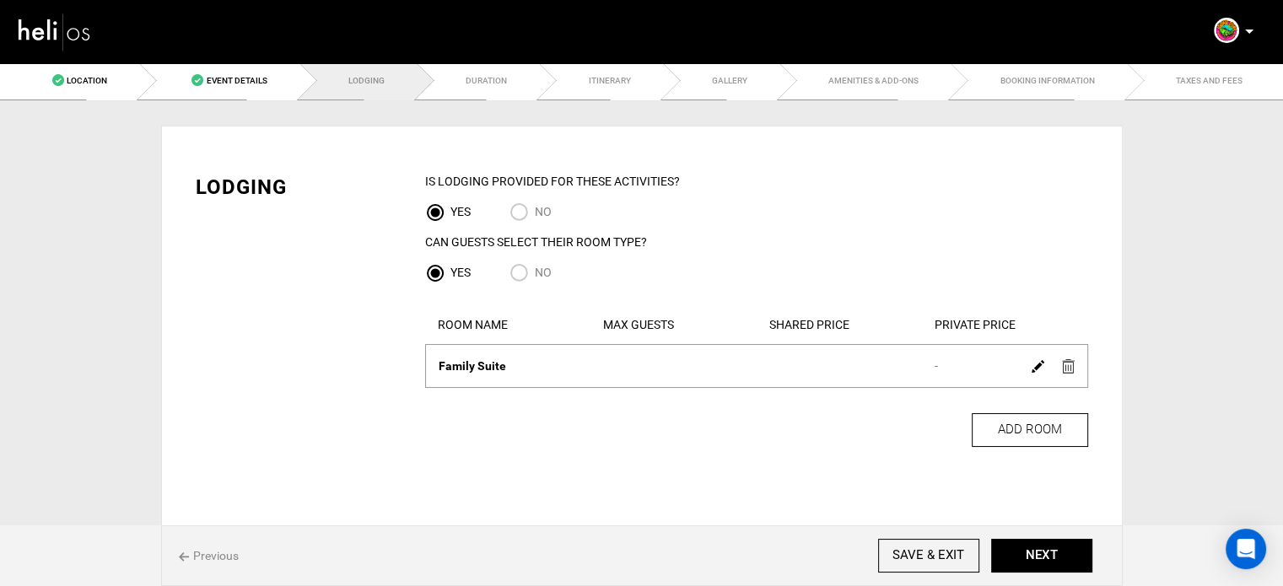
click at [1064, 366] on img at bounding box center [1068, 366] width 13 height 14
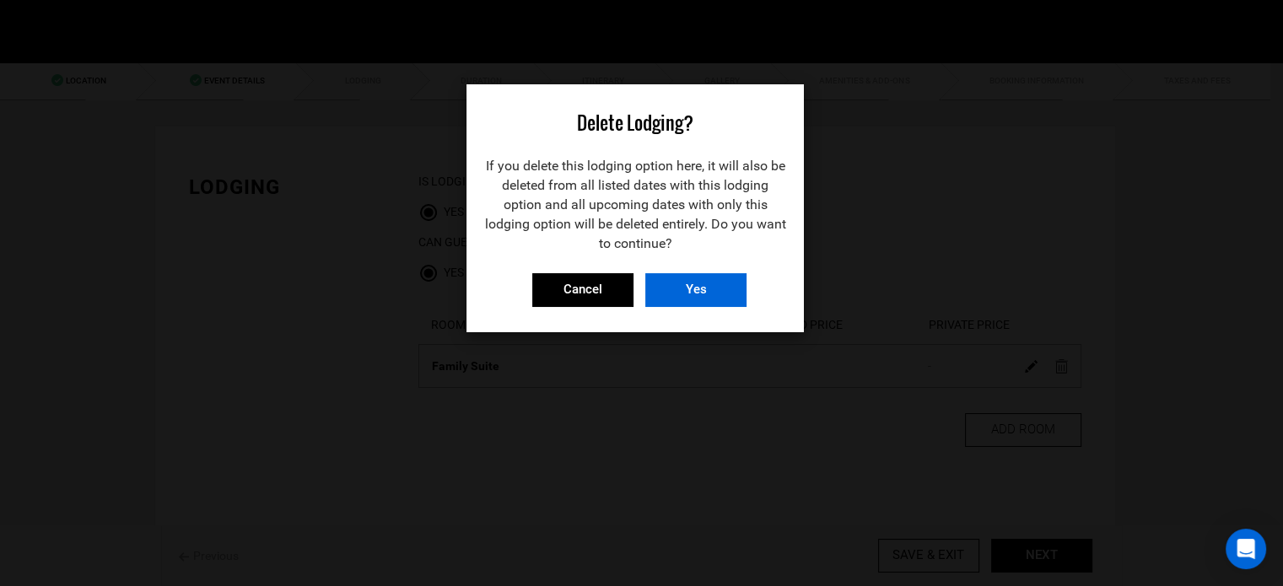
click at [695, 286] on input "Yes" at bounding box center [695, 290] width 101 height 34
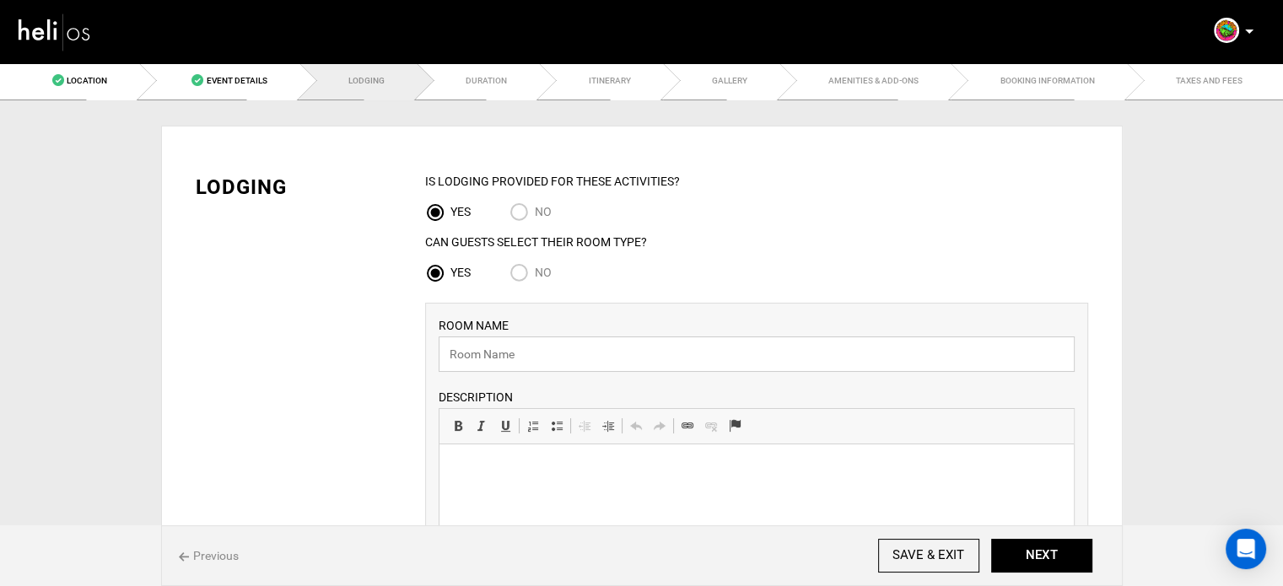
click at [518, 353] on input "text" at bounding box center [757, 354] width 636 height 35
paste input "Iguana Surf Vacation Estate"
type input "Iguana Surf Vacation Estate"
drag, startPoint x: 514, startPoint y: 480, endPoint x: 1066, endPoint y: 875, distance: 679.5
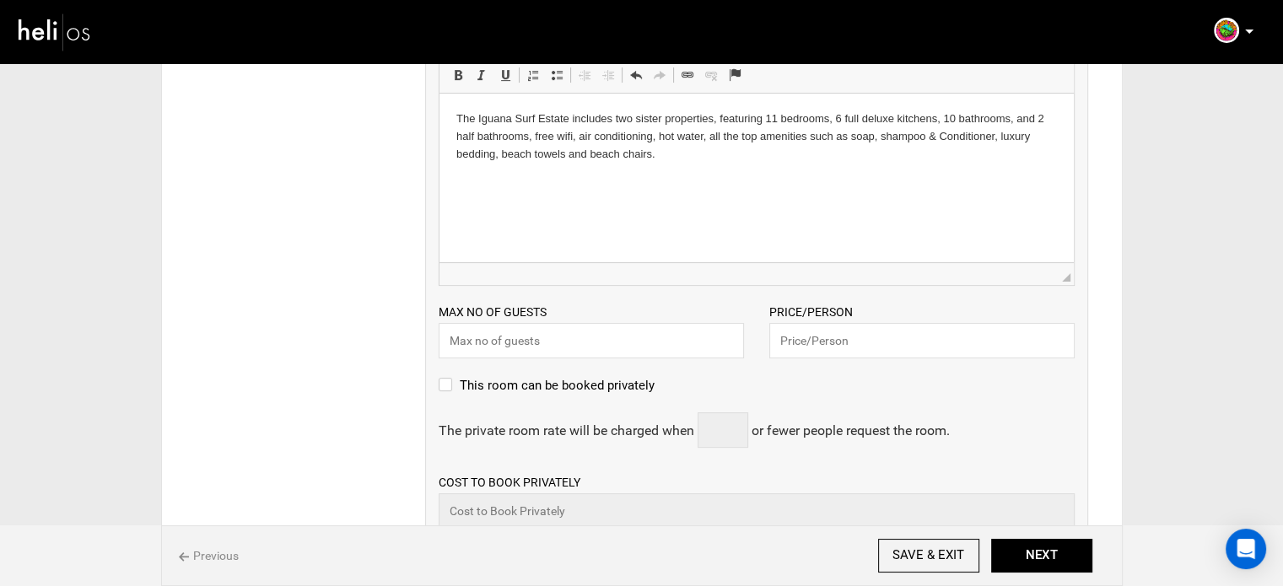
scroll to position [358, 0]
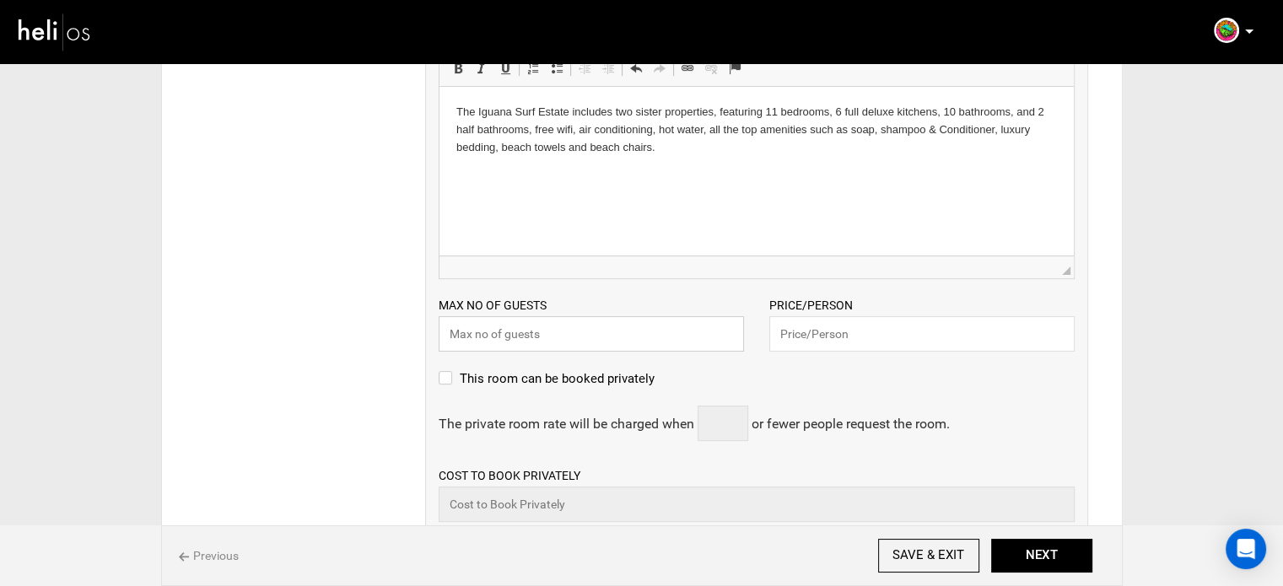
click at [506, 333] on input "text" at bounding box center [591, 333] width 305 height 35
type input "2"
click at [813, 316] on input "text" at bounding box center [921, 333] width 305 height 35
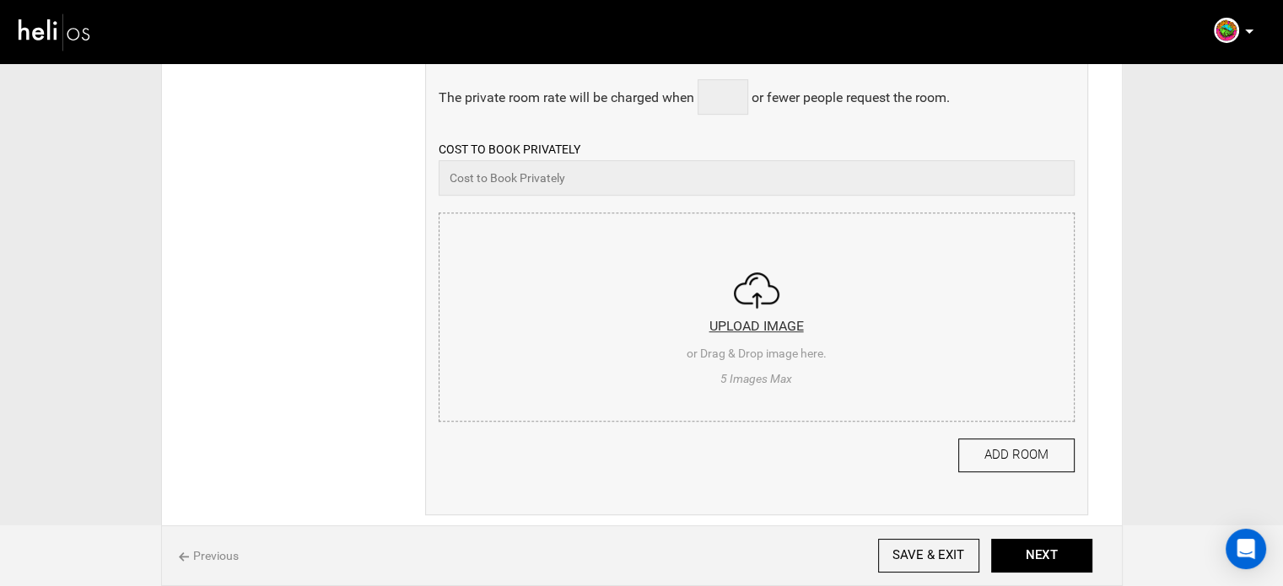
scroll to position [685, 0]
type input "849"
click at [697, 306] on input "file" at bounding box center [756, 314] width 634 height 202
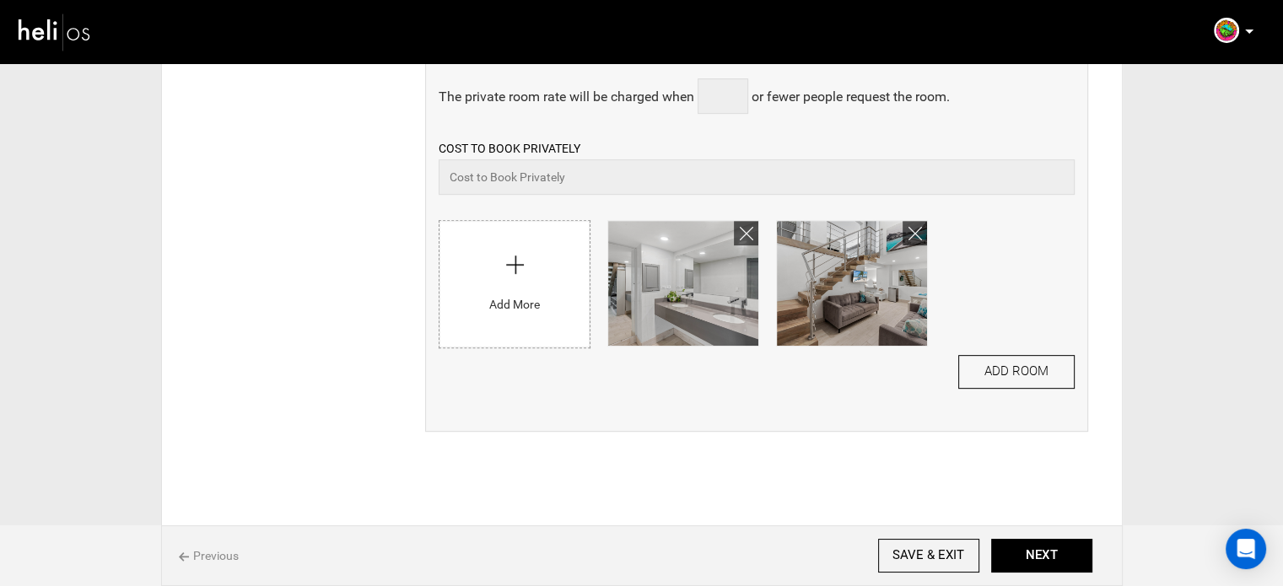
click at [515, 313] on input "file" at bounding box center [514, 280] width 150 height 118
type input "C:\fakepath\12ead7a2-3e57-4875-931b-8feb8d4614f4_646_4d255b703d3a02b17566e69270…"
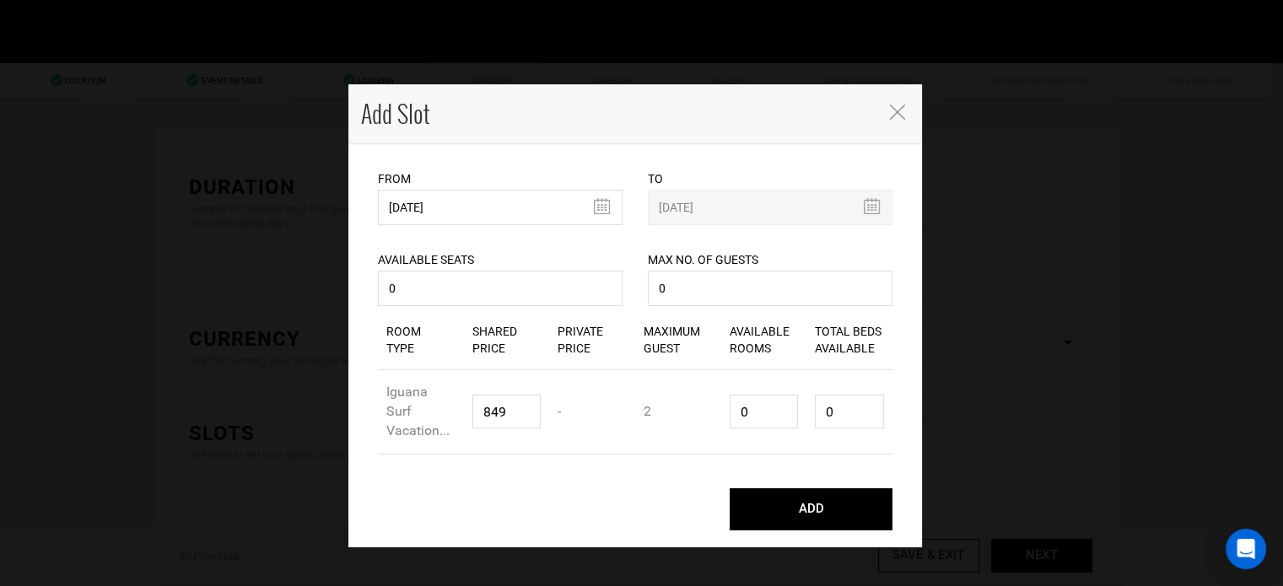
type input "0"
drag, startPoint x: 756, startPoint y: 411, endPoint x: 703, endPoint y: 415, distance: 52.5
click at [704, 416] on div "Room Type Iguana Surf Vacation... Shared Price 849 Private Price - Maximum Gues…" at bounding box center [635, 412] width 514 height 84
type input "1"
type input "2"
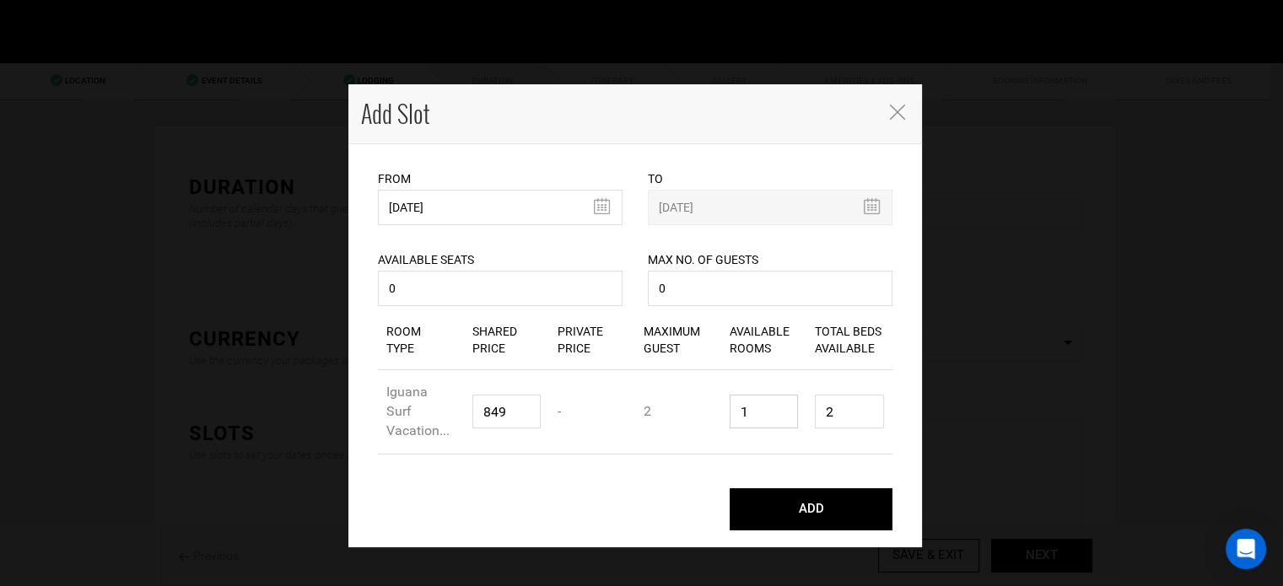
type input "1"
drag, startPoint x: 831, startPoint y: 416, endPoint x: 779, endPoint y: 419, distance: 51.6
click at [781, 416] on div "Room Type Iguana Surf Vacation... Shared Price 849 Private Price - Maximum Gues…" at bounding box center [635, 412] width 514 height 84
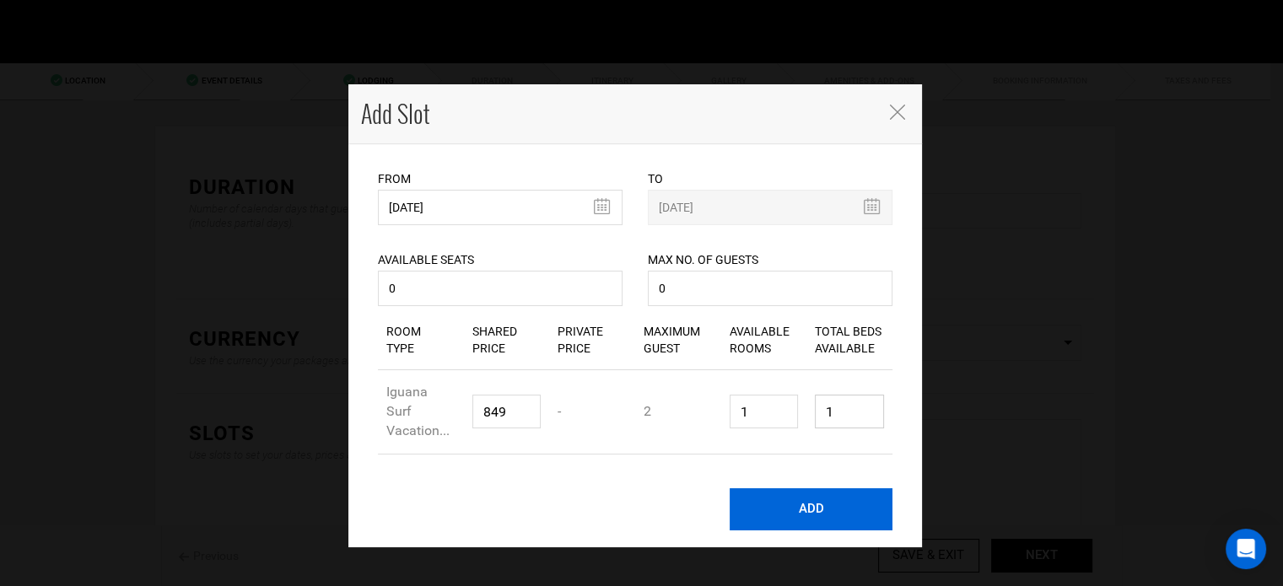
type input "1"
click at [770, 493] on button "ADD" at bounding box center [811, 509] width 163 height 42
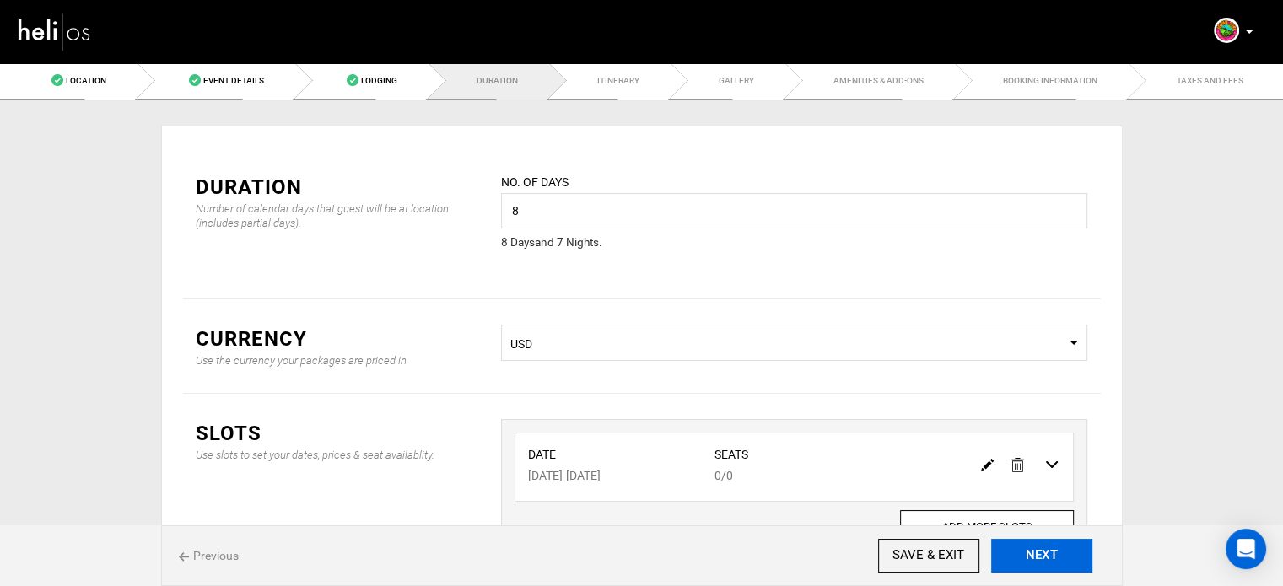
click at [1075, 544] on button "NEXT" at bounding box center [1041, 556] width 101 height 34
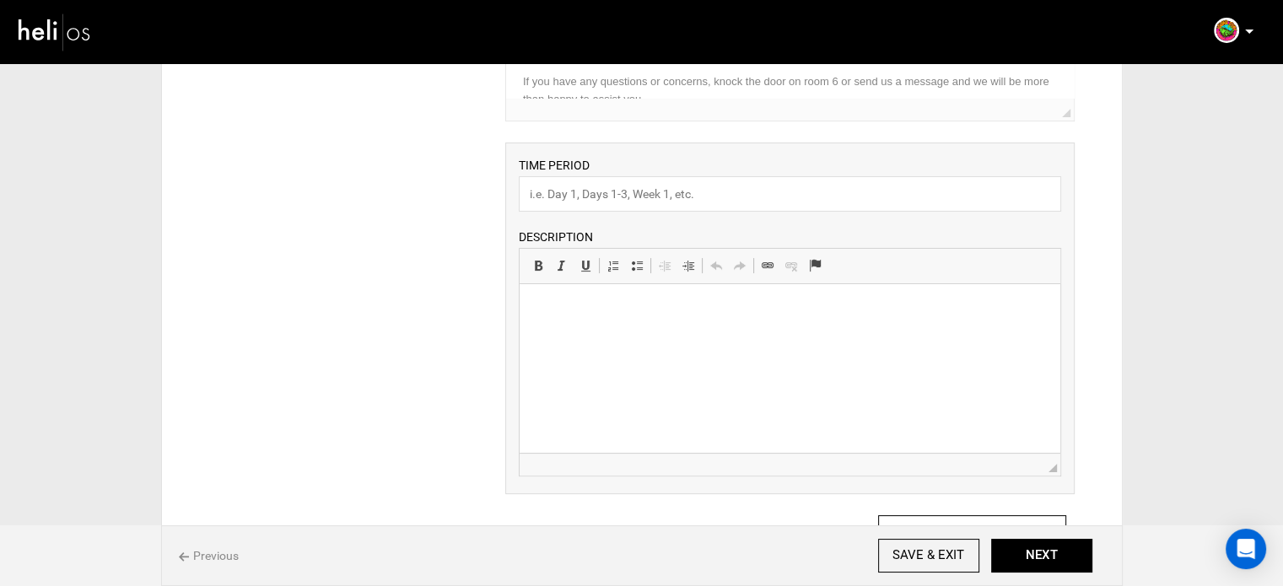
scroll to position [294, 0]
click at [672, 189] on input "text" at bounding box center [790, 199] width 542 height 35
paste input "Surf Lessons"
type input "Surf Lessons"
drag, startPoint x: 633, startPoint y: 350, endPoint x: 639, endPoint y: 341, distance: 11.5
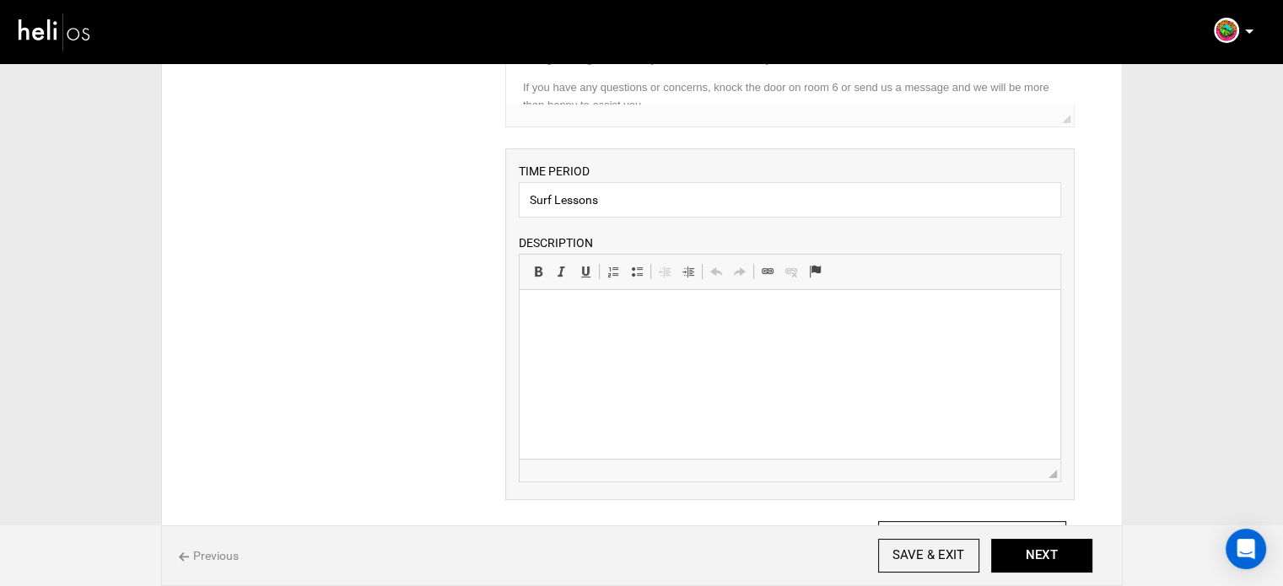
click at [633, 342] on html at bounding box center [790, 315] width 541 height 51
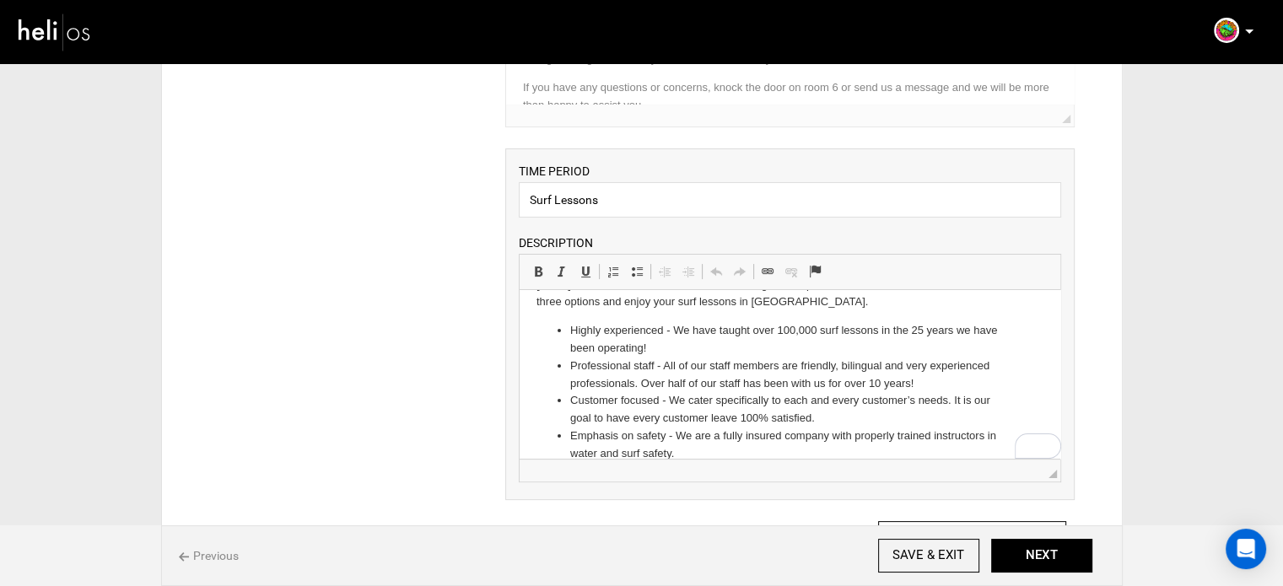
scroll to position [263, 0]
click at [1028, 550] on button "NEXT" at bounding box center [1041, 556] width 101 height 34
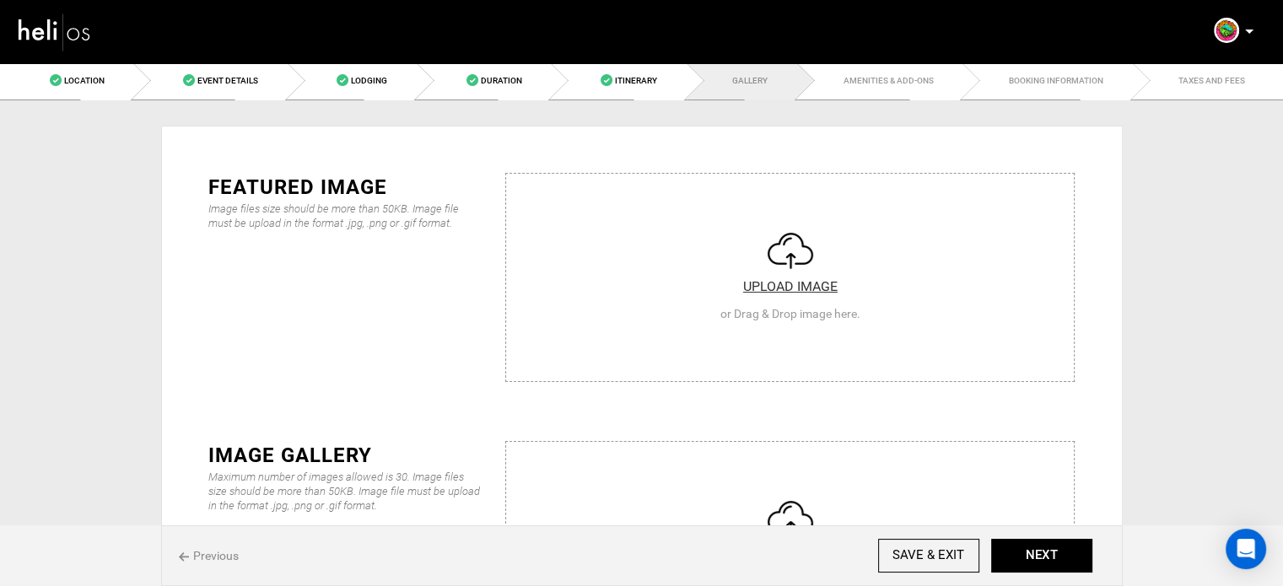
click at [742, 338] on input "file" at bounding box center [790, 275] width 568 height 202
type input "C:\fakepath\76d79a57b338e2a973156bd0ab7e985b.jpeg"
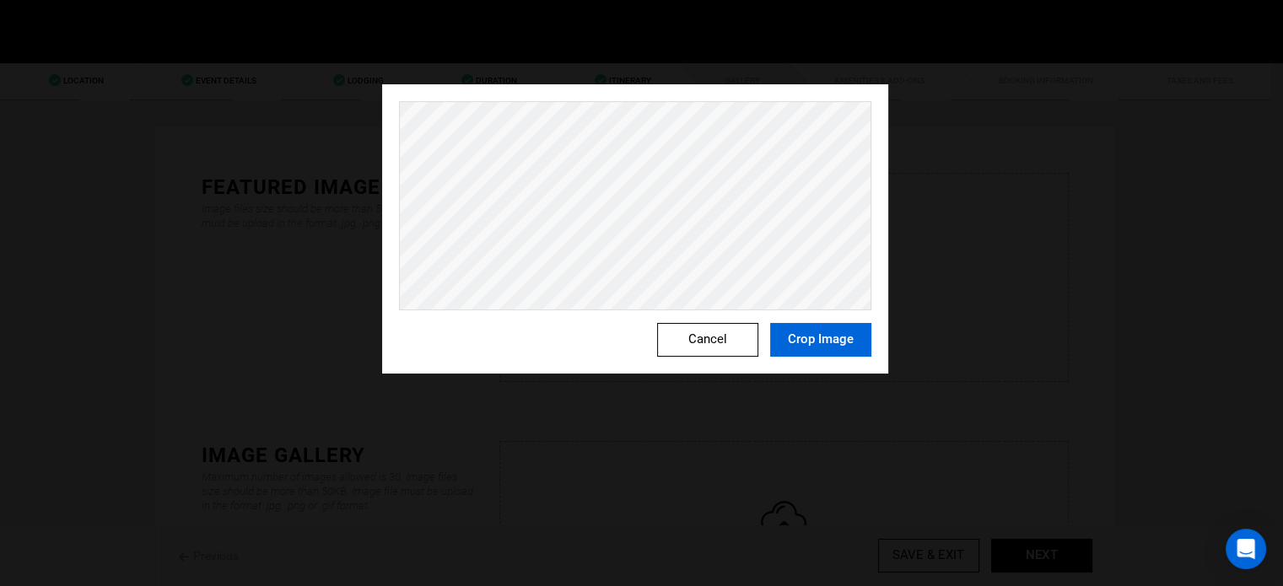
click at [840, 338] on button "Crop Image" at bounding box center [820, 340] width 101 height 34
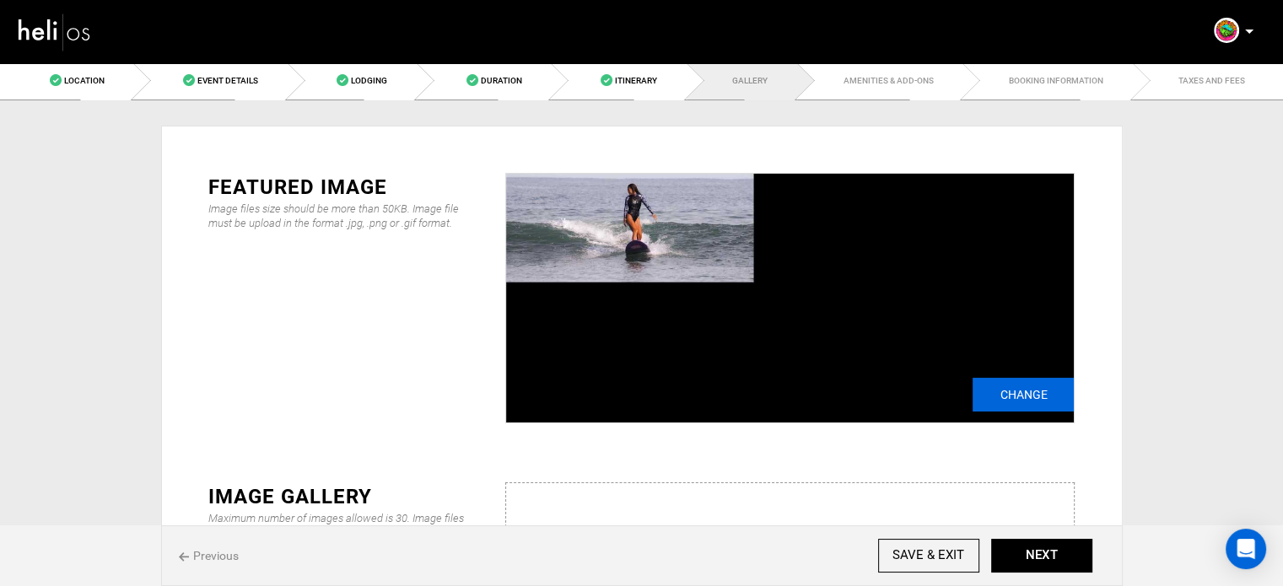
click at [1003, 383] on input "Change" at bounding box center [1022, 395] width 101 height 34
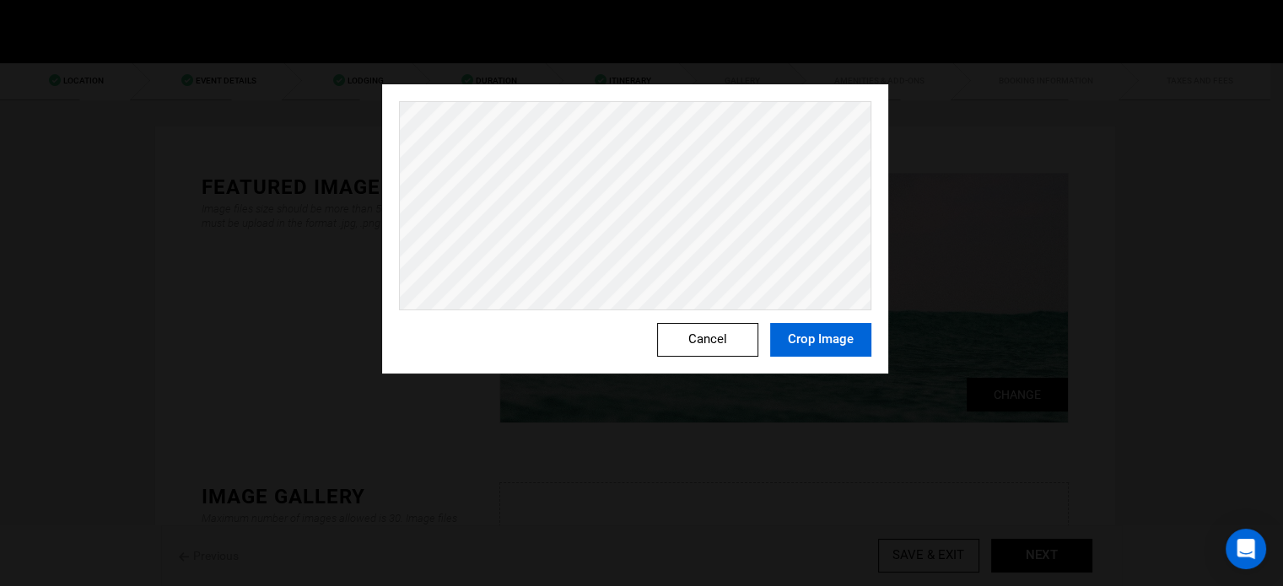
click at [824, 348] on button "Crop Image" at bounding box center [820, 340] width 101 height 34
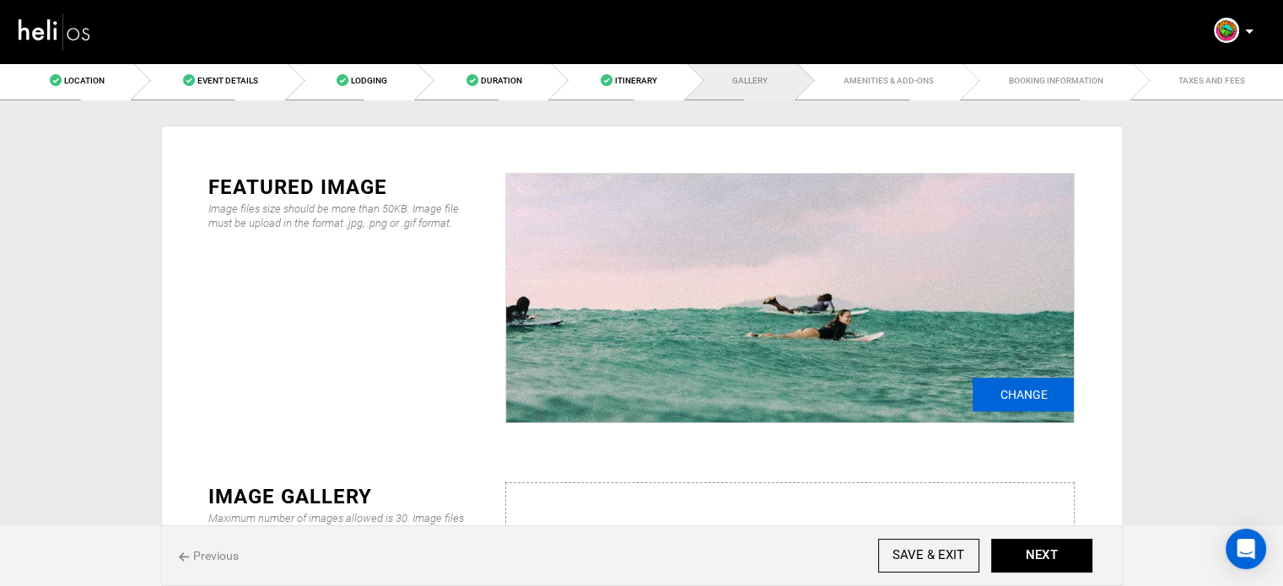
click at [1011, 392] on input "Change" at bounding box center [1022, 395] width 101 height 34
type input "C:\fakepath\76d79a57b338e2a973156bd0ab7e985b.jpeg"
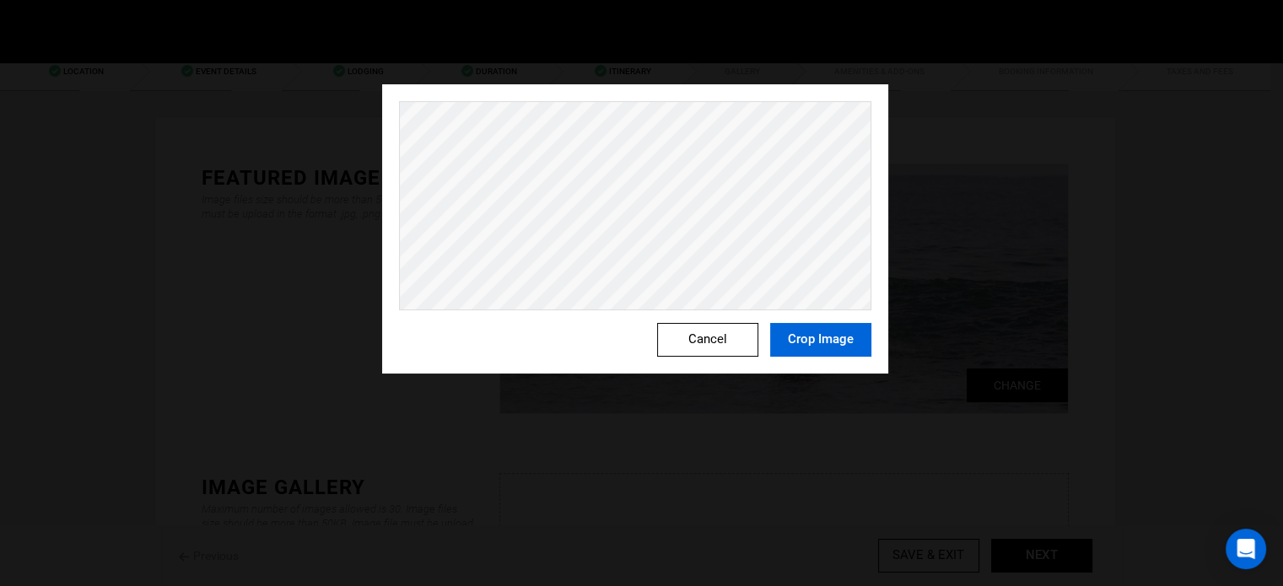
click at [776, 342] on button "Crop Image" at bounding box center [820, 340] width 101 height 34
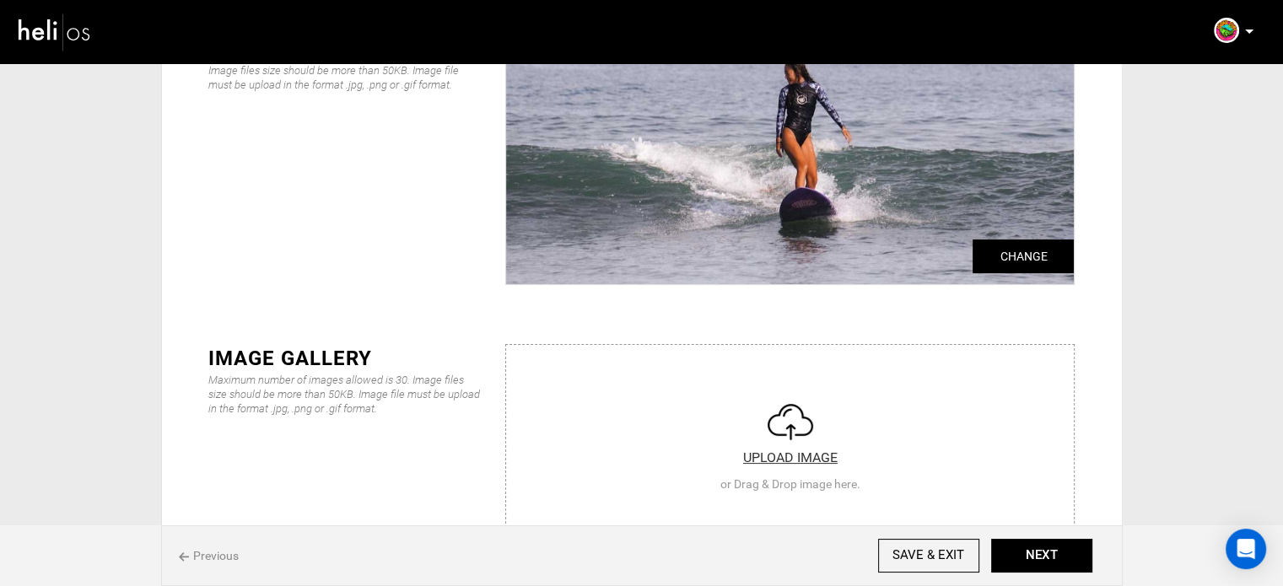
scroll to position [374, 0]
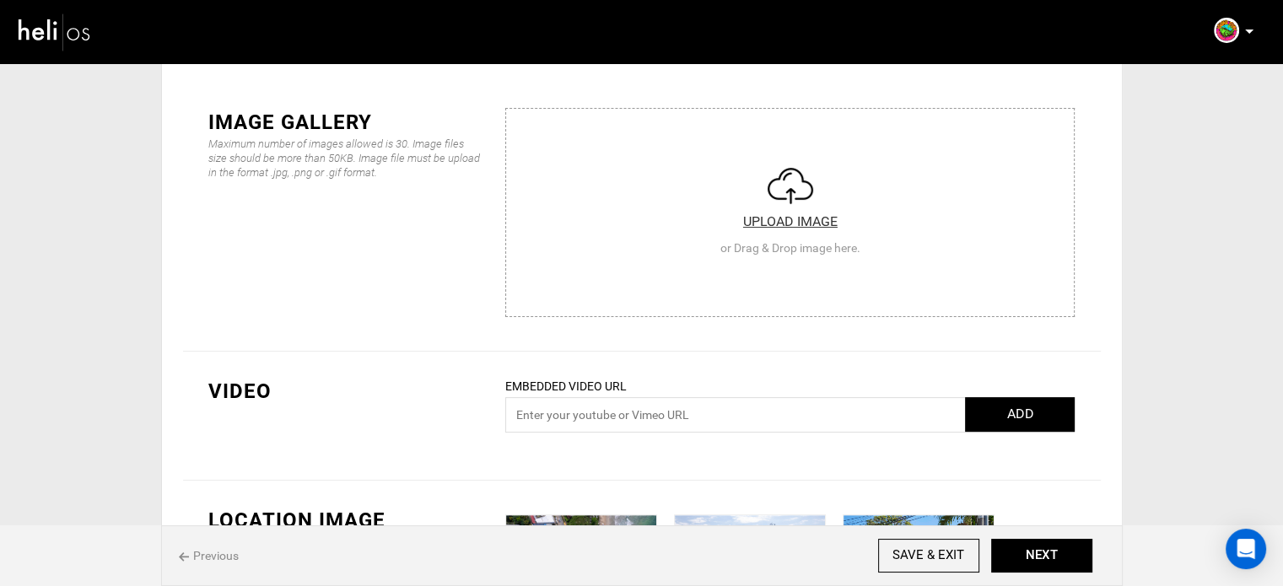
click at [729, 294] on input "file" at bounding box center [790, 210] width 568 height 202
click at [0, 0] on input "file" at bounding box center [0, 0] width 0 height 0
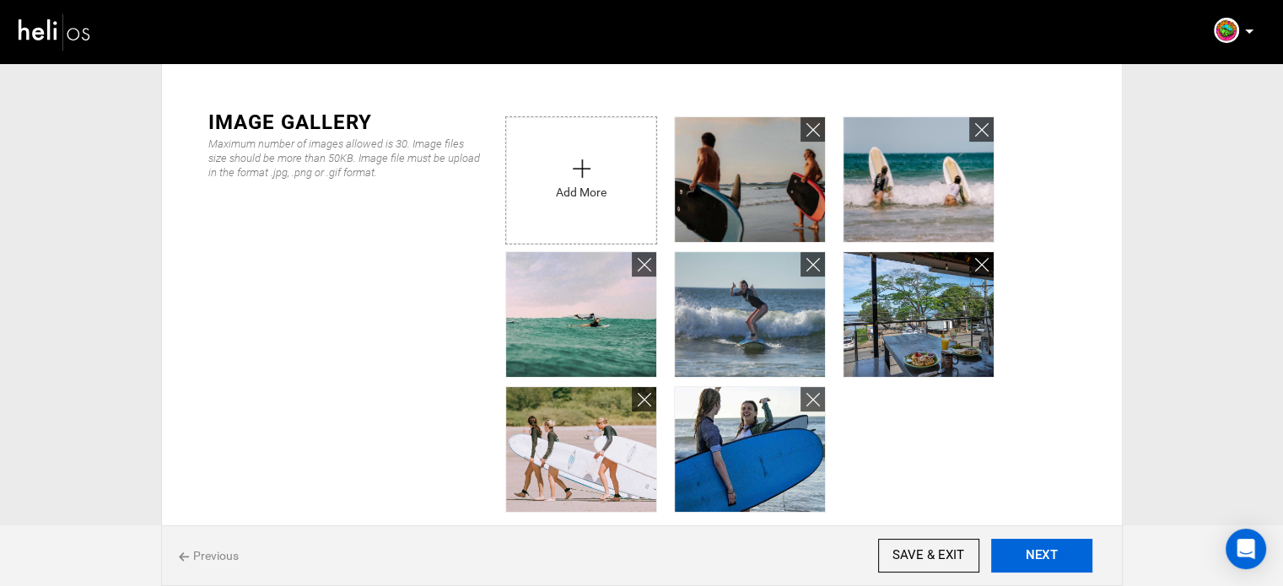
click at [1004, 564] on button "NEXT" at bounding box center [1041, 556] width 101 height 34
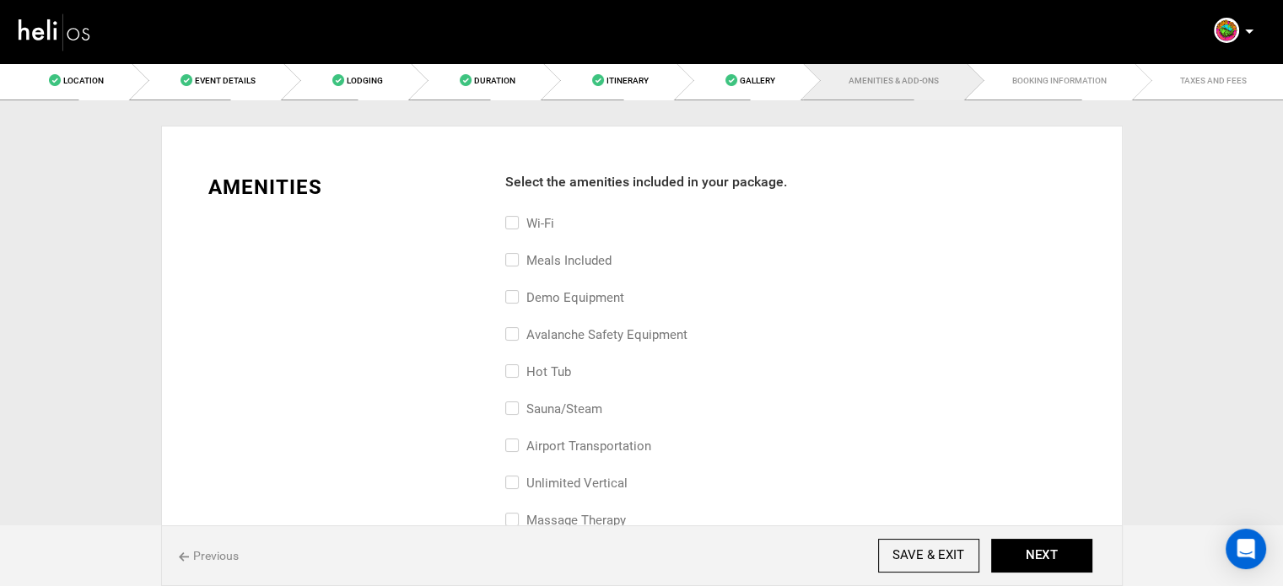
click at [595, 256] on label "Meals included" at bounding box center [558, 260] width 106 height 20
click at [516, 256] on input "Meals included" at bounding box center [510, 268] width 11 height 37
checkbox input "true"
click at [528, 218] on label "Wi-Fi" at bounding box center [529, 223] width 49 height 20
click at [516, 218] on input "Wi-Fi" at bounding box center [510, 231] width 11 height 37
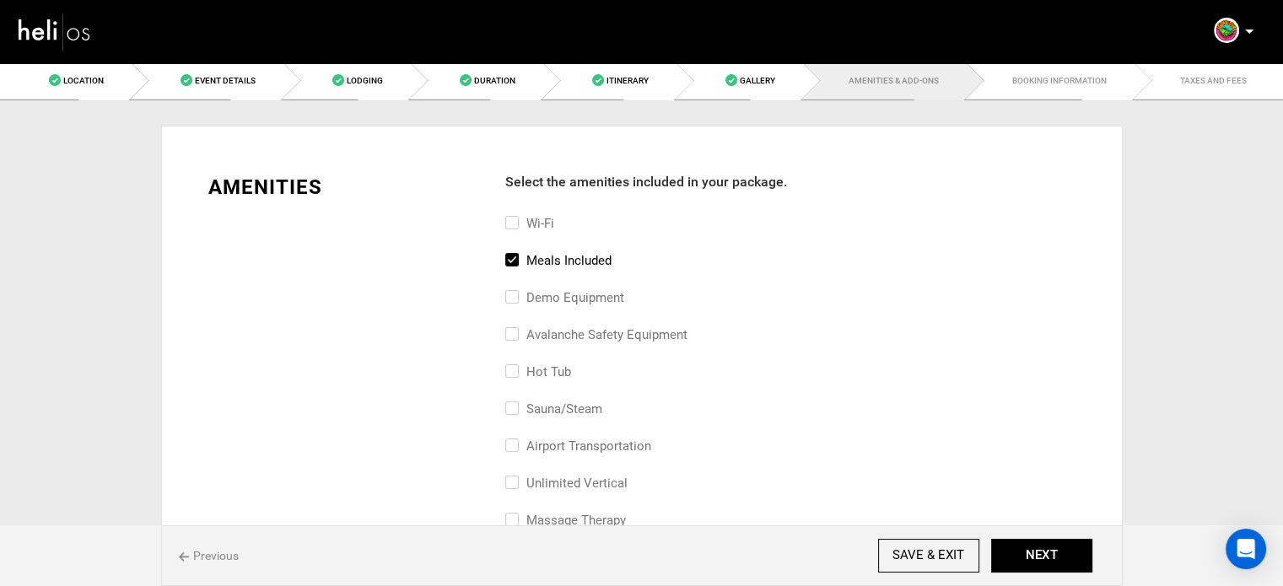
checkbox input "true"
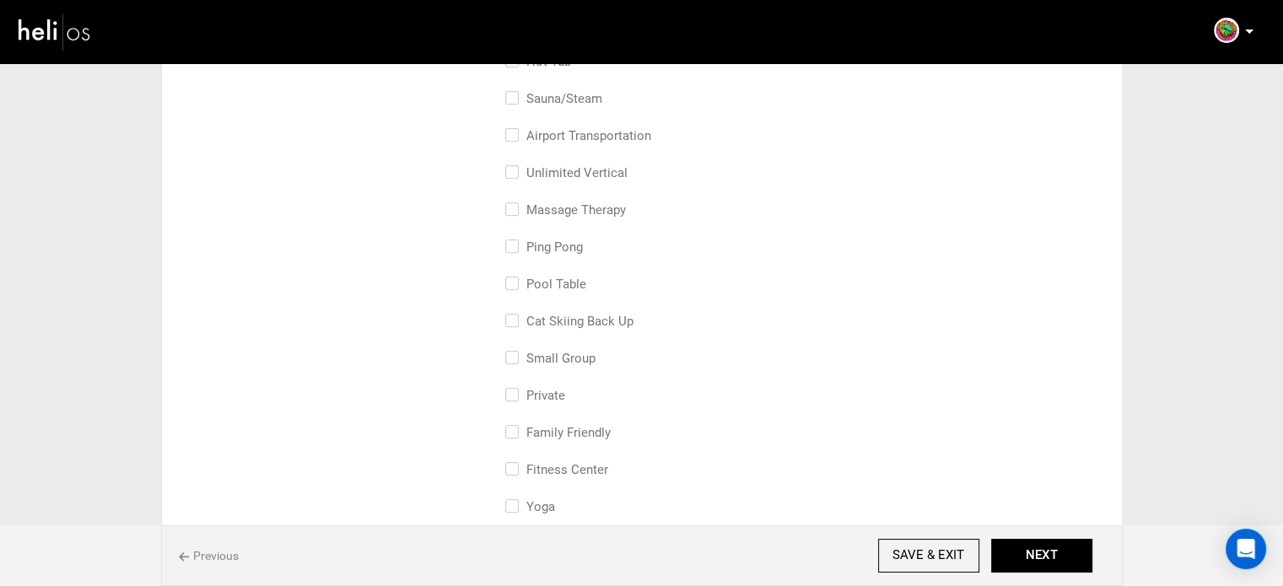
scroll to position [315, 0]
click at [639, 121] on label "airport transportation" at bounding box center [578, 131] width 146 height 20
click at [516, 121] on input "airport transportation" at bounding box center [510, 139] width 11 height 37
checkbox input "true"
click at [544, 388] on label "Private" at bounding box center [535, 390] width 60 height 20
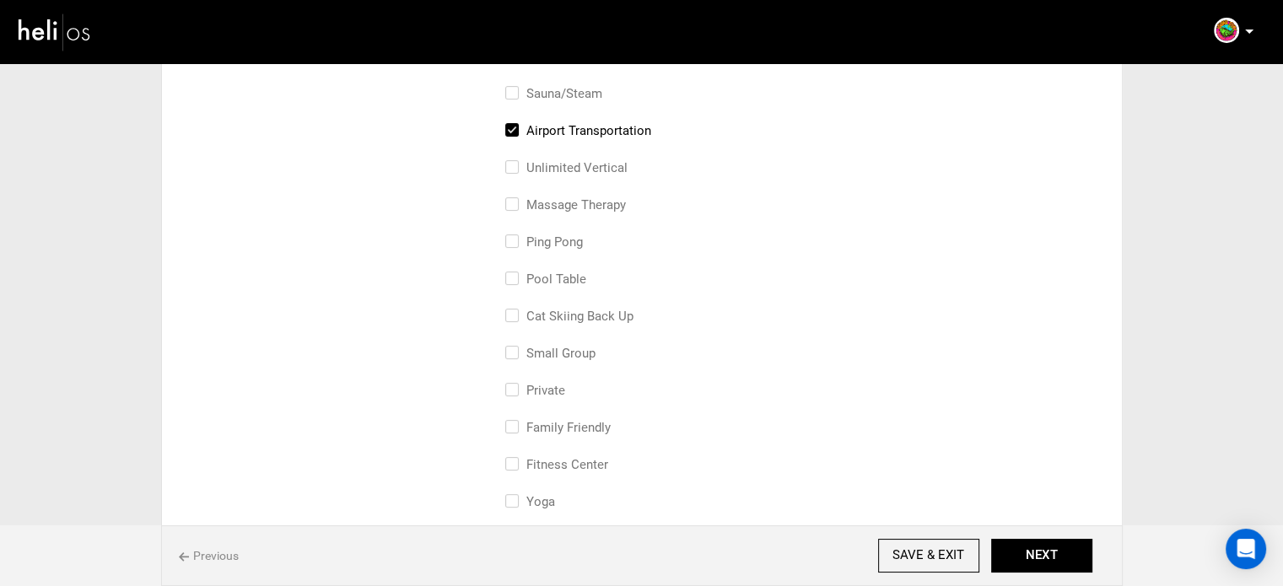
click at [516, 388] on input "Private" at bounding box center [510, 398] width 11 height 37
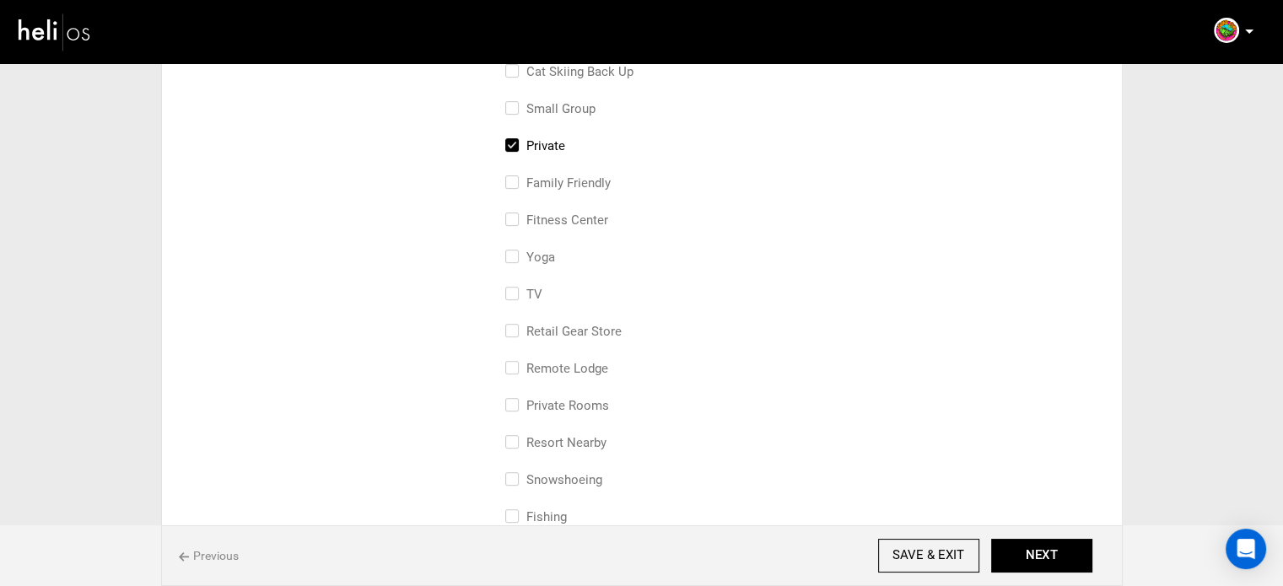
scroll to position [561, 0]
click at [539, 138] on label "Private" at bounding box center [535, 145] width 60 height 20
click at [516, 138] on input "Private" at bounding box center [510, 153] width 11 height 37
checkbox input "false"
click at [565, 408] on label "Private Rooms" at bounding box center [557, 405] width 104 height 20
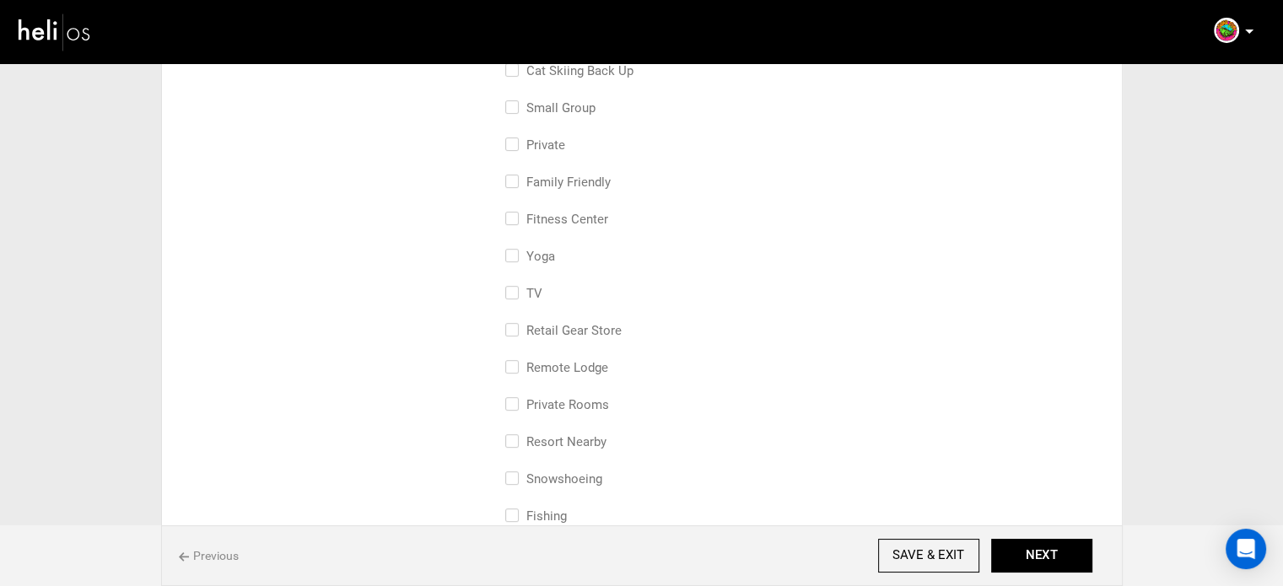
click at [516, 408] on input "Private Rooms" at bounding box center [510, 413] width 11 height 37
checkbox input "true"
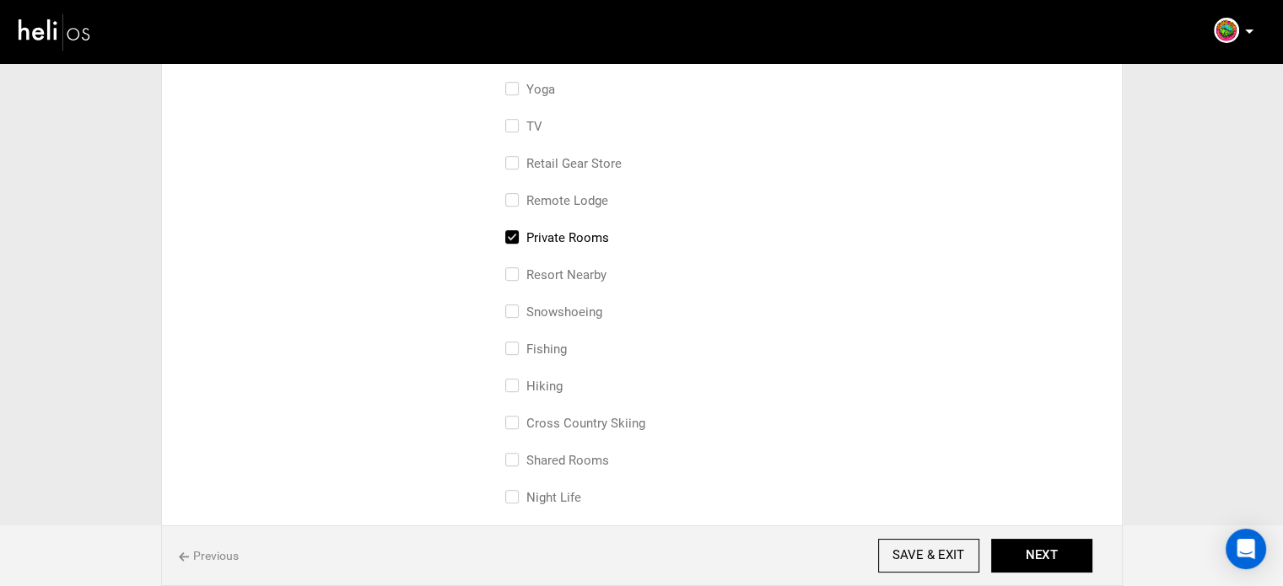
scroll to position [729, 0]
click at [556, 455] on label "Shared Rooms" at bounding box center [557, 460] width 104 height 20
click at [516, 455] on input "Shared Rooms" at bounding box center [510, 468] width 11 height 37
checkbox input "true"
click at [1056, 559] on button "NEXT" at bounding box center [1041, 556] width 101 height 34
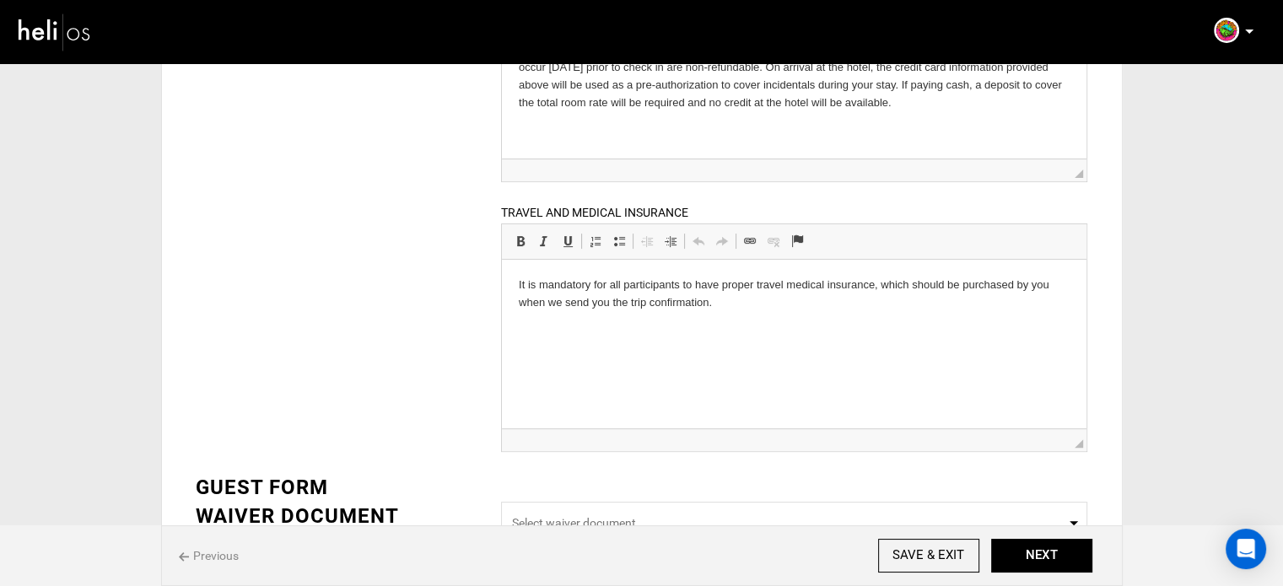
scroll to position [452, 0]
click at [607, 310] on p "It is mandatory for all participants to have proper travel medical insurance, w…" at bounding box center [794, 292] width 551 height 35
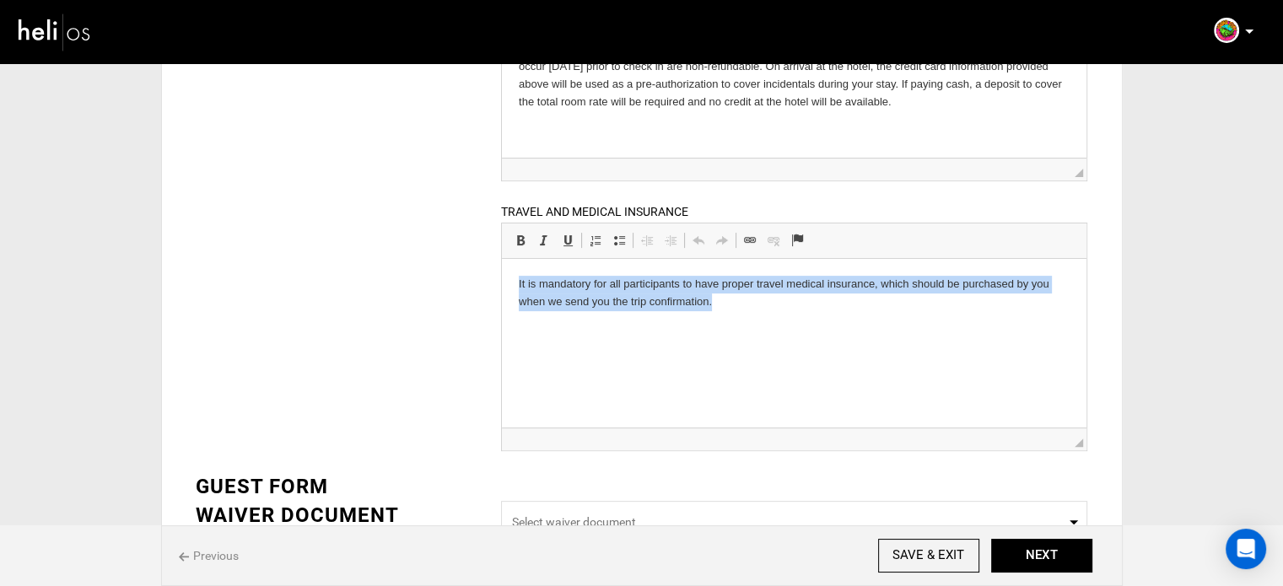
click at [607, 310] on p "It is mandatory for all participants to have proper travel medical insurance, w…" at bounding box center [794, 292] width 551 height 35
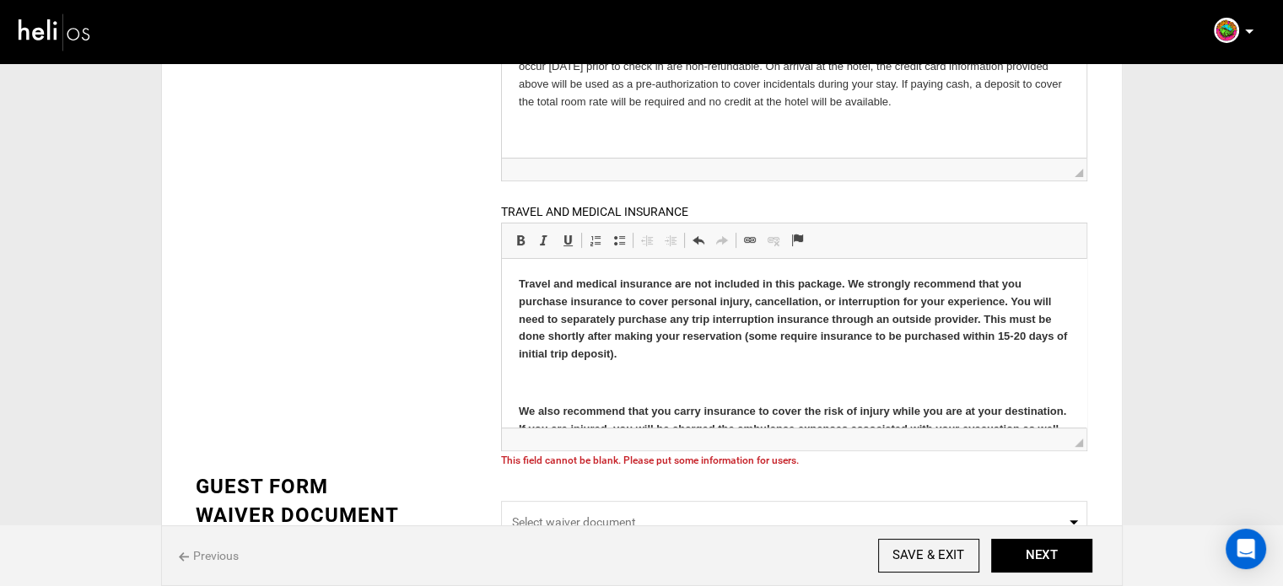
scroll to position [117, 0]
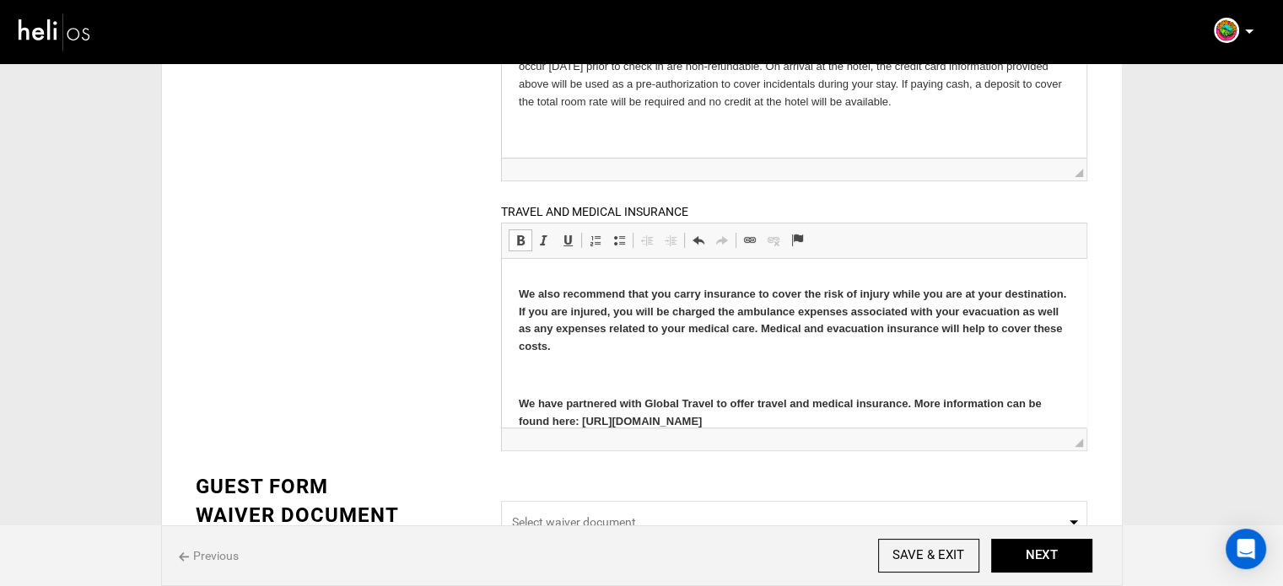
click at [611, 369] on p at bounding box center [794, 375] width 551 height 18
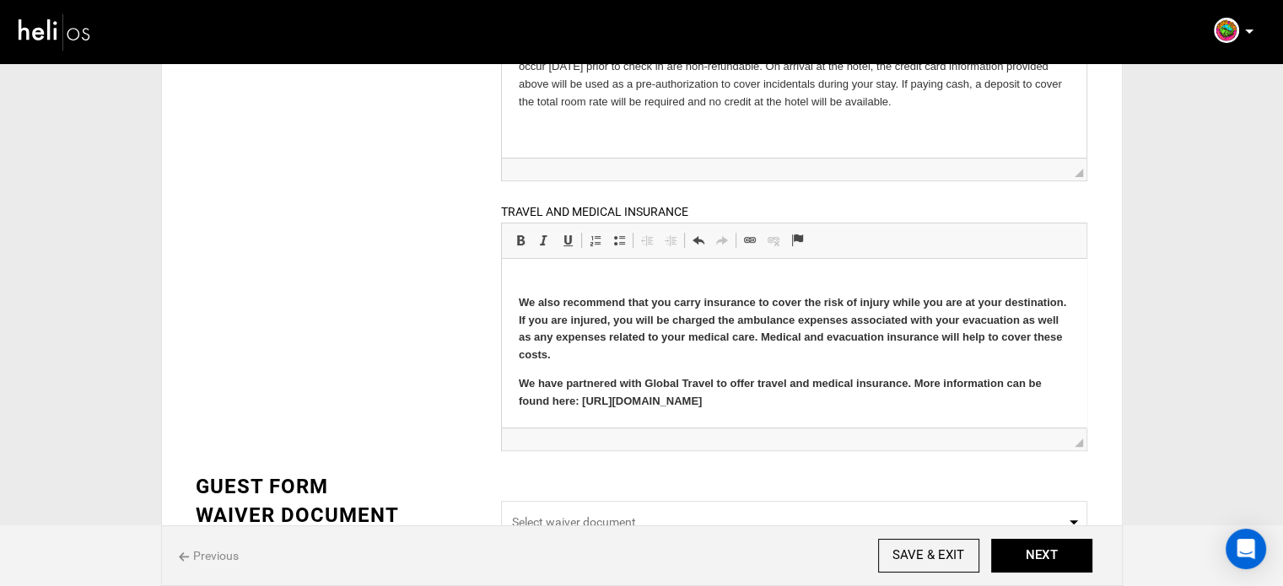
scroll to position [108, 0]
click at [547, 273] on p at bounding box center [794, 275] width 551 height 18
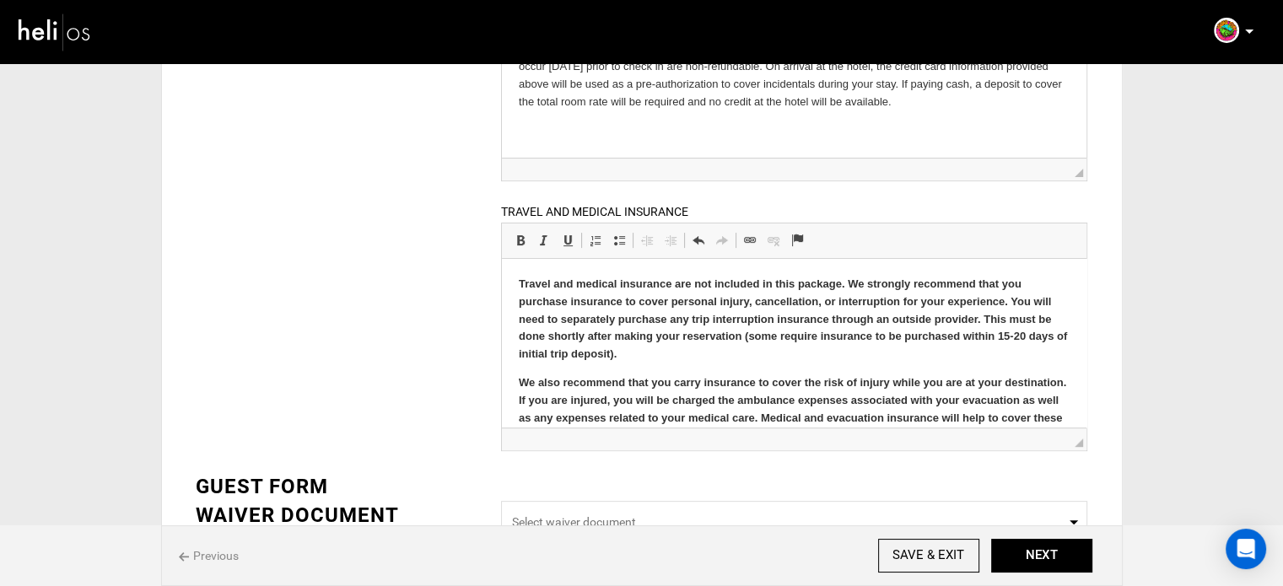
drag, startPoint x: 802, startPoint y: 406, endPoint x: 994, endPoint y: 473, distance: 203.8
click at [502, 258] on html "Travel and medical insurance are not included in this package. We strongly reco…" at bounding box center [794, 382] width 584 height 249
click at [522, 235] on span at bounding box center [520, 240] width 13 height 13
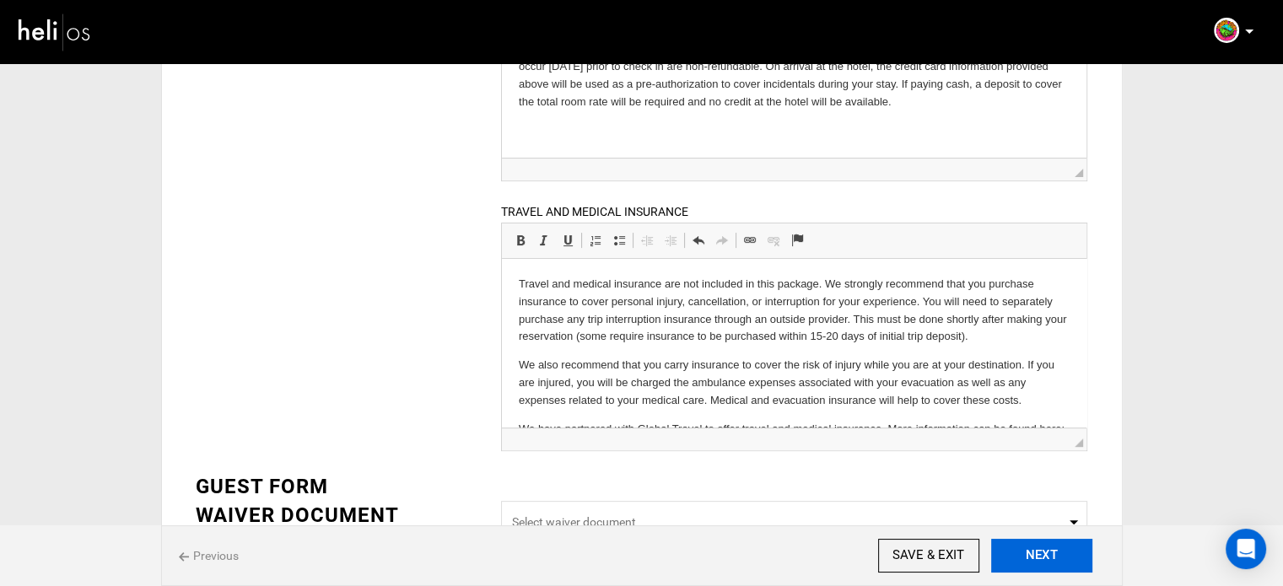
click at [1036, 559] on button "NEXT" at bounding box center [1041, 556] width 101 height 34
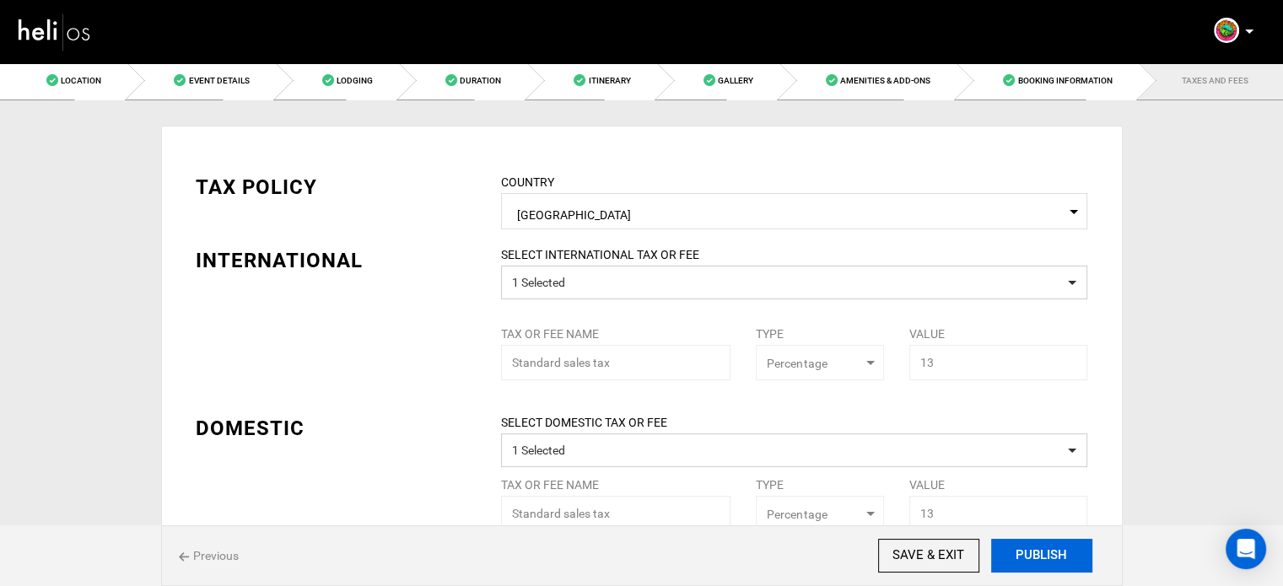
click at [1036, 559] on button "PUBLISH" at bounding box center [1041, 556] width 101 height 34
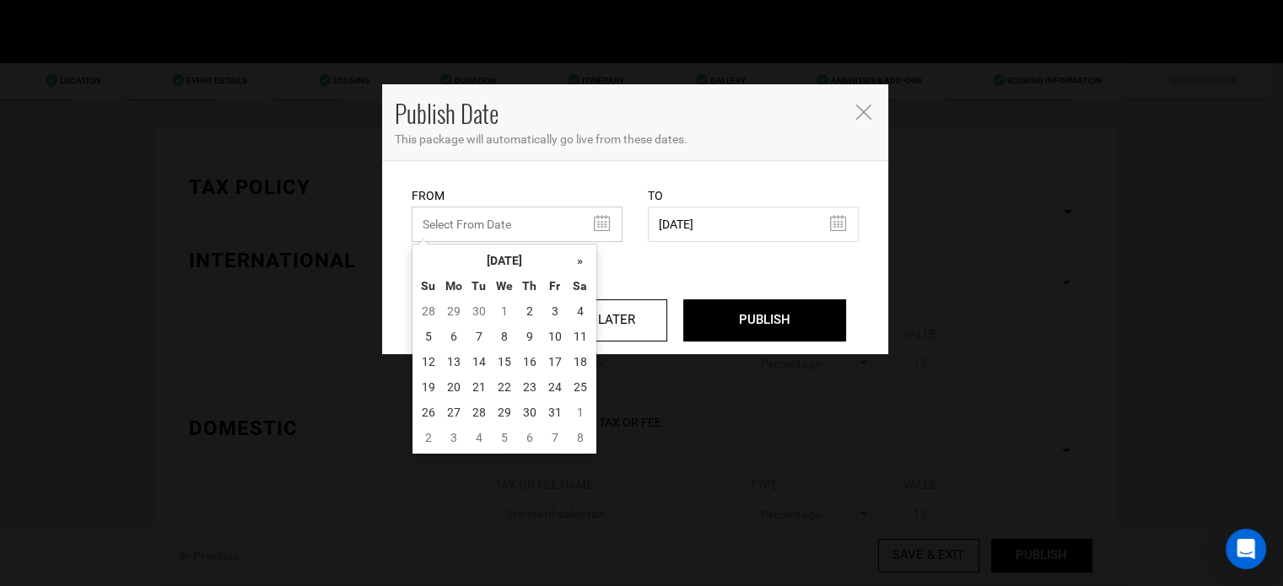
click at [524, 219] on input "text" at bounding box center [517, 224] width 211 height 35
click at [524, 310] on td "2" at bounding box center [529, 311] width 25 height 25
type input "10/02/2025"
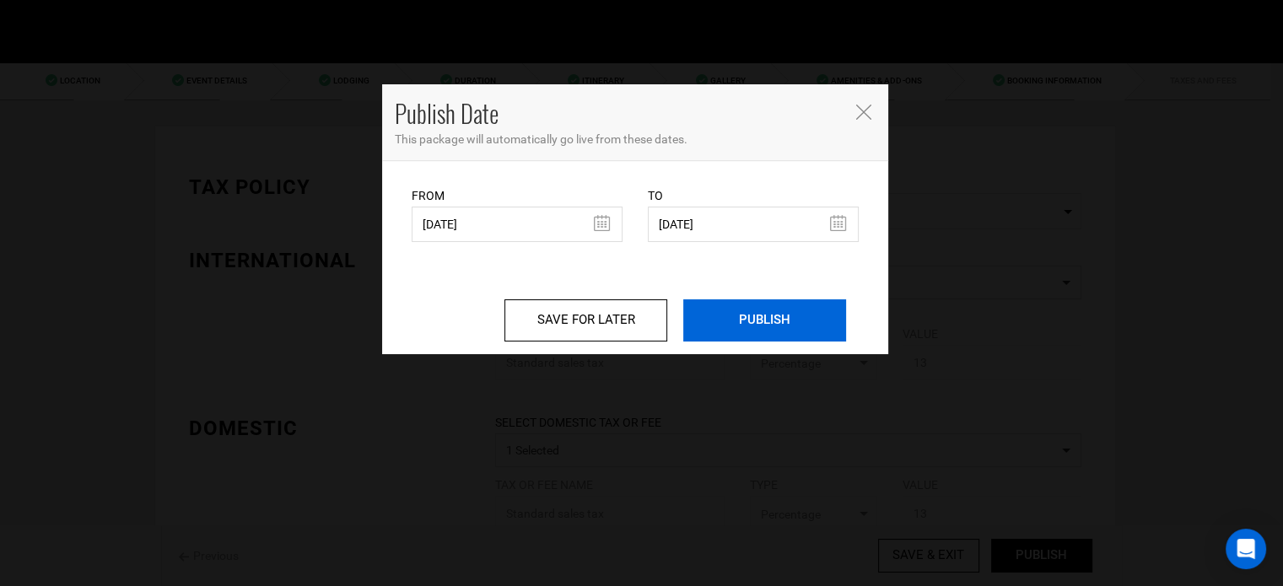
click at [826, 315] on input "PUBLISH" at bounding box center [764, 320] width 163 height 42
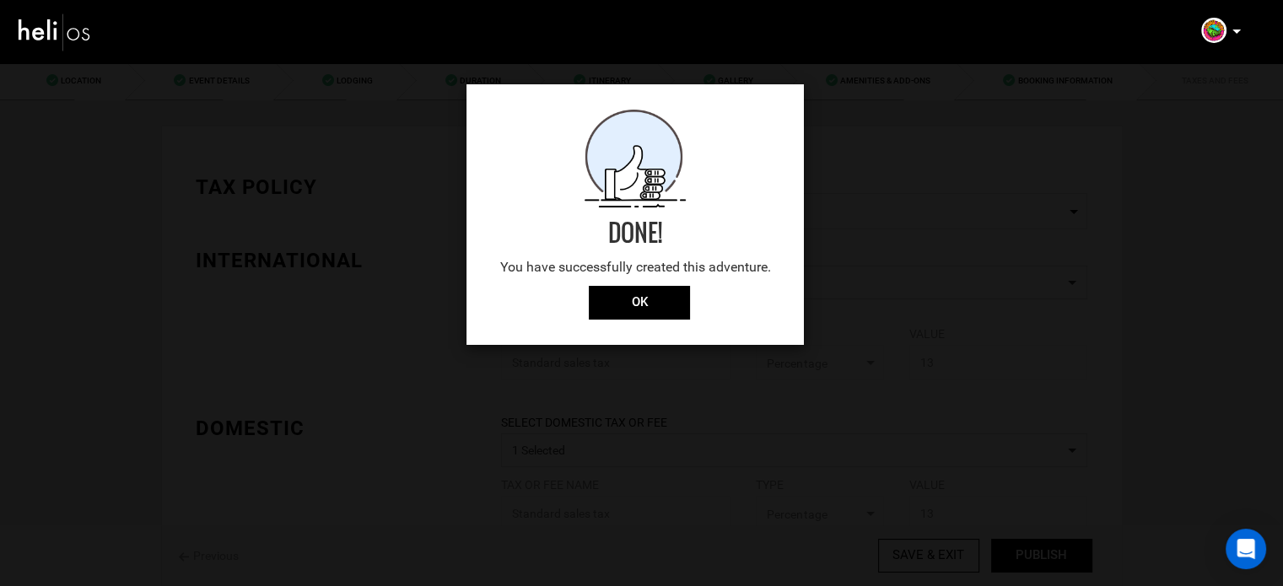
click at [654, 325] on div "Done! You have successfully created this adventure. OK" at bounding box center [634, 214] width 337 height 261
click at [656, 310] on input "OK" at bounding box center [639, 303] width 101 height 34
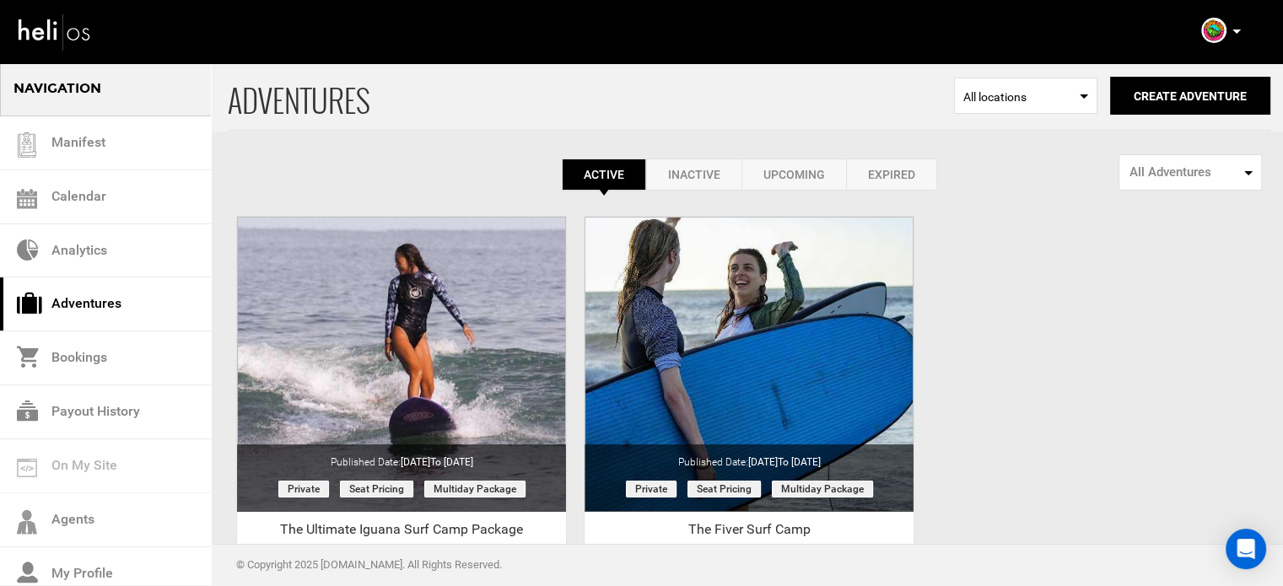
click at [892, 169] on link "Expired" at bounding box center [891, 175] width 91 height 32
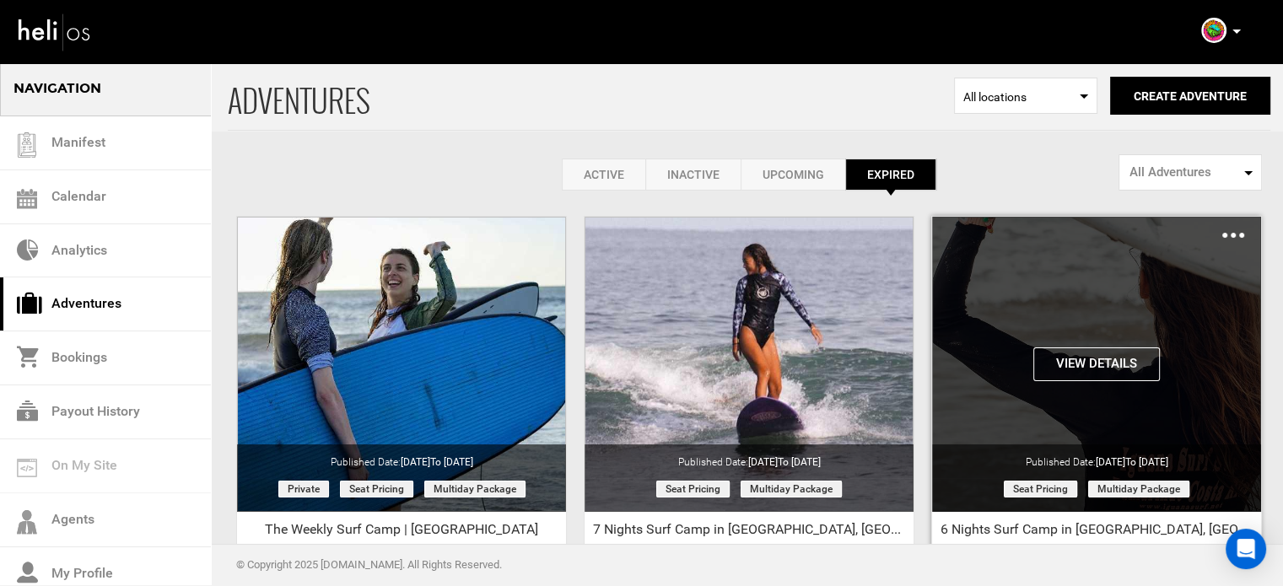
click at [1127, 363] on button "View Details" at bounding box center [1096, 364] width 127 height 34
click at [1231, 234] on img at bounding box center [1233, 235] width 22 height 5
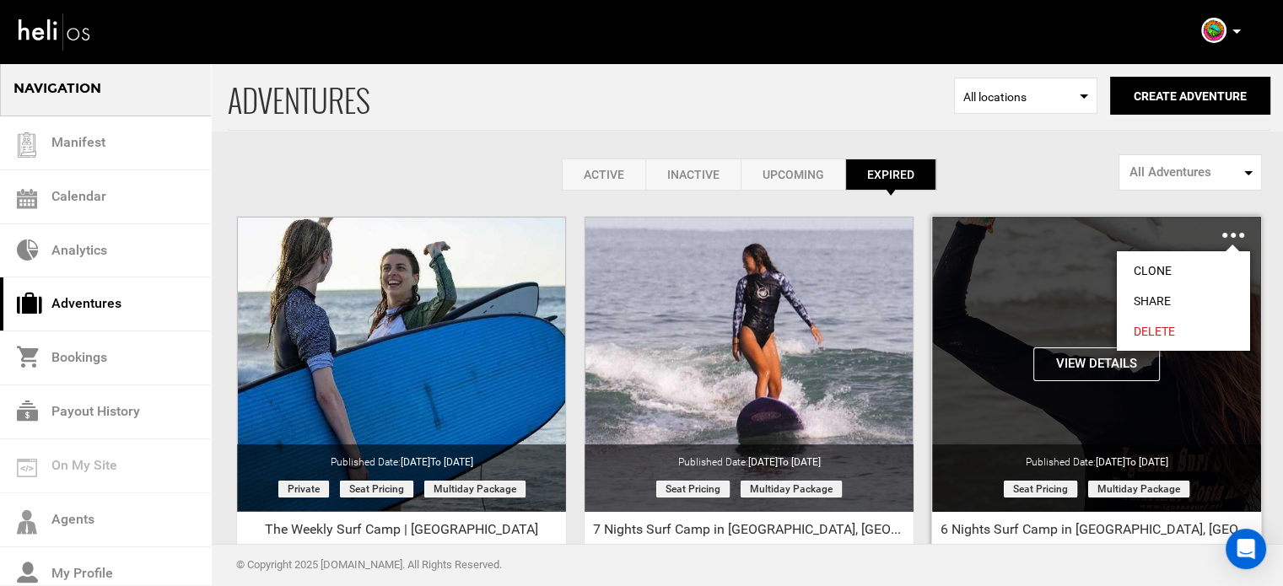
click at [1148, 301] on link "Share" at bounding box center [1183, 301] width 133 height 30
type input "[URL][DOMAIN_NAME]"
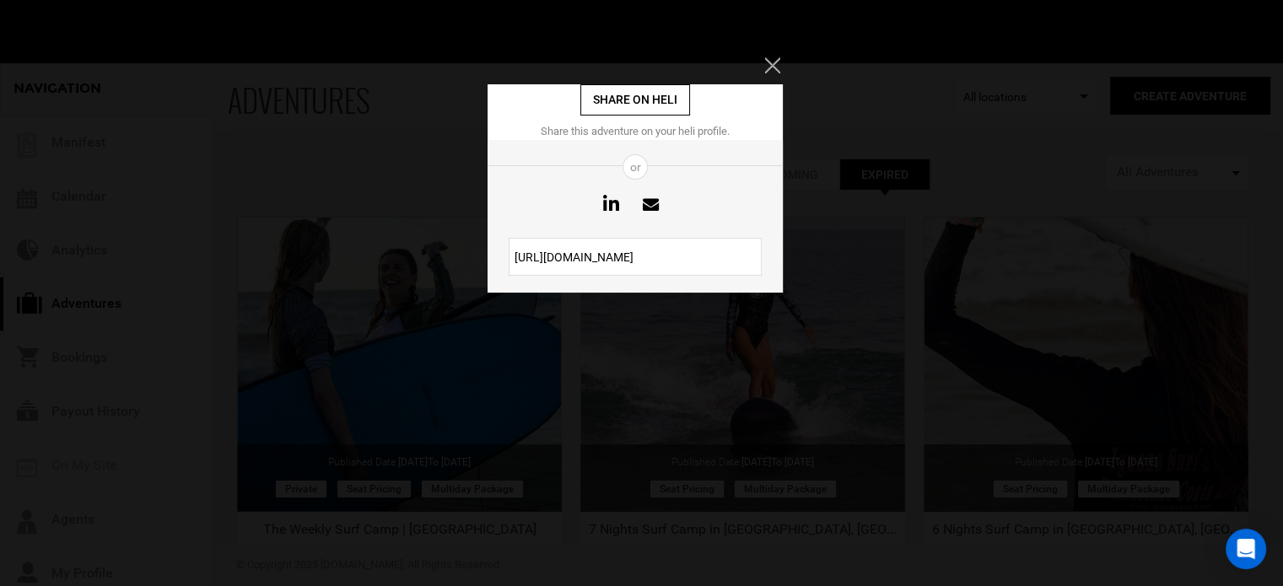
click at [630, 267] on input "[URL][DOMAIN_NAME]" at bounding box center [635, 257] width 253 height 38
